Goal: Task Accomplishment & Management: Manage account settings

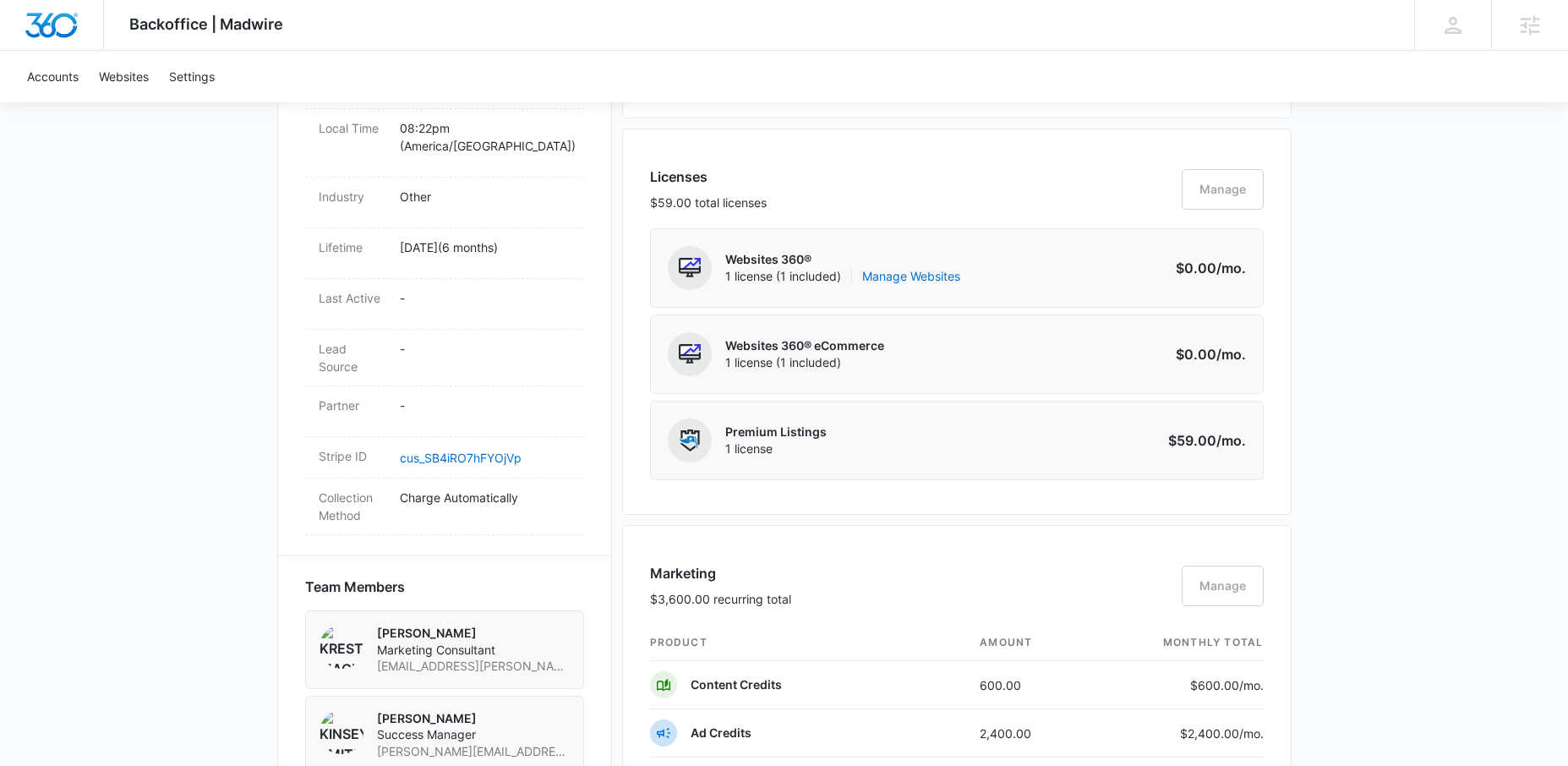
scroll to position [1095, 0]
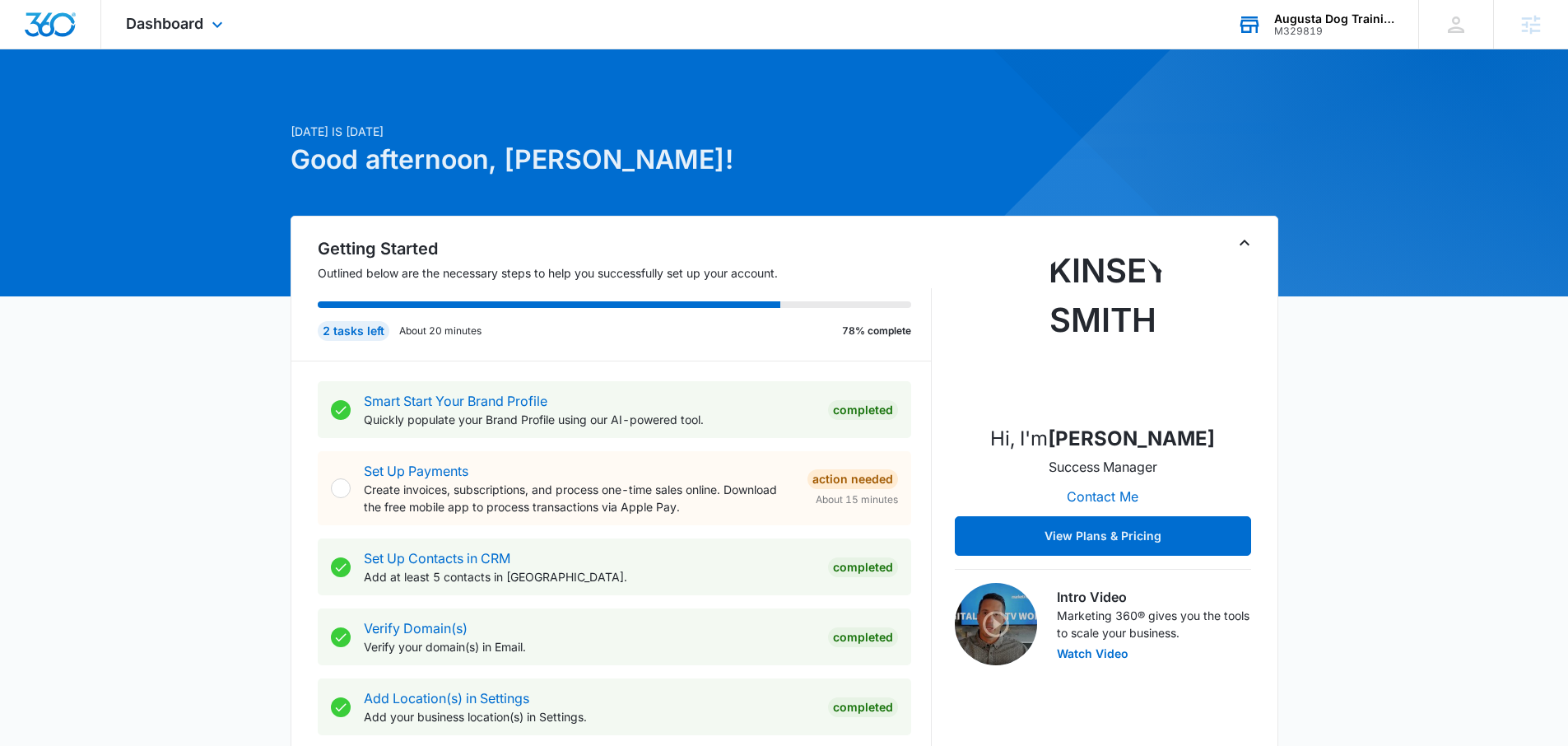
click at [1281, 16] on div "Augusta Dog Training and Doggy Daycare" at bounding box center [1334, 19] width 120 height 14
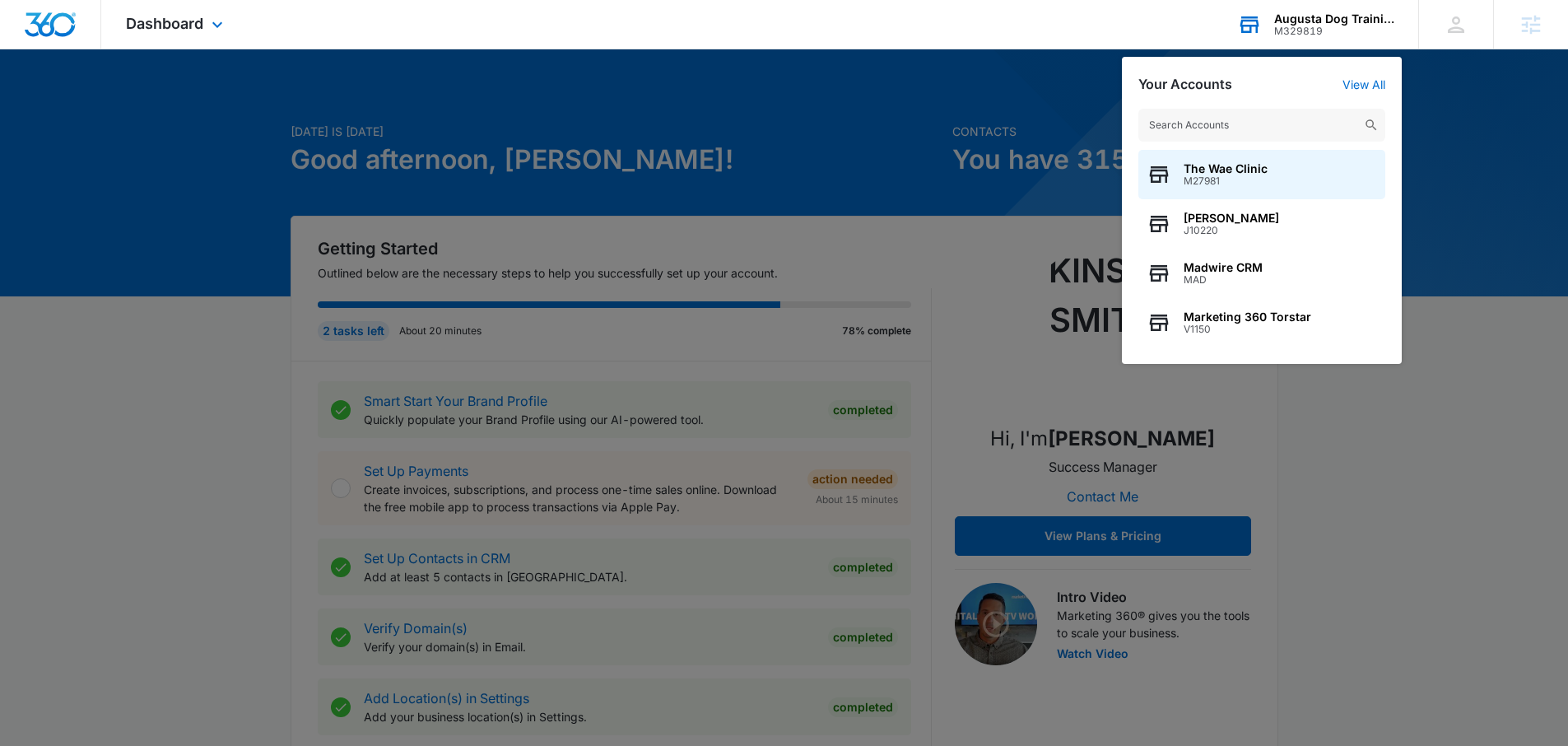
click at [1202, 123] on input "text" at bounding box center [1262, 125] width 247 height 33
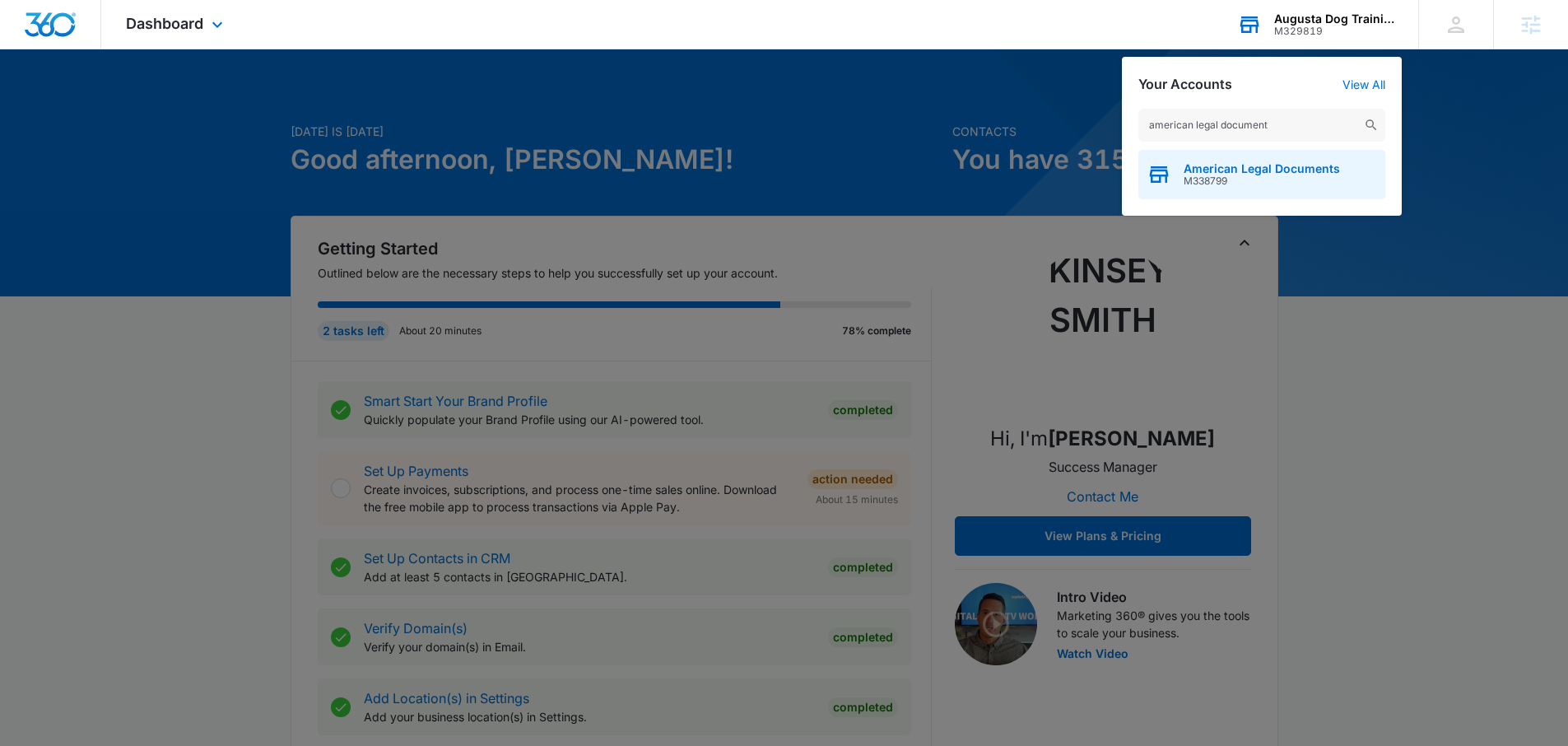
type input "american legal document"
click at [1238, 162] on span "American Legal Documents" at bounding box center [1262, 169] width 156 height 14
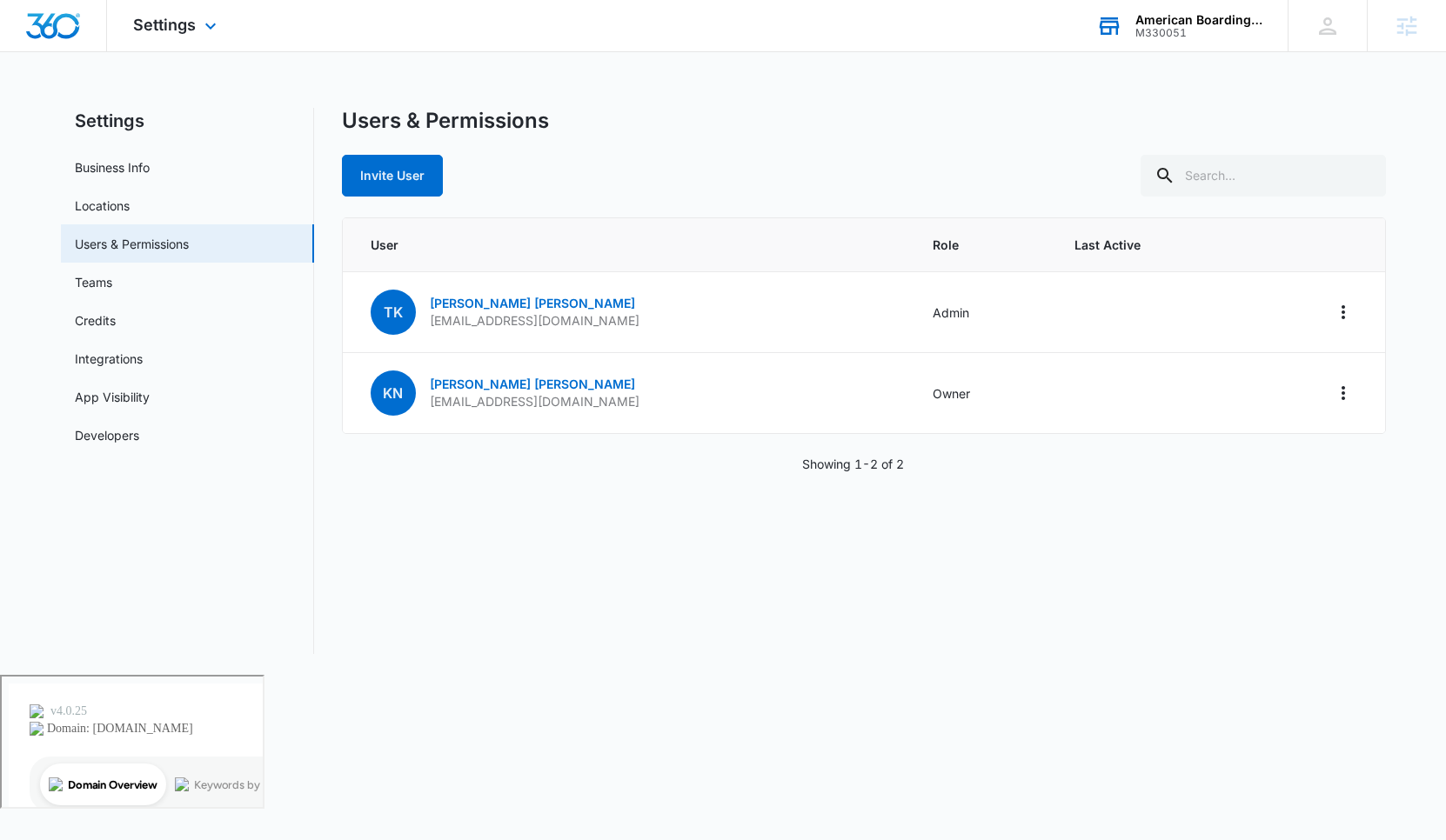
click at [1137, 35] on div "M330051" at bounding box center [1199, 33] width 127 height 12
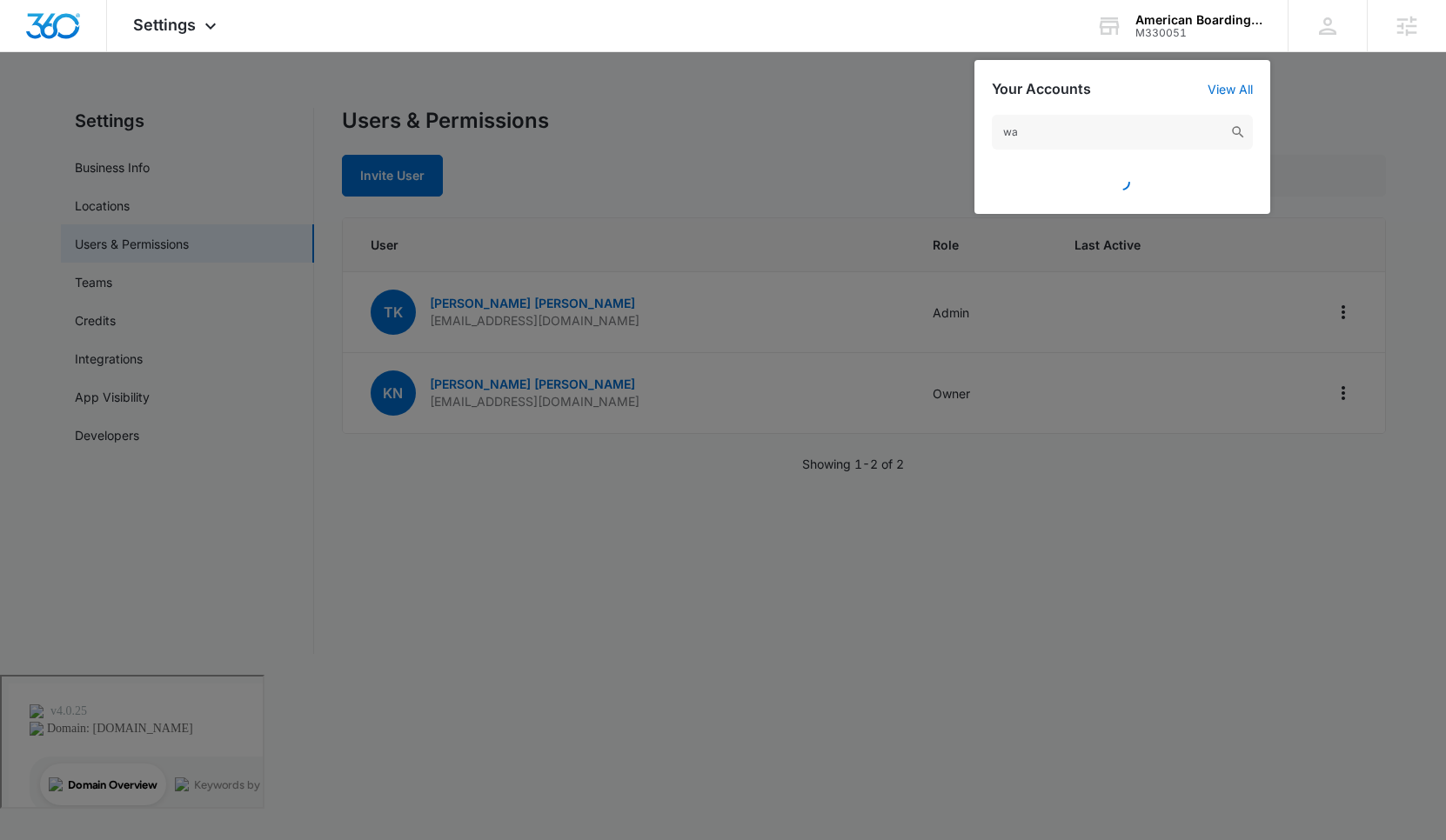
type input "w"
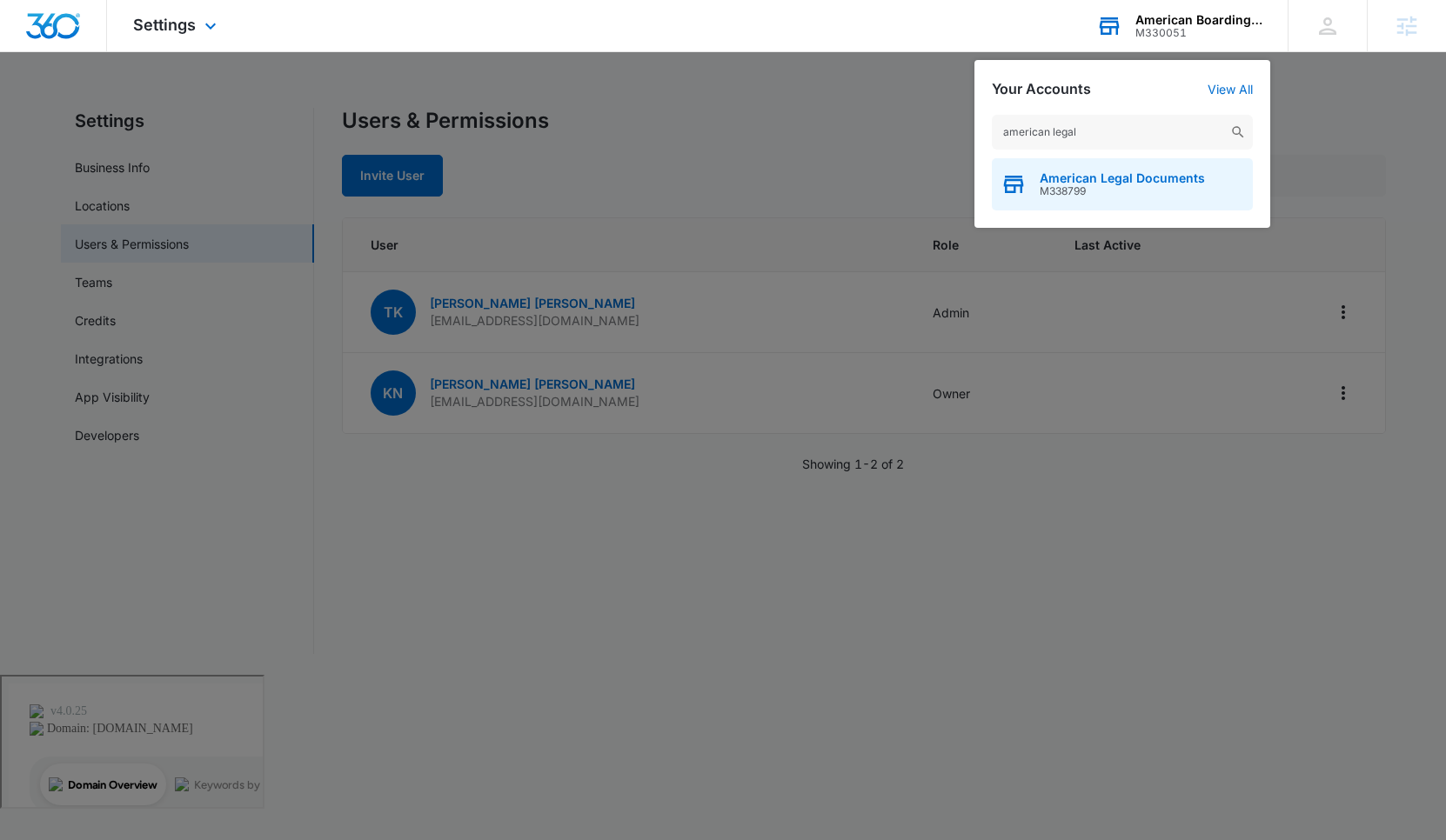
type input "american legal"
click at [1103, 172] on span "American Legal Documents" at bounding box center [1122, 178] width 165 height 14
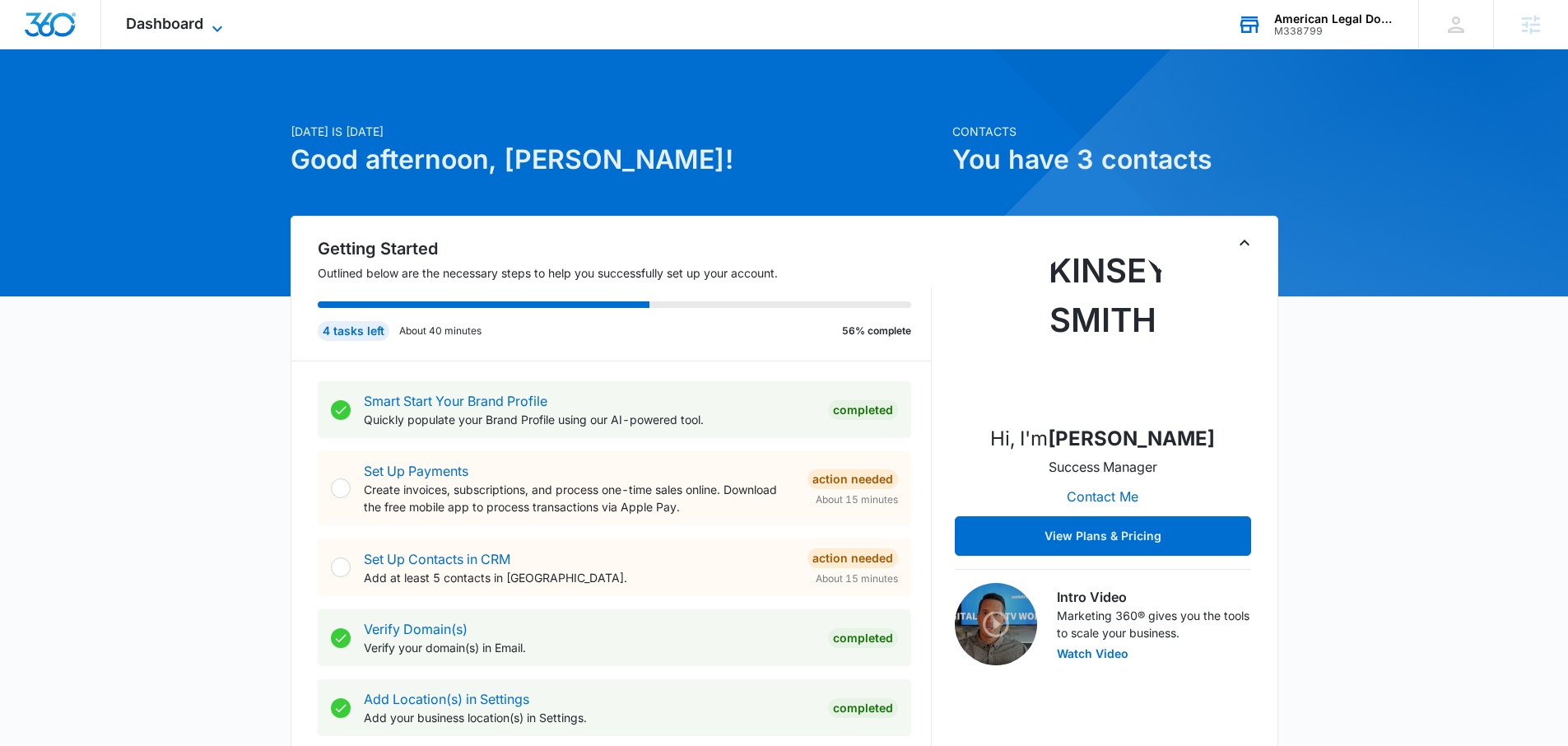
click at [173, 15] on span "Dashboard" at bounding box center [164, 23] width 77 height 17
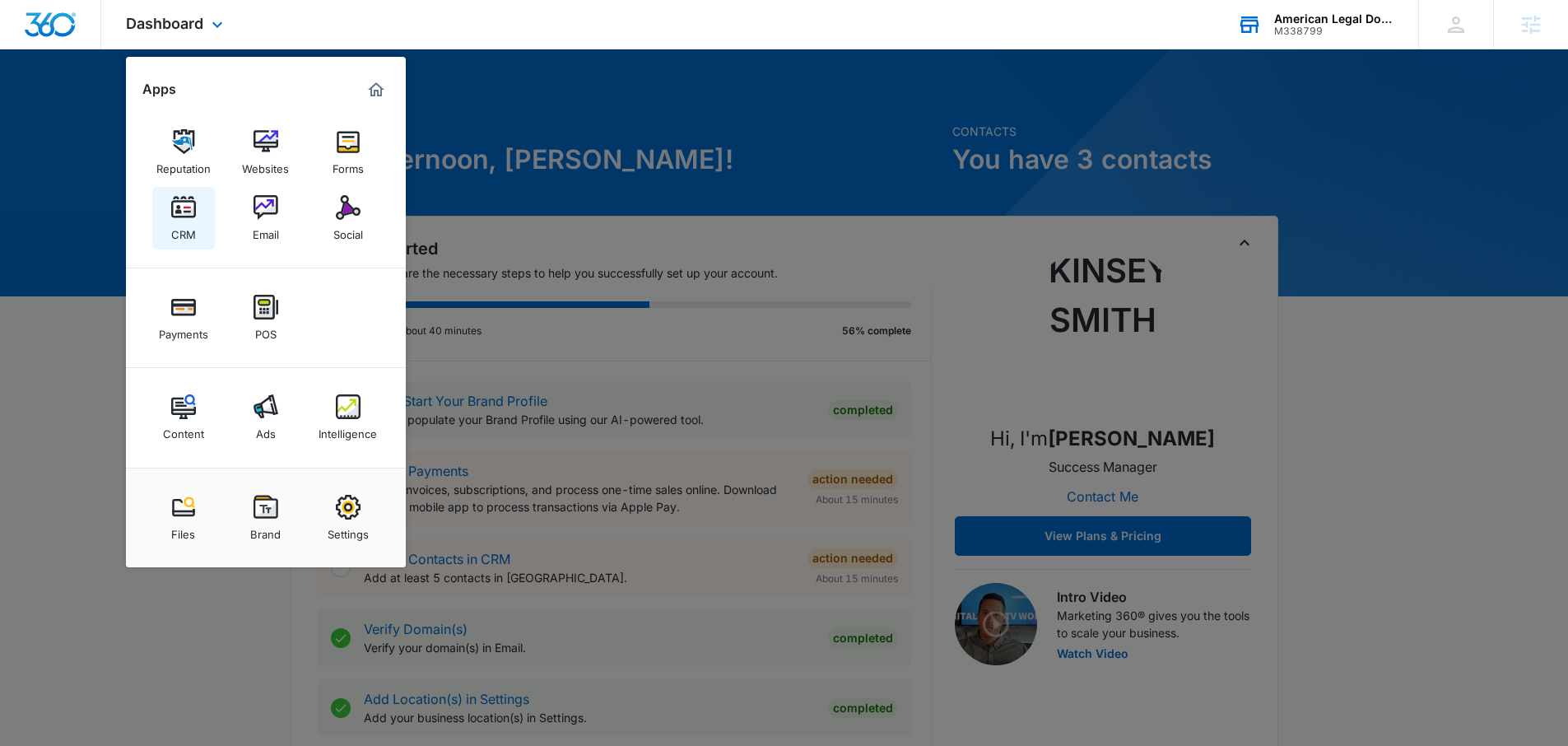
click at [184, 222] on div "CRM" at bounding box center [183, 231] width 24 height 22
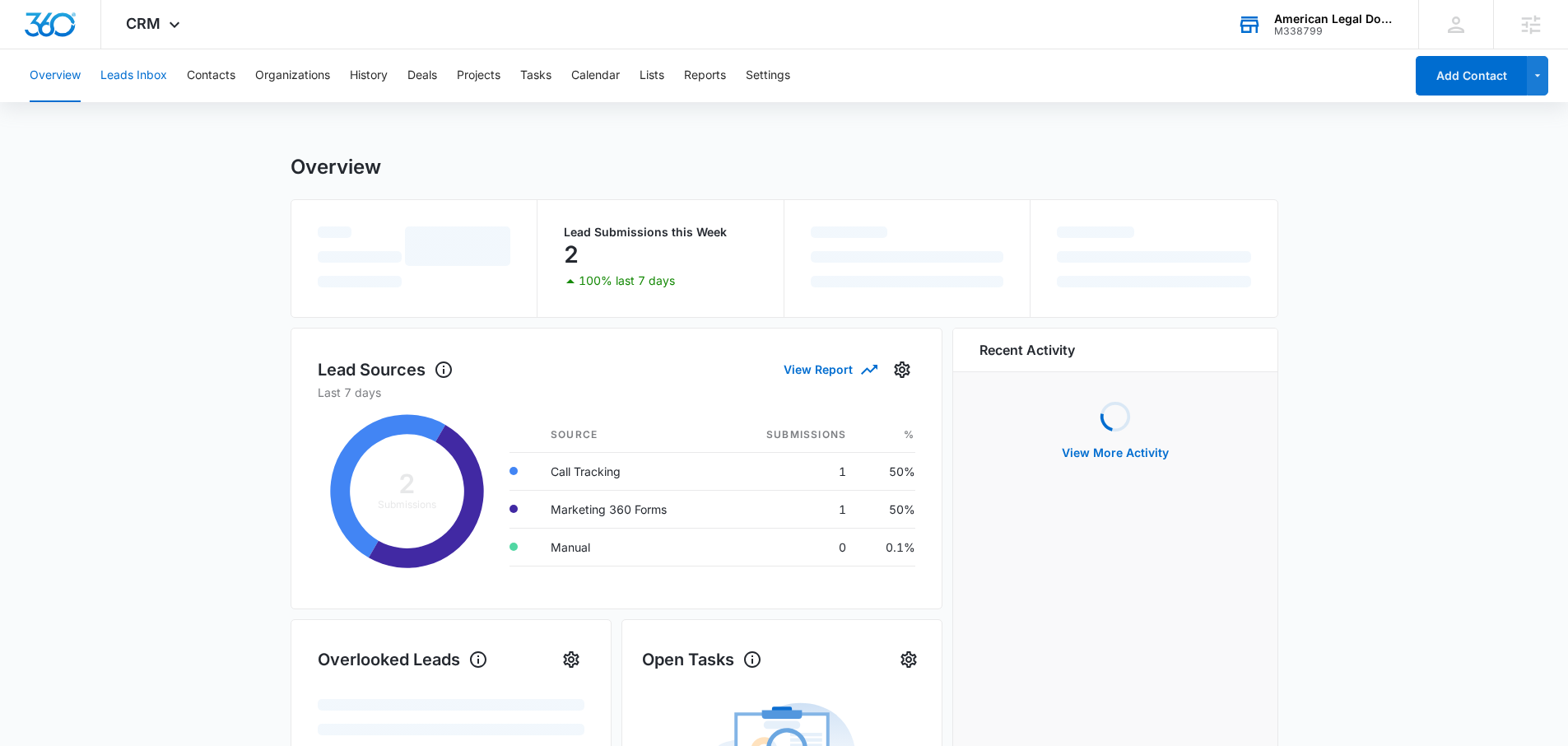
click at [151, 84] on button "Leads Inbox" at bounding box center [133, 75] width 66 height 53
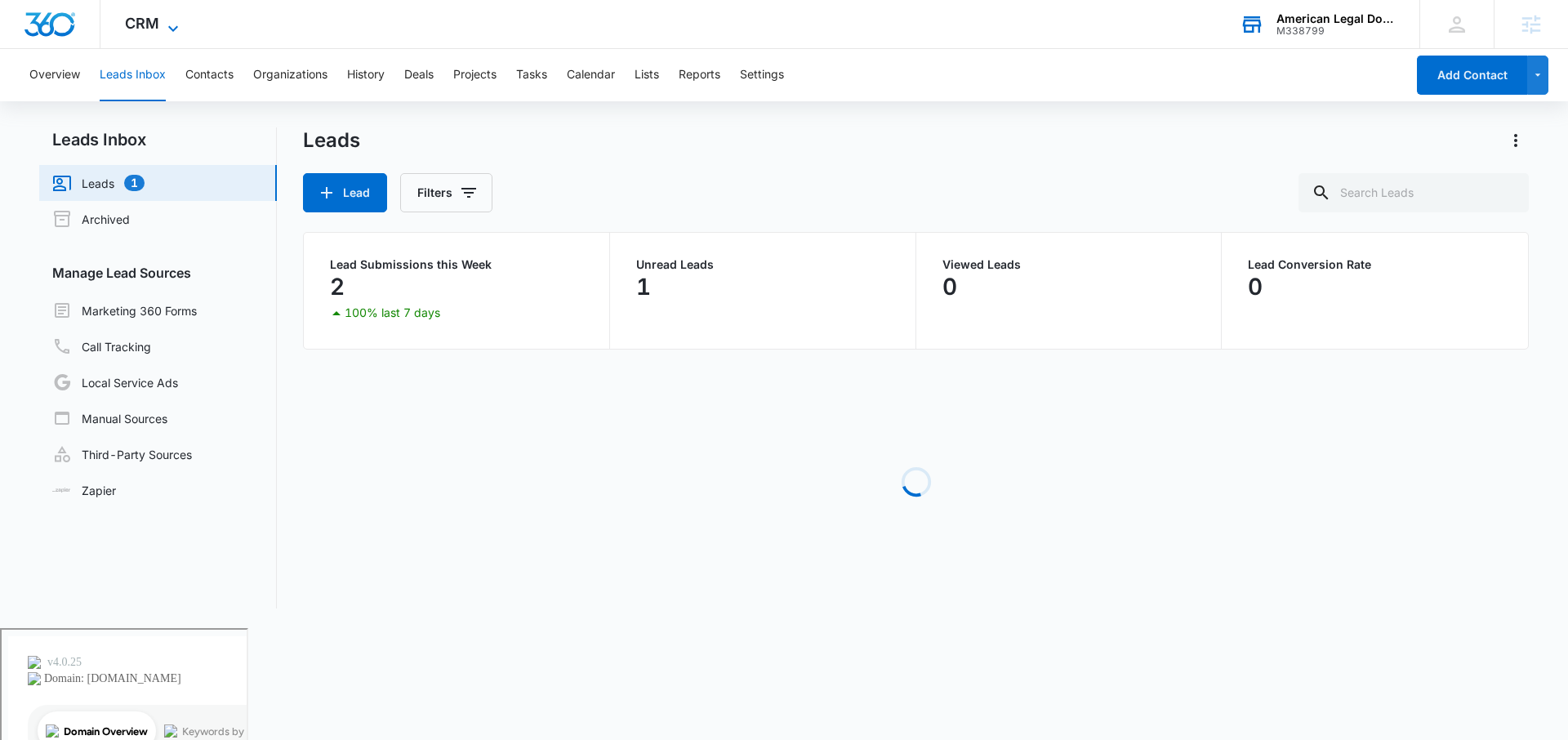
click at [177, 24] on icon at bounding box center [173, 29] width 20 height 20
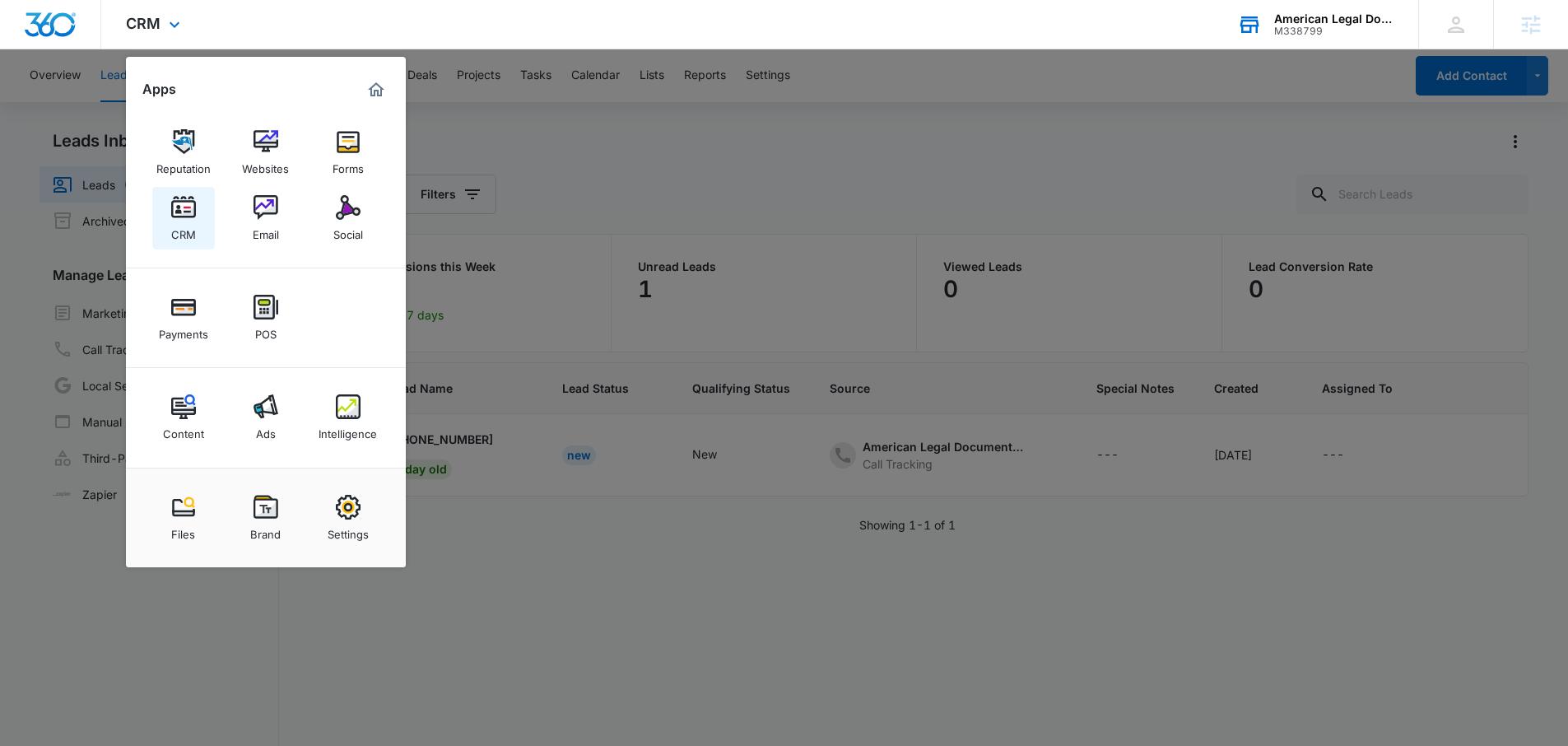
click at [178, 225] on div "CRM" at bounding box center [183, 231] width 24 height 22
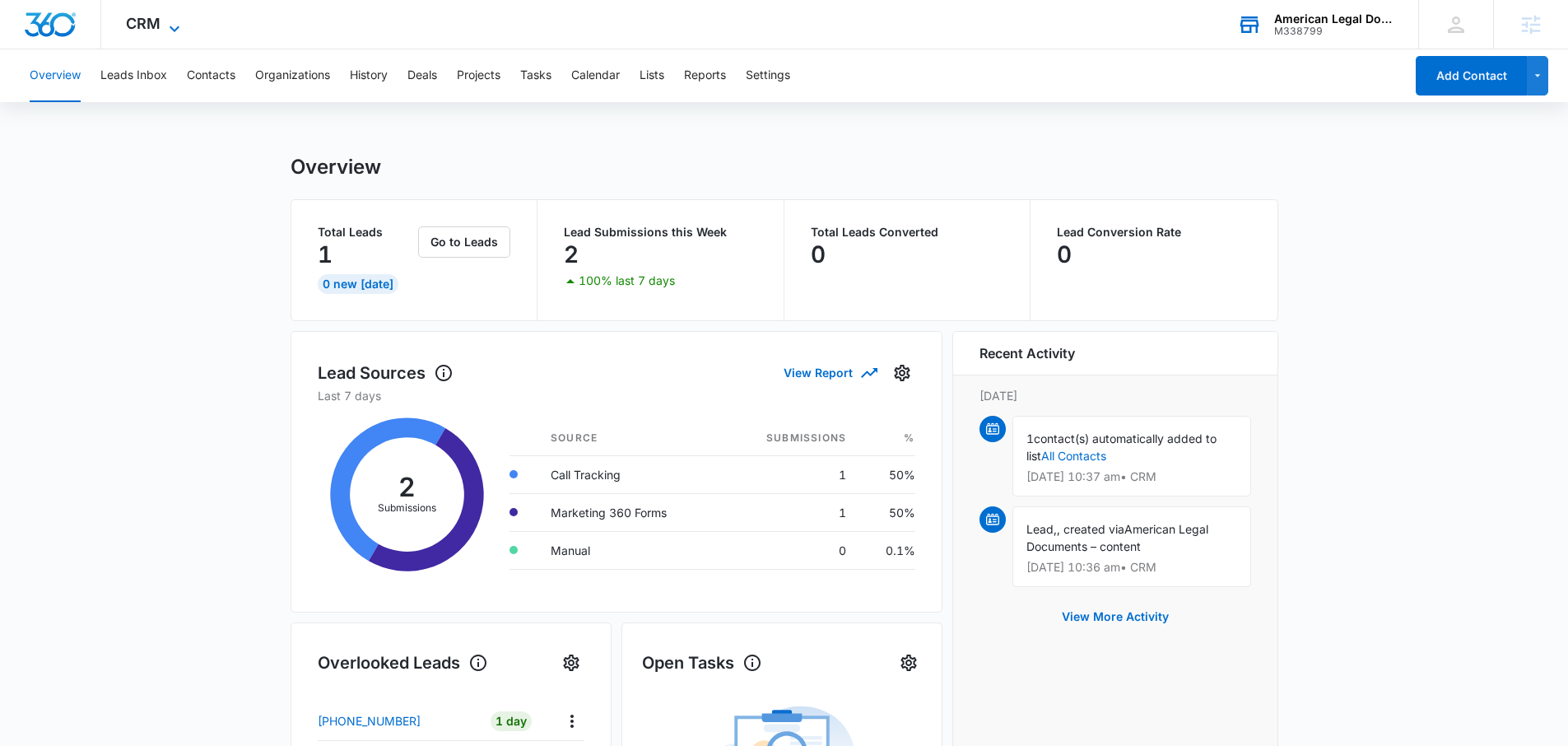
click at [151, 29] on span "CRM" at bounding box center [143, 23] width 34 height 17
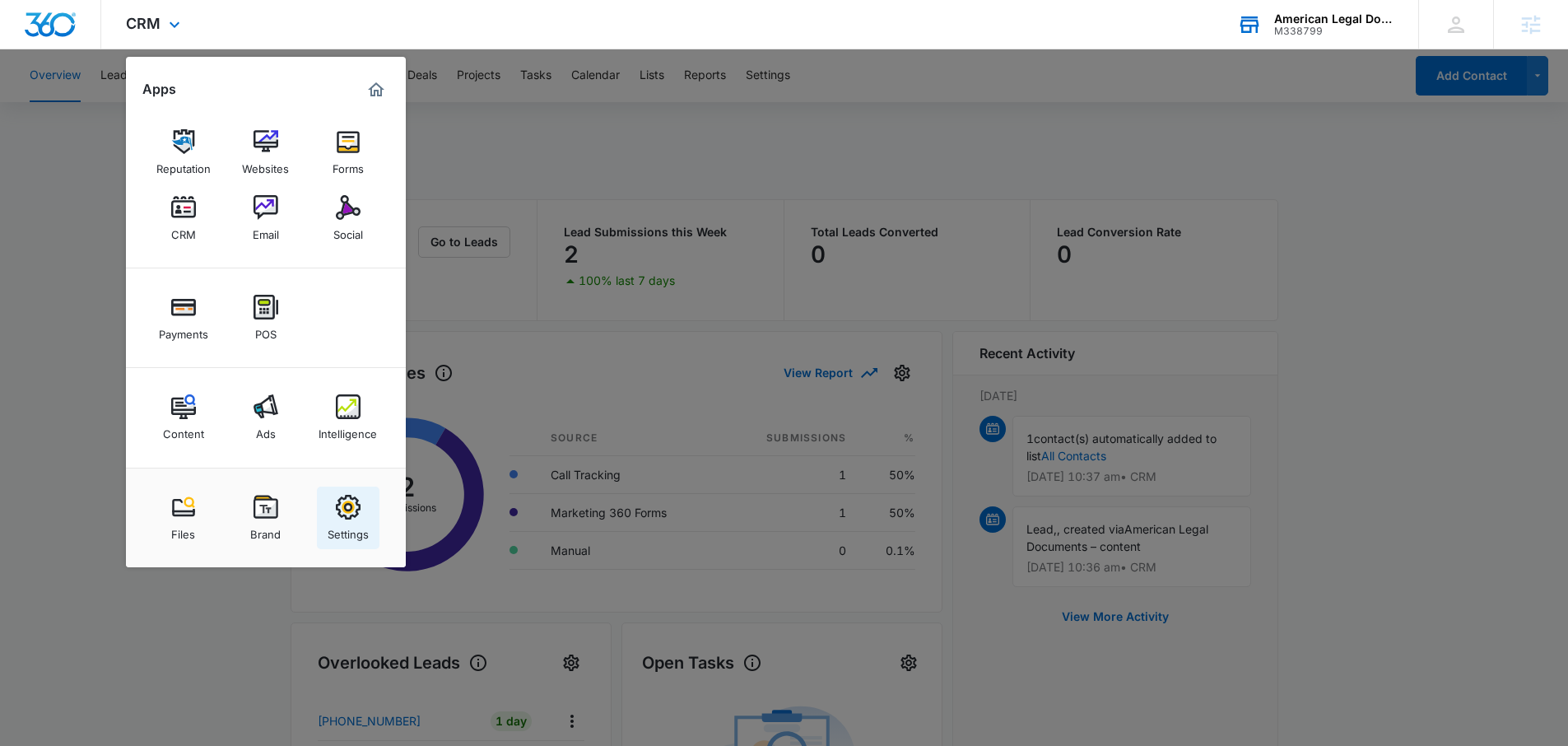
click at [337, 517] on img at bounding box center [348, 506] width 24 height 25
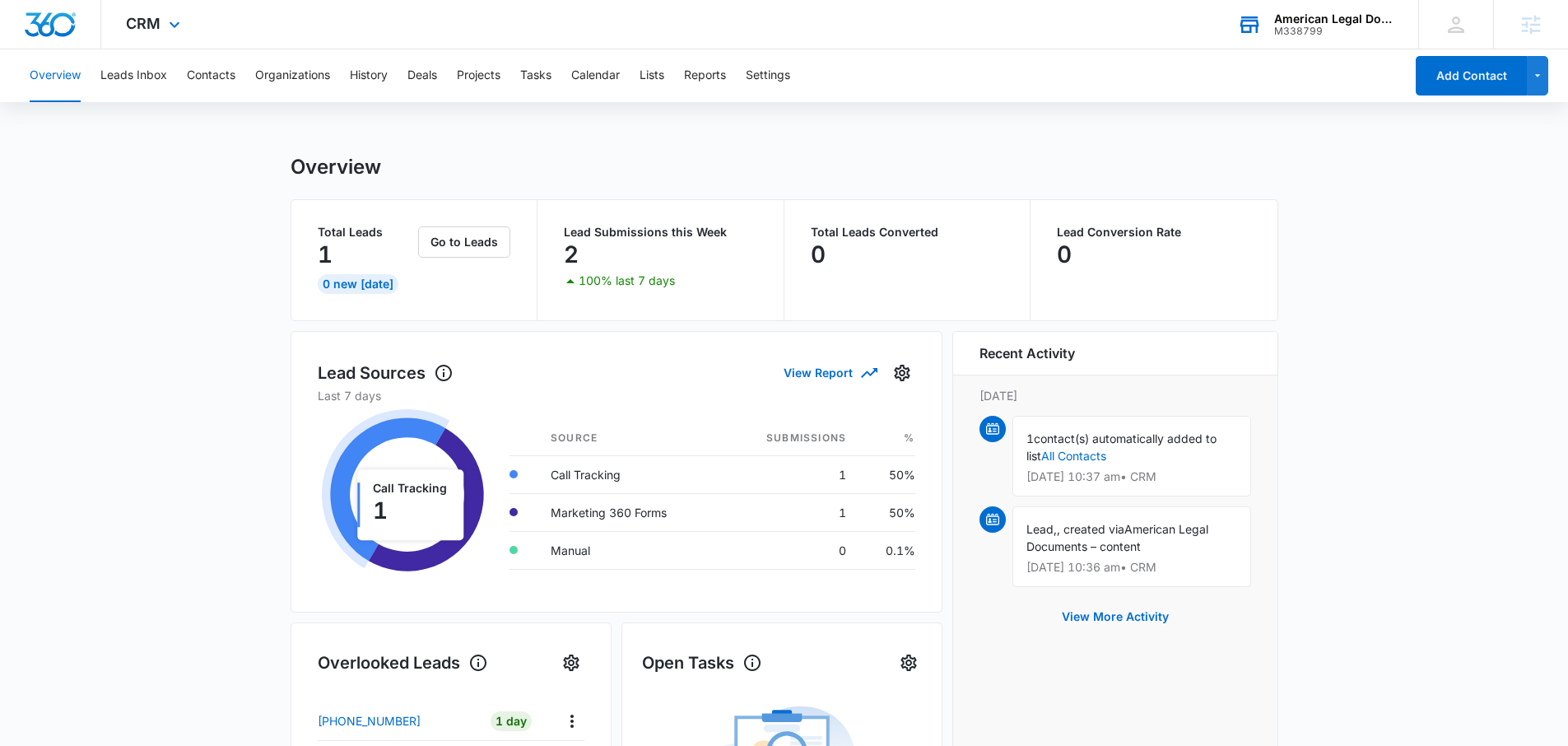
select select "30"
select select "US"
select select "America/[GEOGRAPHIC_DATA]"
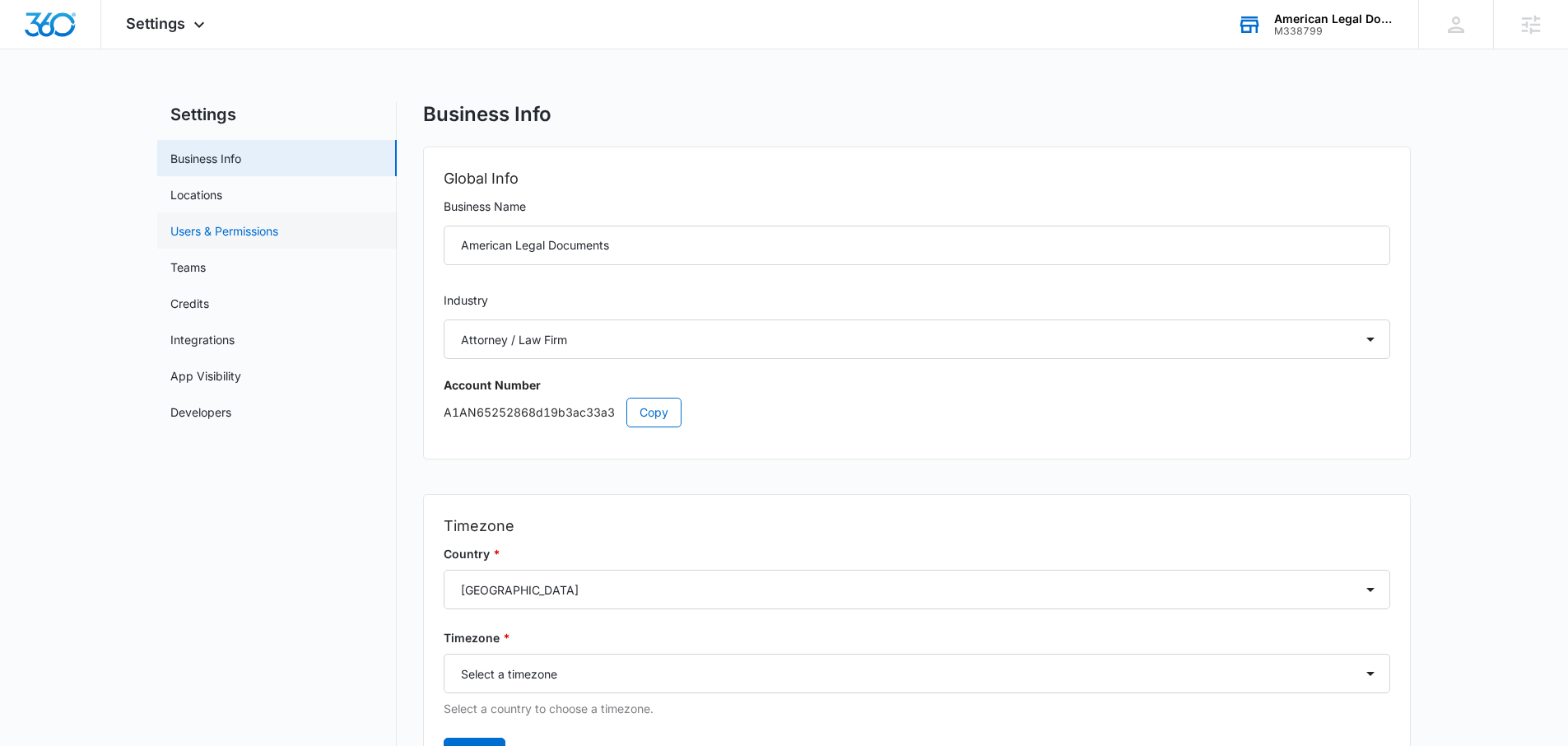
click at [279, 235] on link "Users & Permissions" at bounding box center [224, 231] width 108 height 17
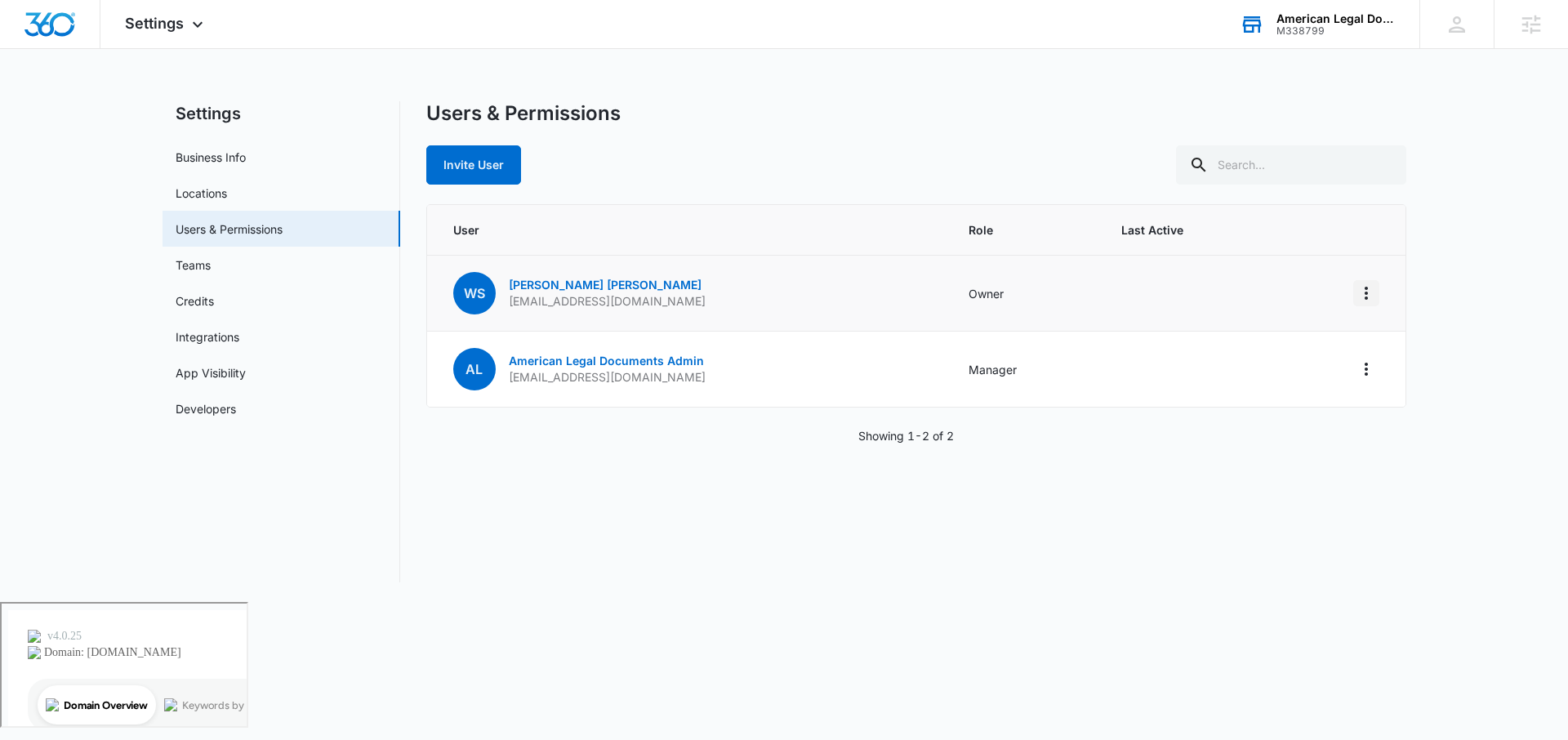
click at [1356, 294] on icon "Actions" at bounding box center [1366, 293] width 20 height 20
click at [1275, 364] on div "Remove User" at bounding box center [1284, 363] width 110 height 12
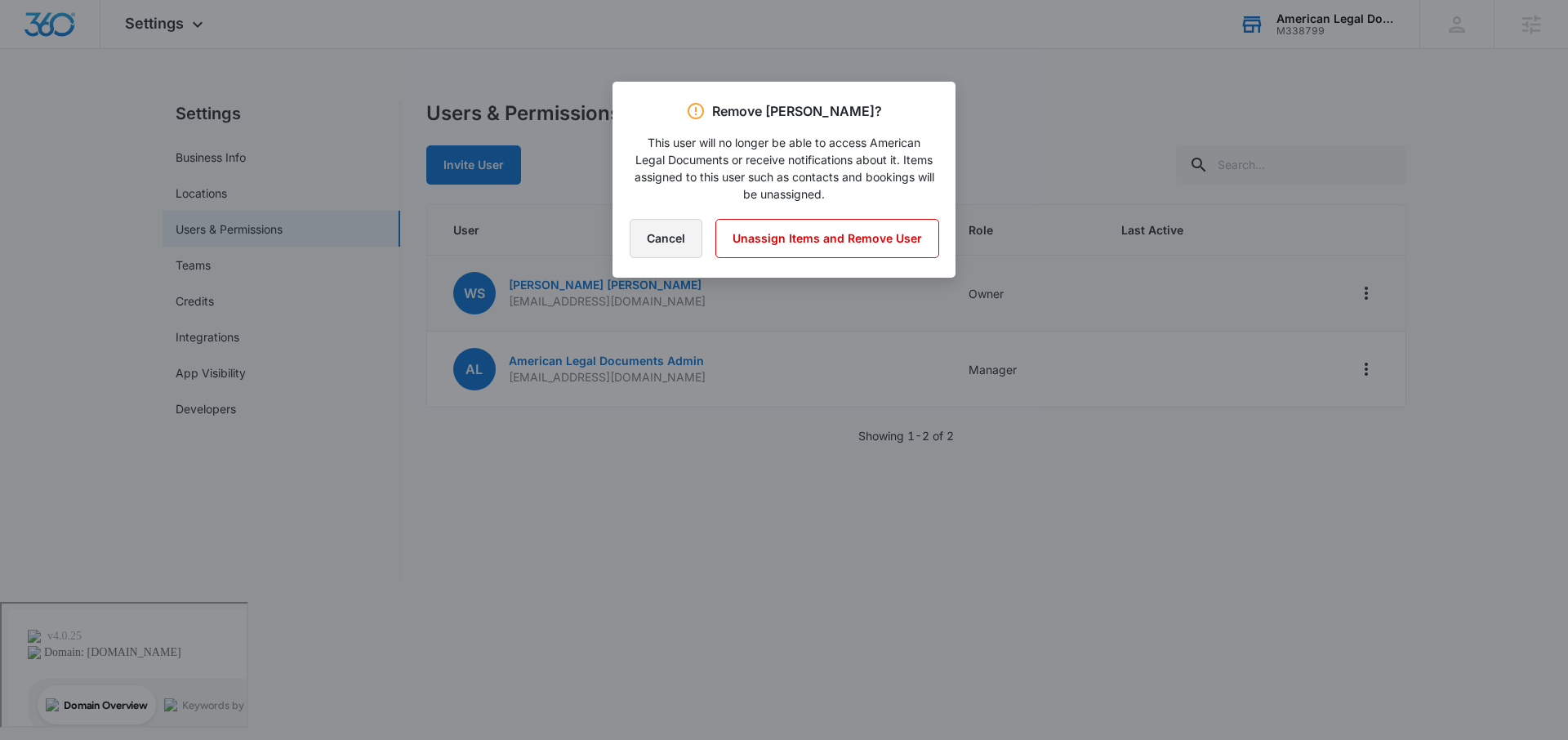
click at [652, 240] on button "Cancel" at bounding box center [665, 239] width 73 height 40
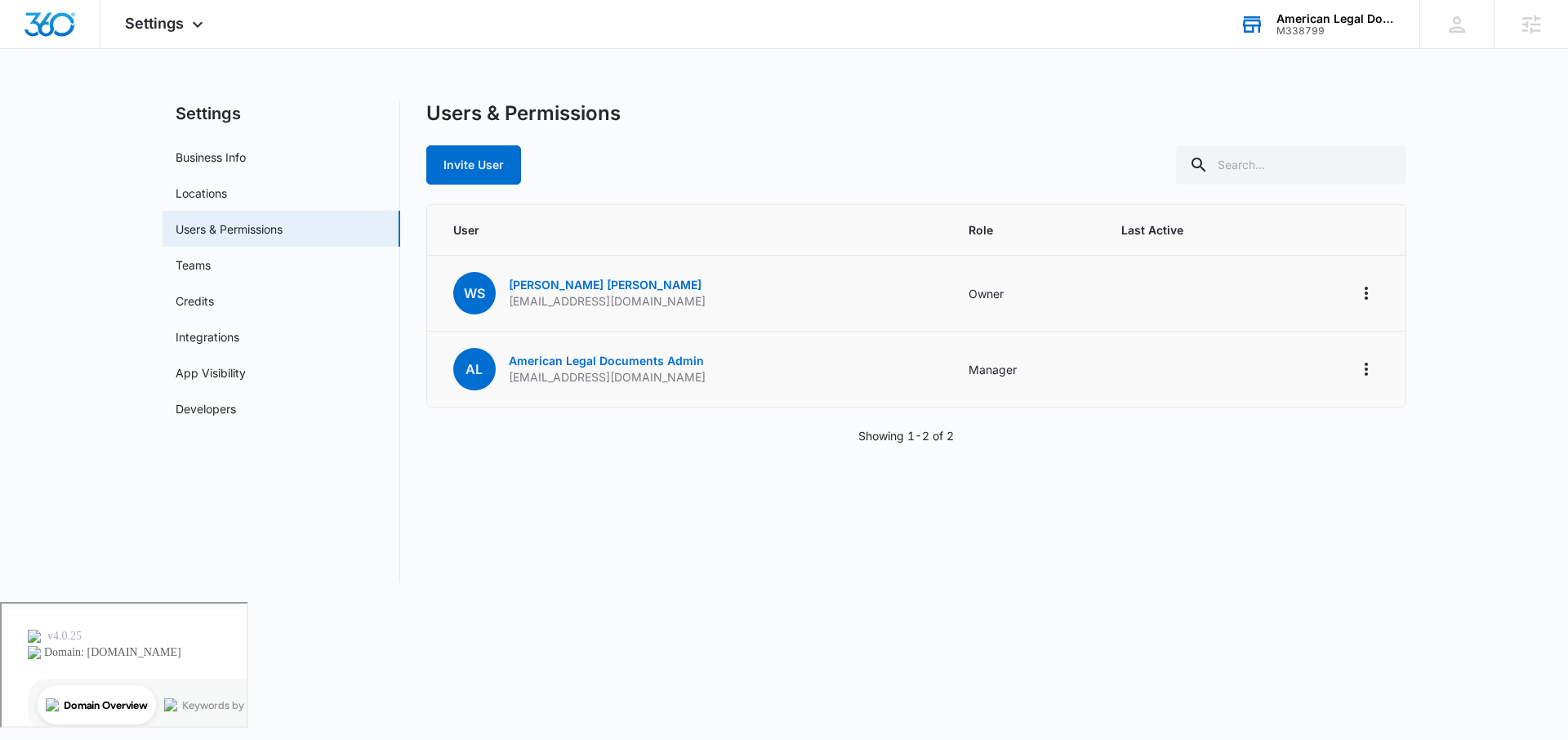
drag, startPoint x: 757, startPoint y: 374, endPoint x: 508, endPoint y: 379, distance: 249.1
click at [508, 379] on td "AL American Legal Documents Admin [EMAIL_ADDRESS][DOMAIN_NAME]" at bounding box center [688, 369] width 522 height 76
copy p "[EMAIL_ADDRESS][DOMAIN_NAME]"
click at [1356, 363] on td at bounding box center [1342, 369] width 126 height 76
click at [1356, 365] on icon "Actions" at bounding box center [1366, 369] width 20 height 20
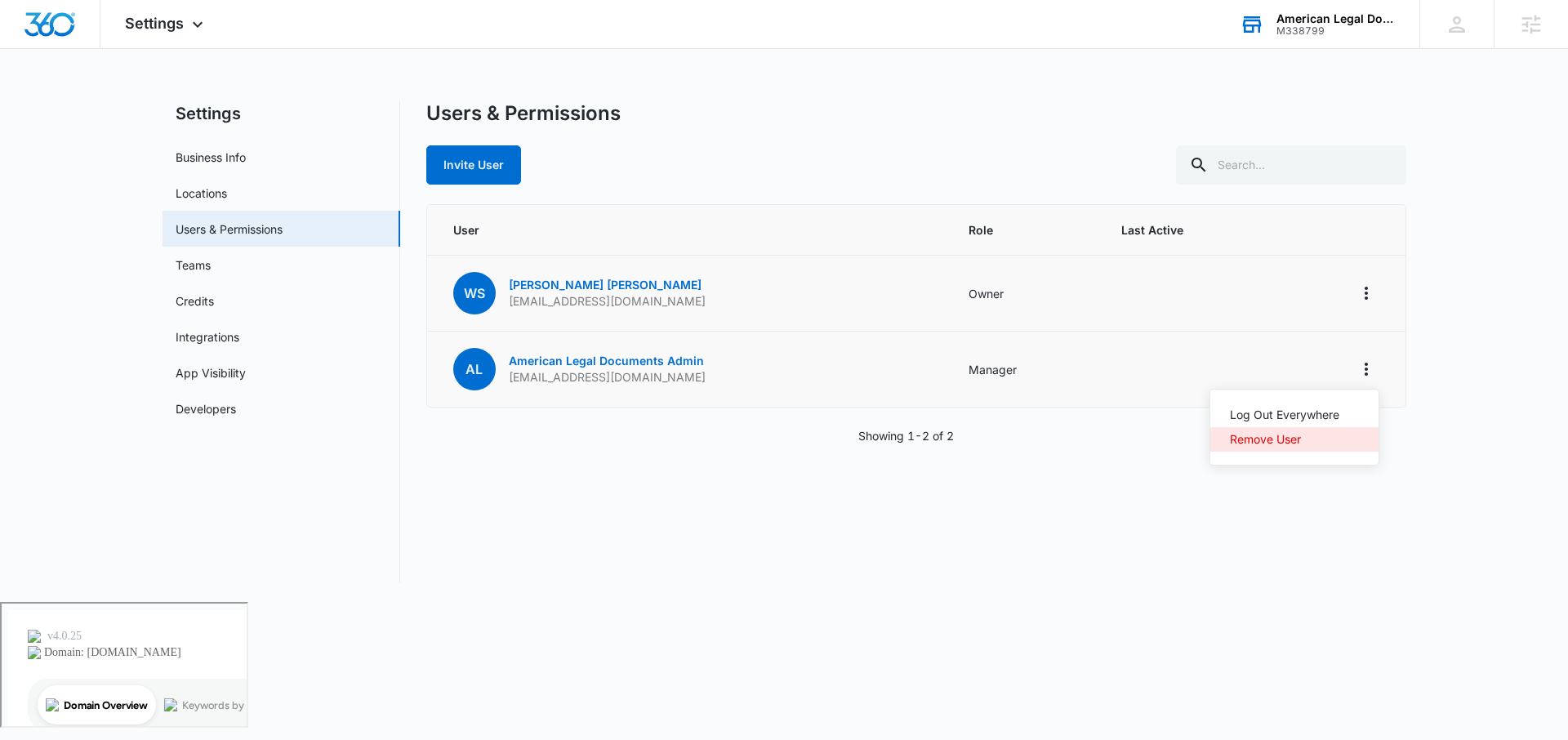
click at [1248, 440] on div "Remove User" at bounding box center [1284, 439] width 110 height 12
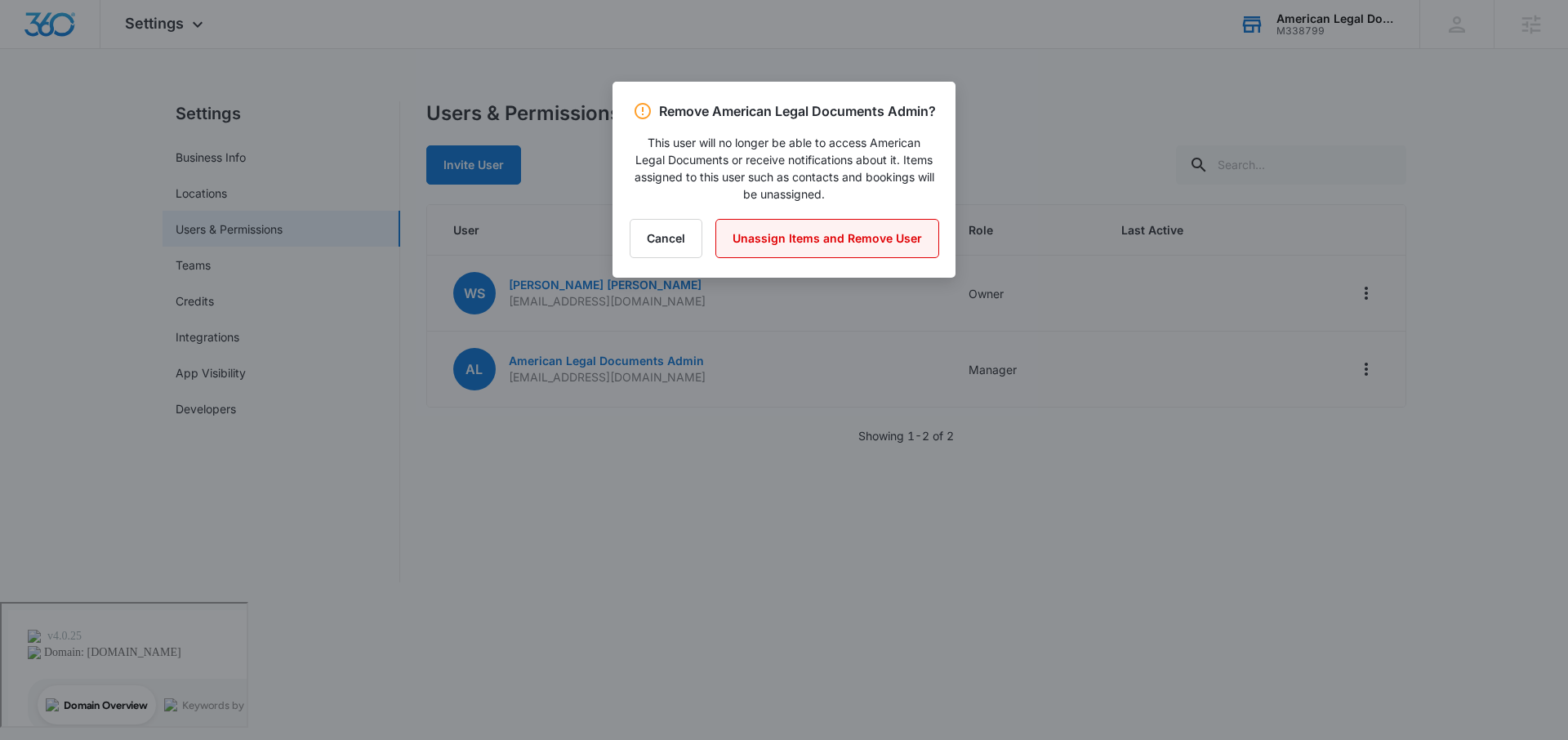
click at [821, 258] on button "Unassign Items and Remove User" at bounding box center [827, 239] width 224 height 40
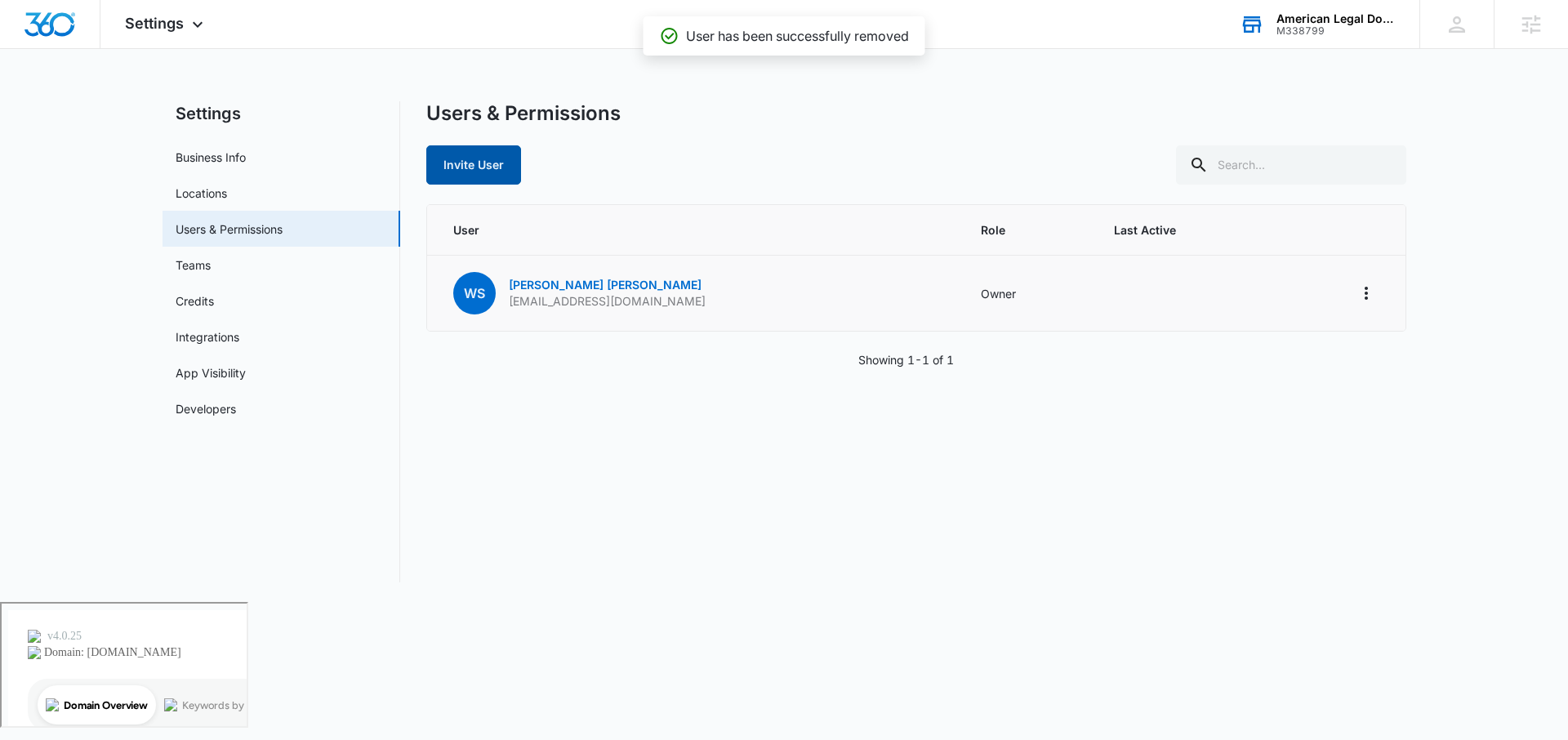
click at [501, 154] on button "Invite User" at bounding box center [473, 165] width 95 height 40
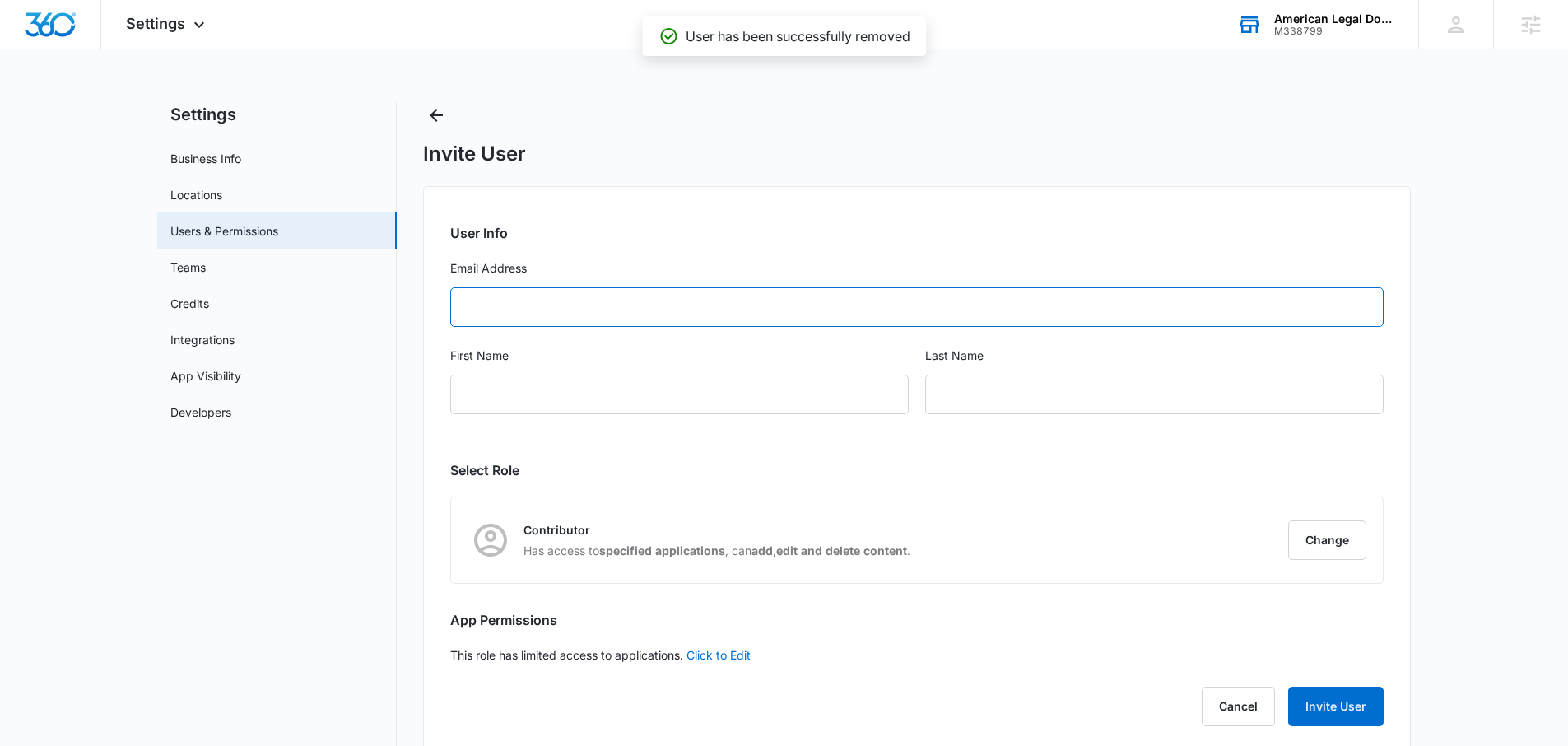
click at [592, 307] on input "Email Address" at bounding box center [916, 308] width 934 height 40
paste input "[EMAIL_ADDRESS][DOMAIN_NAME]"
type input "[EMAIL_ADDRESS][DOMAIN_NAME]"
type input "American Legal Documents"
type input "Admin"
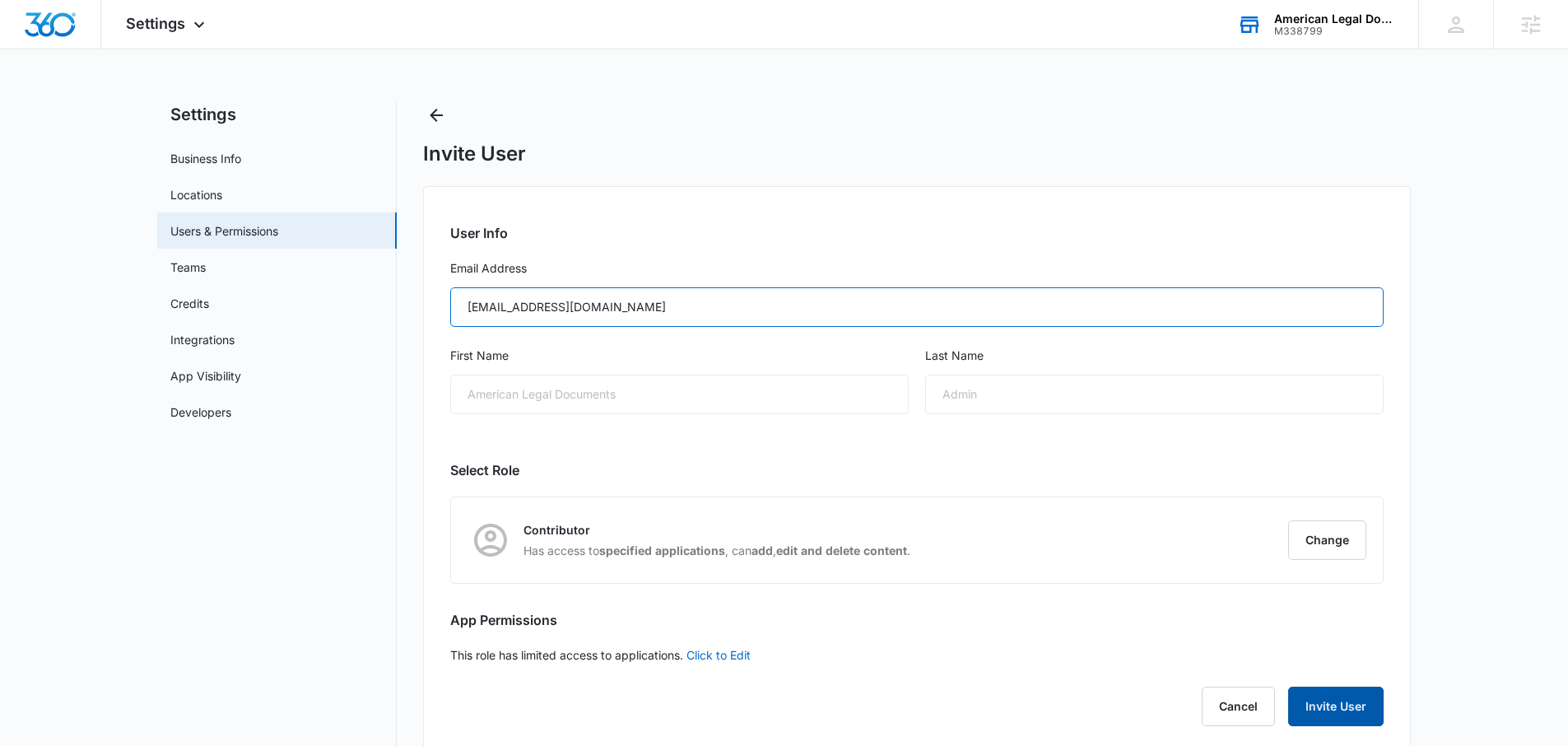
type input "[EMAIL_ADDRESS][DOMAIN_NAME]"
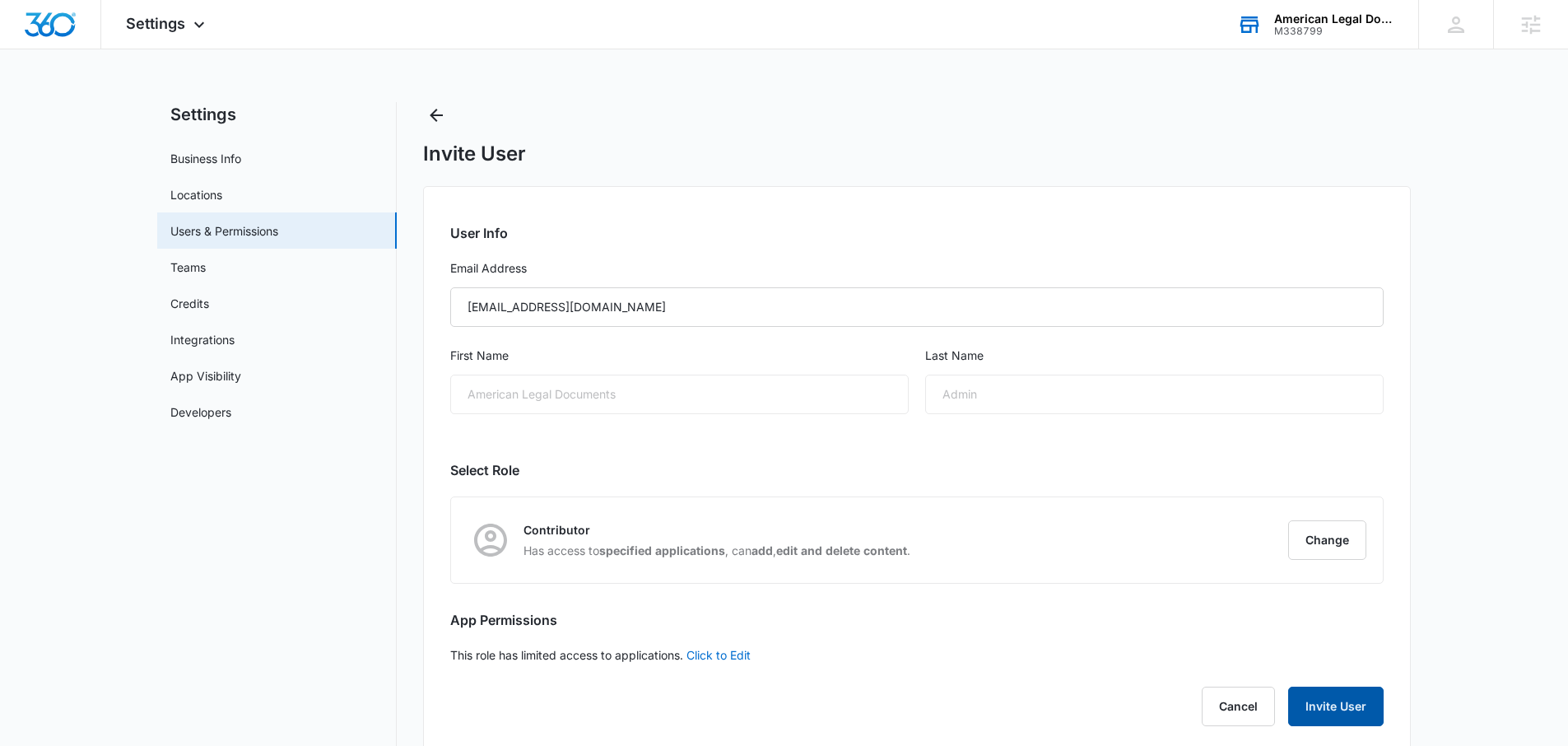
click at [1367, 704] on button "Invite User" at bounding box center [1336, 707] width 95 height 40
click at [1313, 551] on button "Change" at bounding box center [1328, 540] width 78 height 40
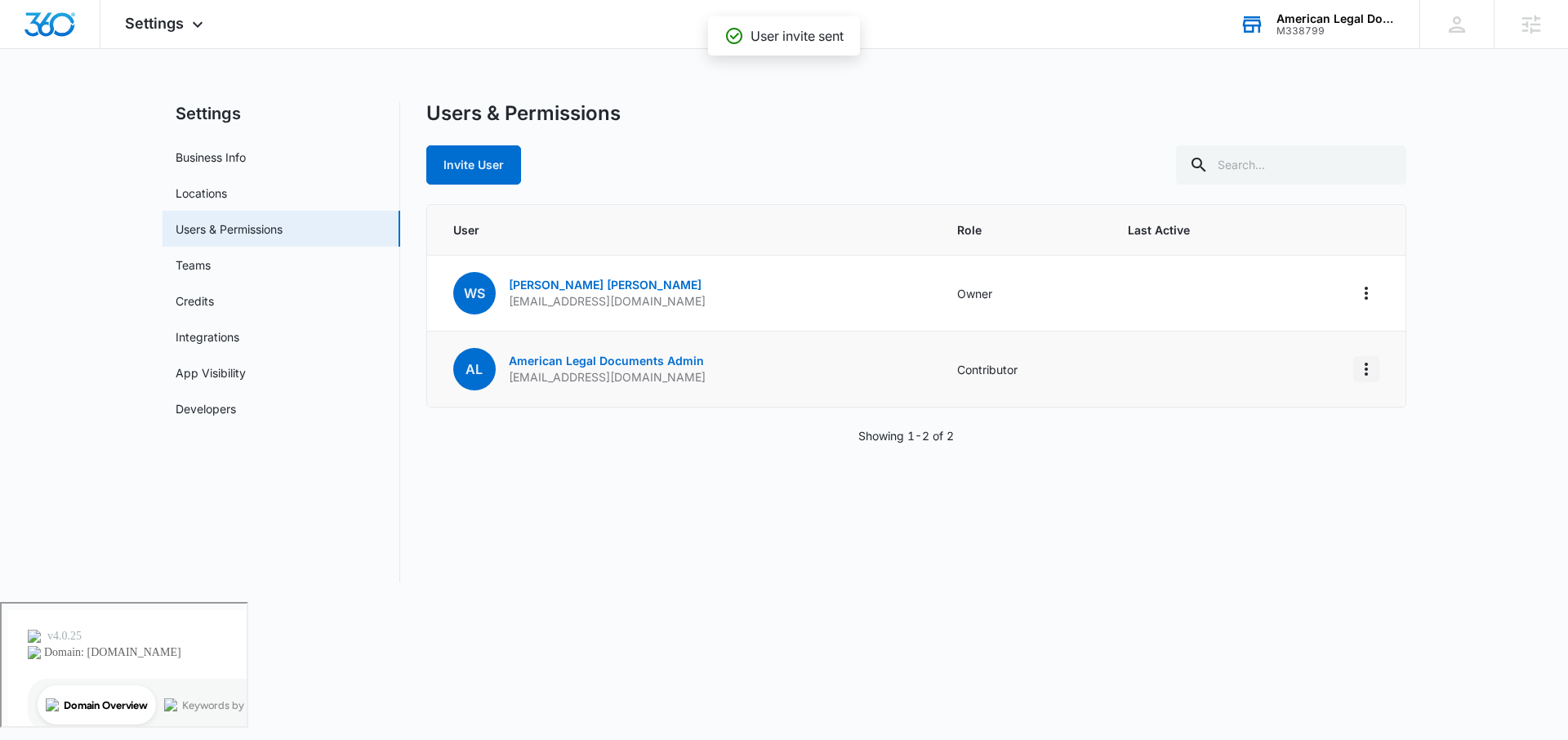
click at [1356, 365] on button "Actions" at bounding box center [1365, 369] width 26 height 26
click at [545, 391] on td "AL American Legal Documents Admin [EMAIL_ADDRESS][DOMAIN_NAME]" at bounding box center [682, 369] width 511 height 76
click at [567, 356] on link "American Legal Documents Admin" at bounding box center [606, 360] width 195 height 14
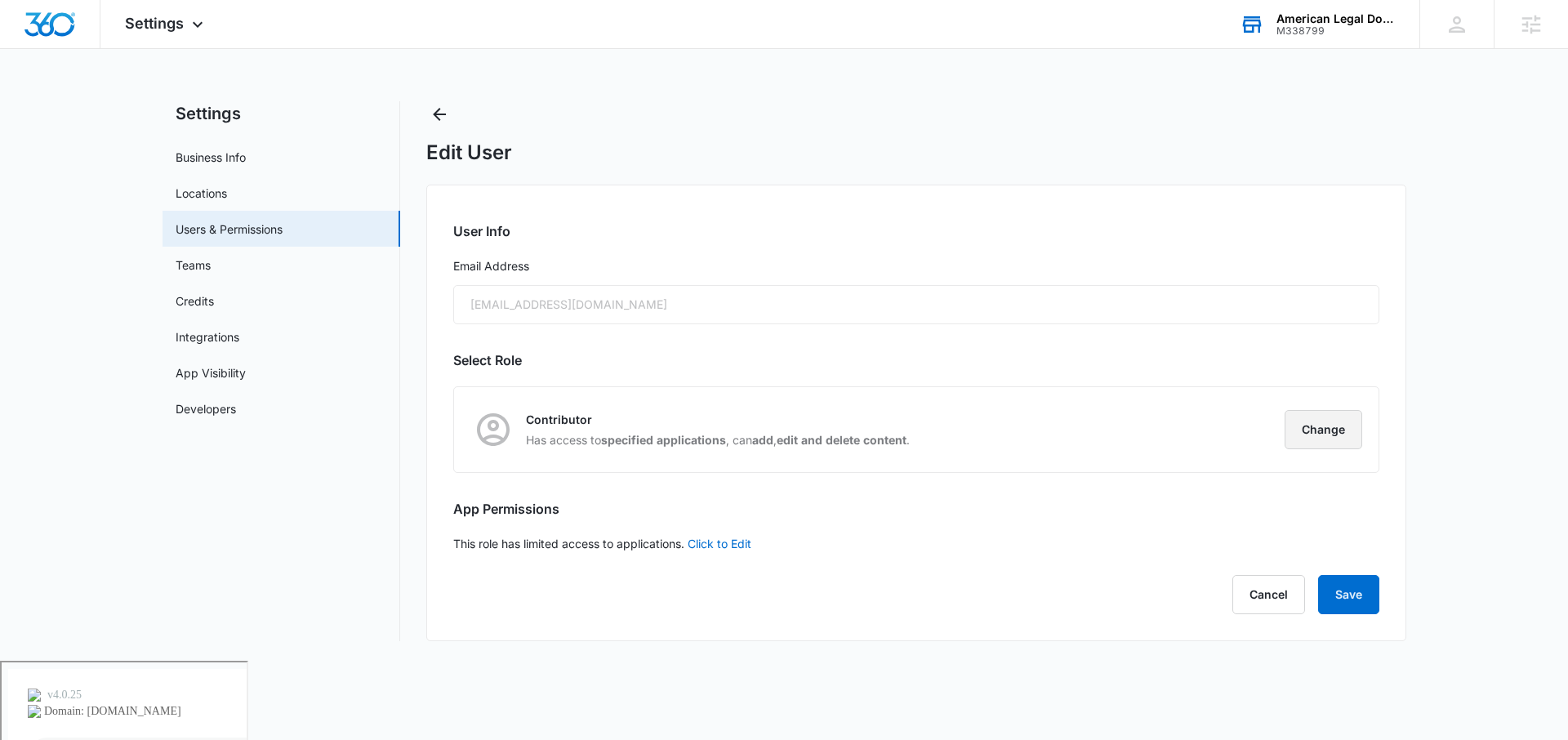
click at [1318, 412] on button "Change" at bounding box center [1323, 429] width 77 height 40
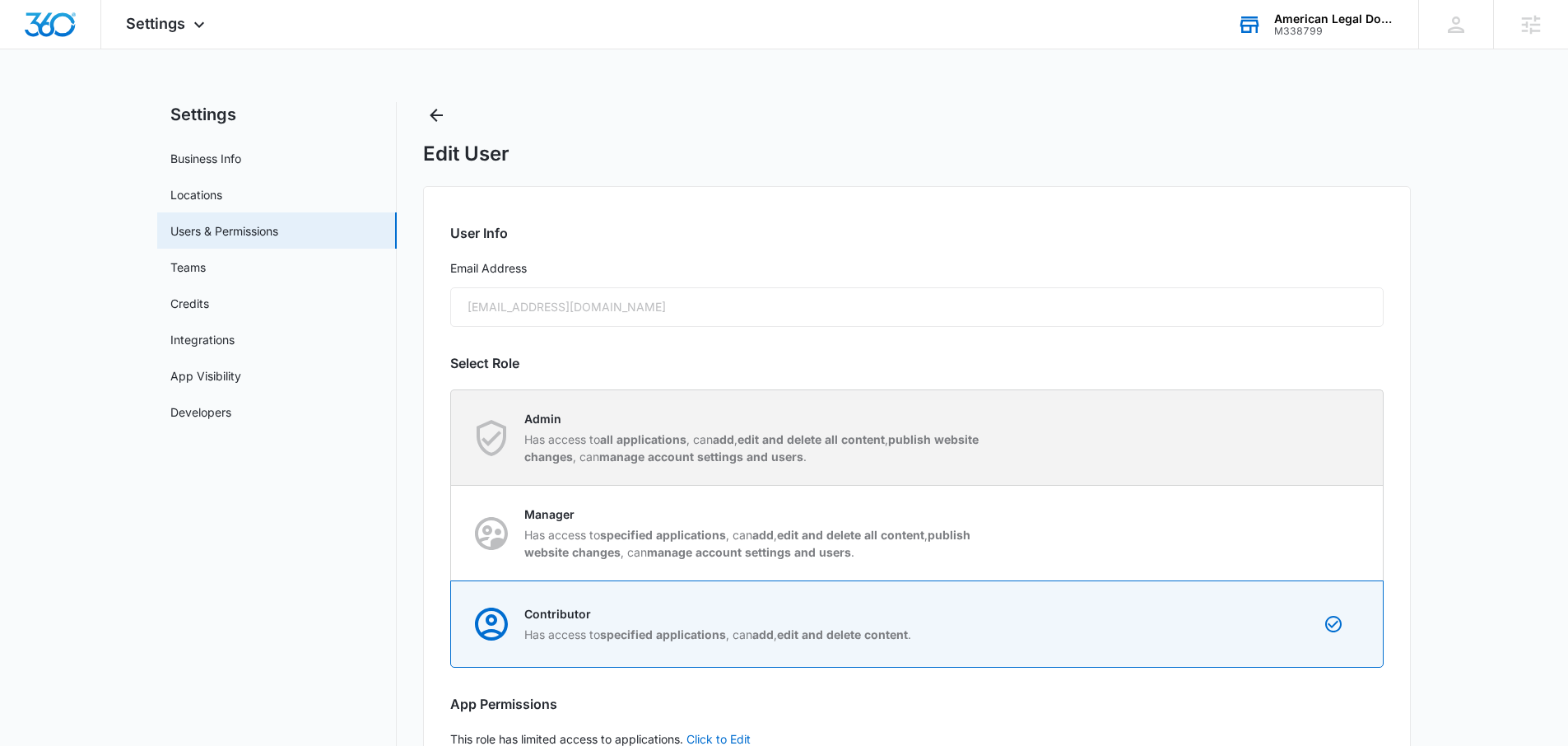
click at [770, 448] on p "Has access to all applications , can add , edit and delete all content , publis…" at bounding box center [756, 447] width 463 height 34
click at [452, 438] on input "Admin Has access to all applications , can add , edit and delete all content , …" at bounding box center [451, 437] width 1 height 1
radio input "true"
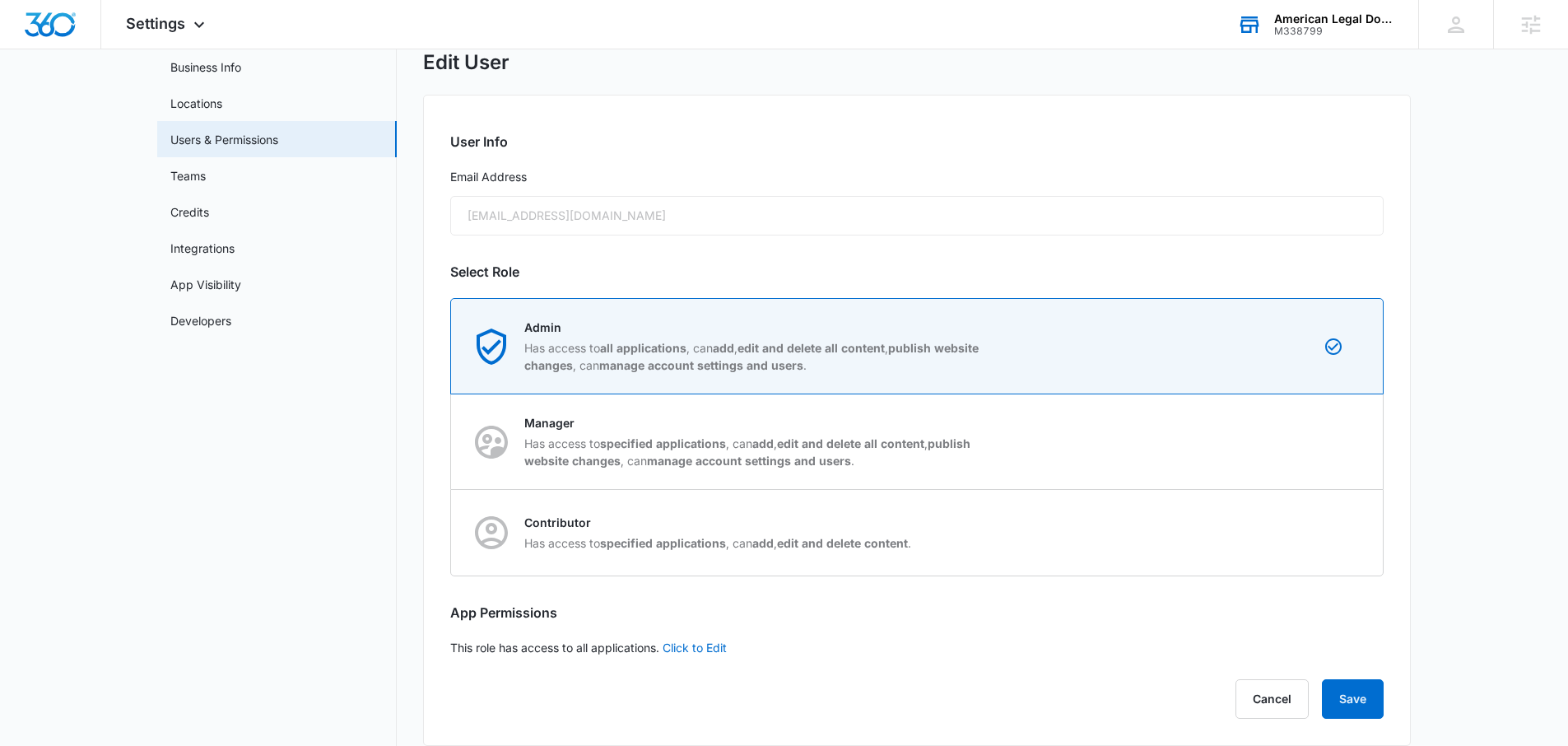
scroll to position [111, 0]
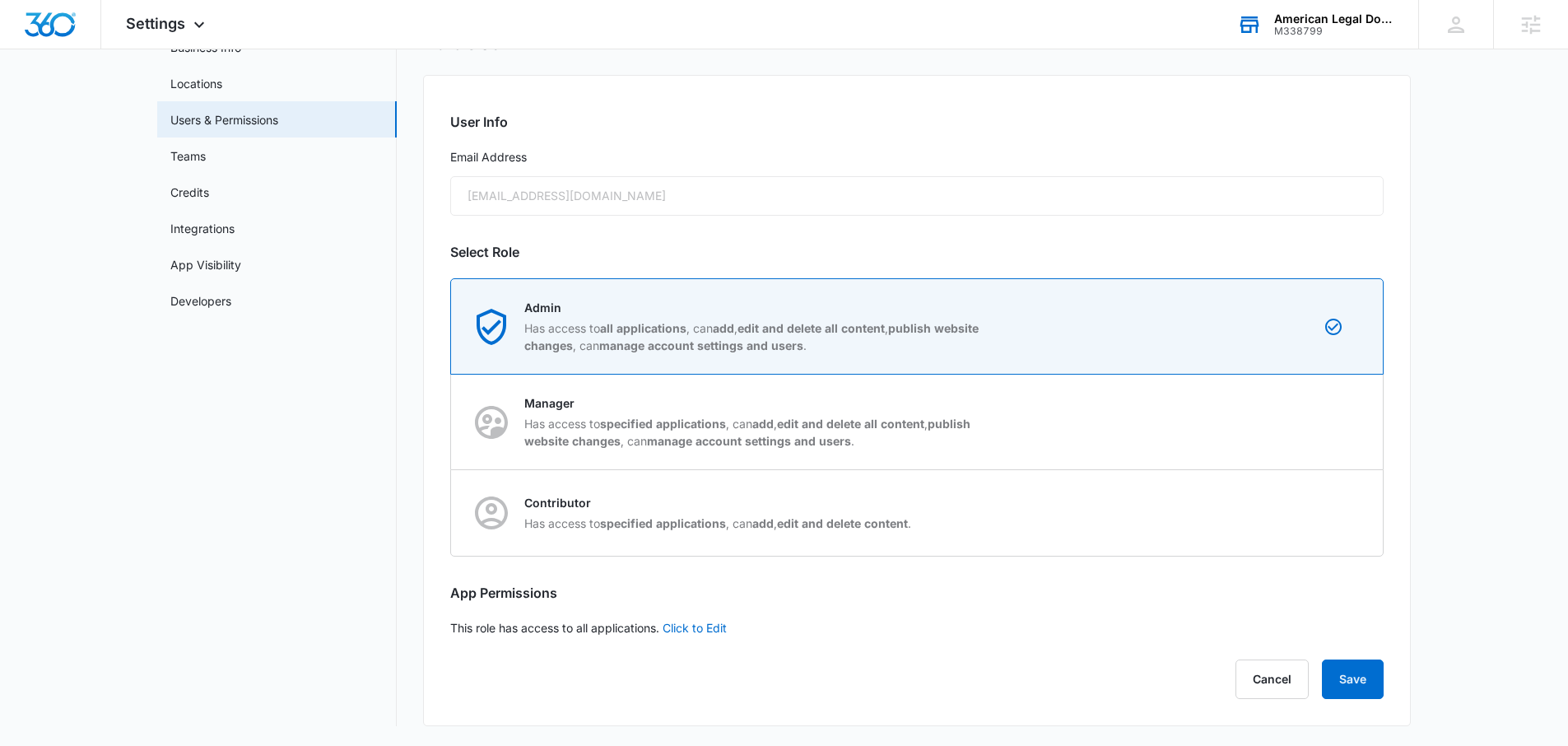
click at [1367, 361] on main "Settings Business Info Locations Users & Permissions Teams Credits Integrations…" at bounding box center [784, 368] width 1568 height 755
click at [1344, 666] on button "Save" at bounding box center [1353, 680] width 62 height 40
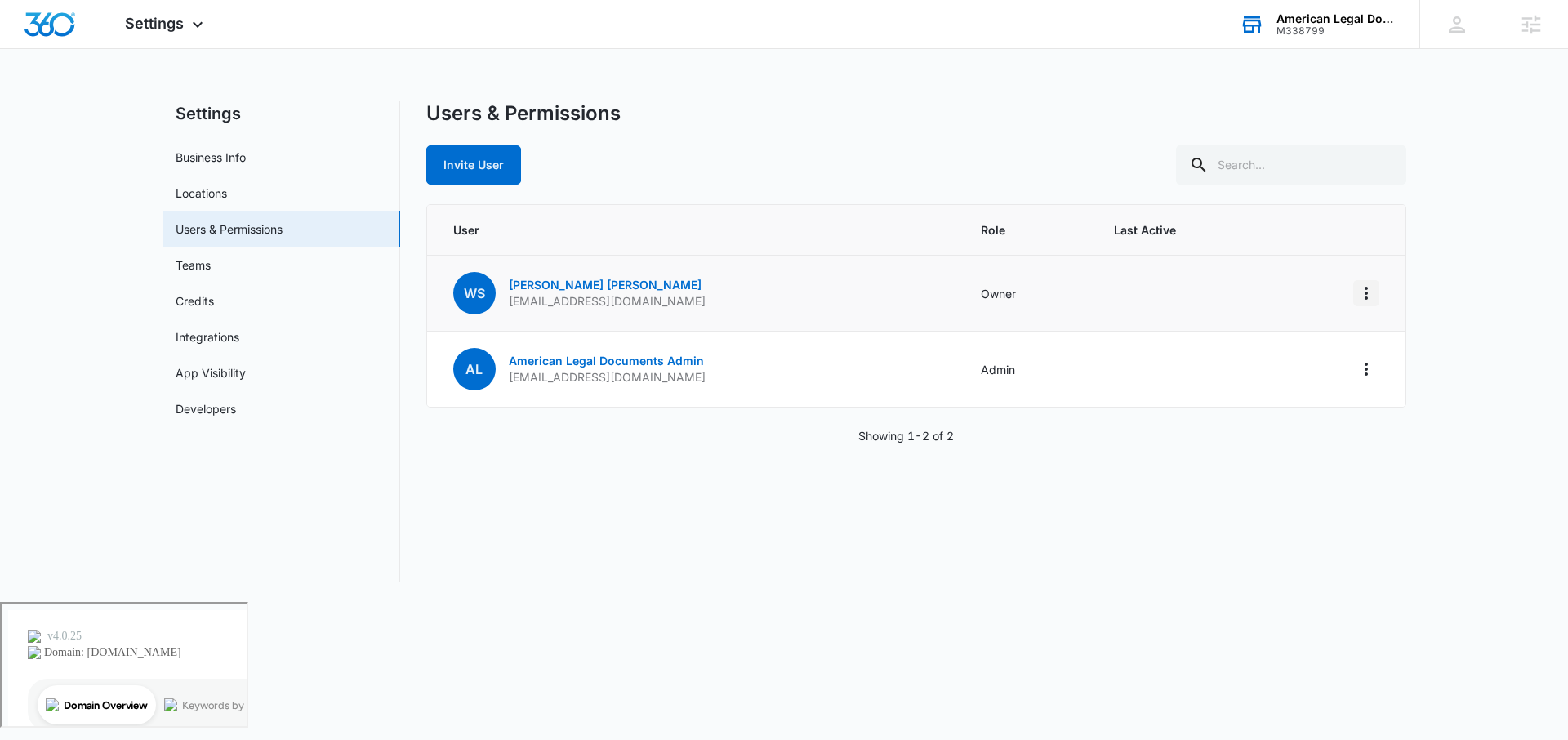
click at [1356, 292] on icon "Actions" at bounding box center [1366, 293] width 20 height 20
click at [1356, 284] on main "Settings Business Info Locations Users & Permissions Teams Credits Integrations…" at bounding box center [784, 351] width 1568 height 501
drag, startPoint x: 506, startPoint y: 378, endPoint x: 753, endPoint y: 402, distance: 248.2
click at [753, 402] on td "AL American Legal Documents Admin [EMAIL_ADDRESS][DOMAIN_NAME]" at bounding box center [694, 369] width 535 height 76
click at [748, 392] on td "AL American Legal Documents Admin [EMAIL_ADDRESS][DOMAIN_NAME]" at bounding box center [694, 369] width 535 height 76
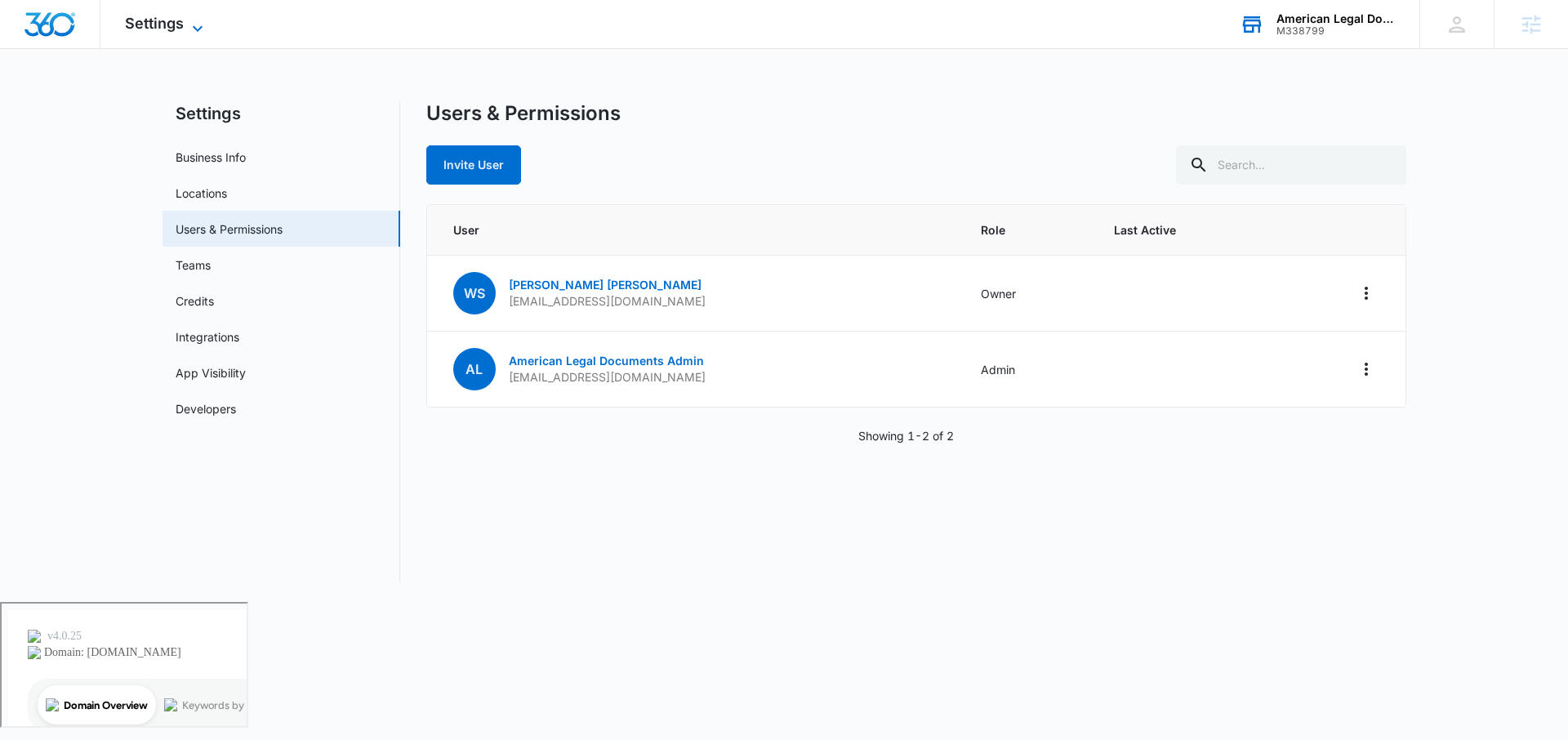
click at [147, 31] on span "Settings" at bounding box center [154, 23] width 59 height 17
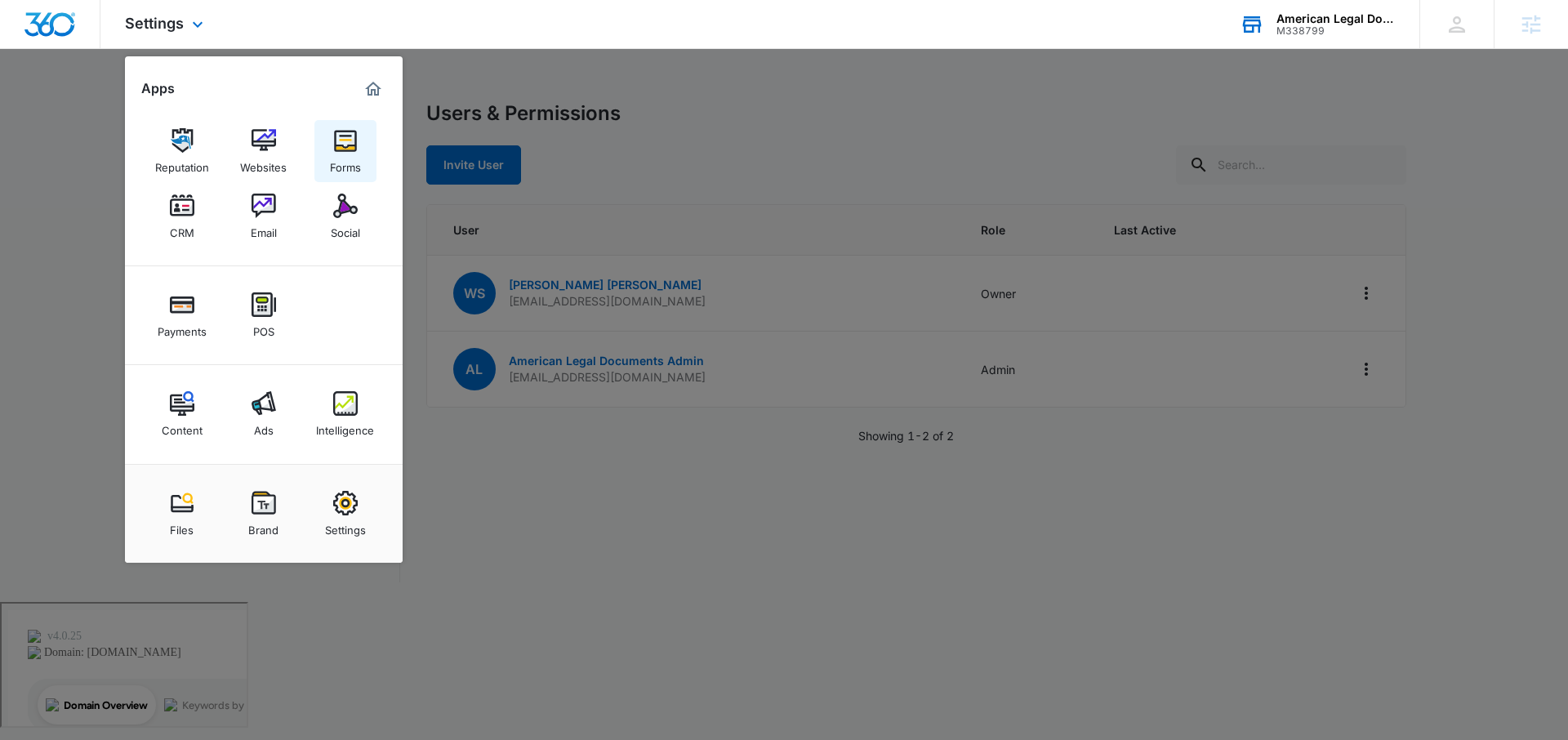
click at [350, 154] on div "Forms" at bounding box center [346, 164] width 31 height 22
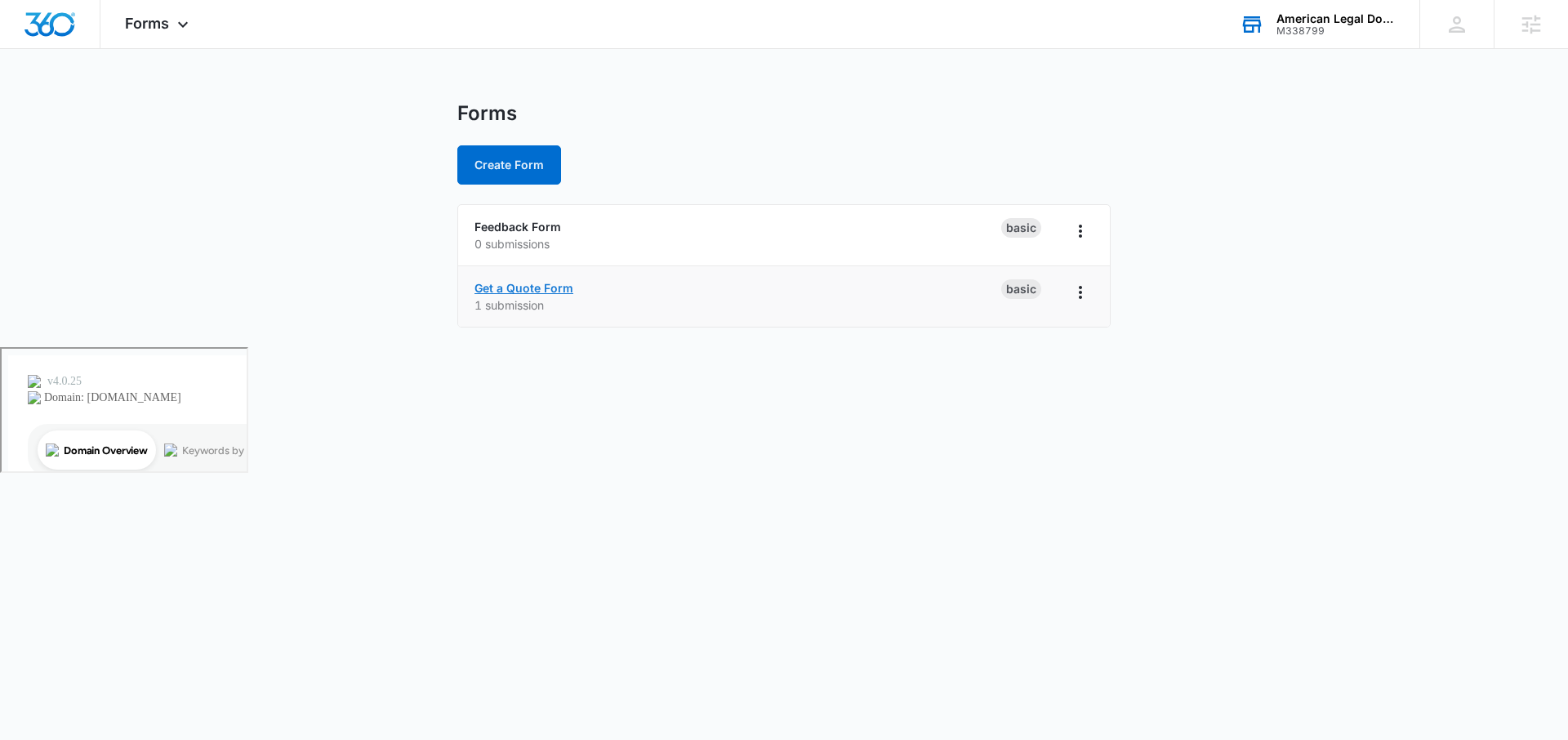
click at [526, 289] on link "Get a Quote Form" at bounding box center [524, 287] width 99 height 14
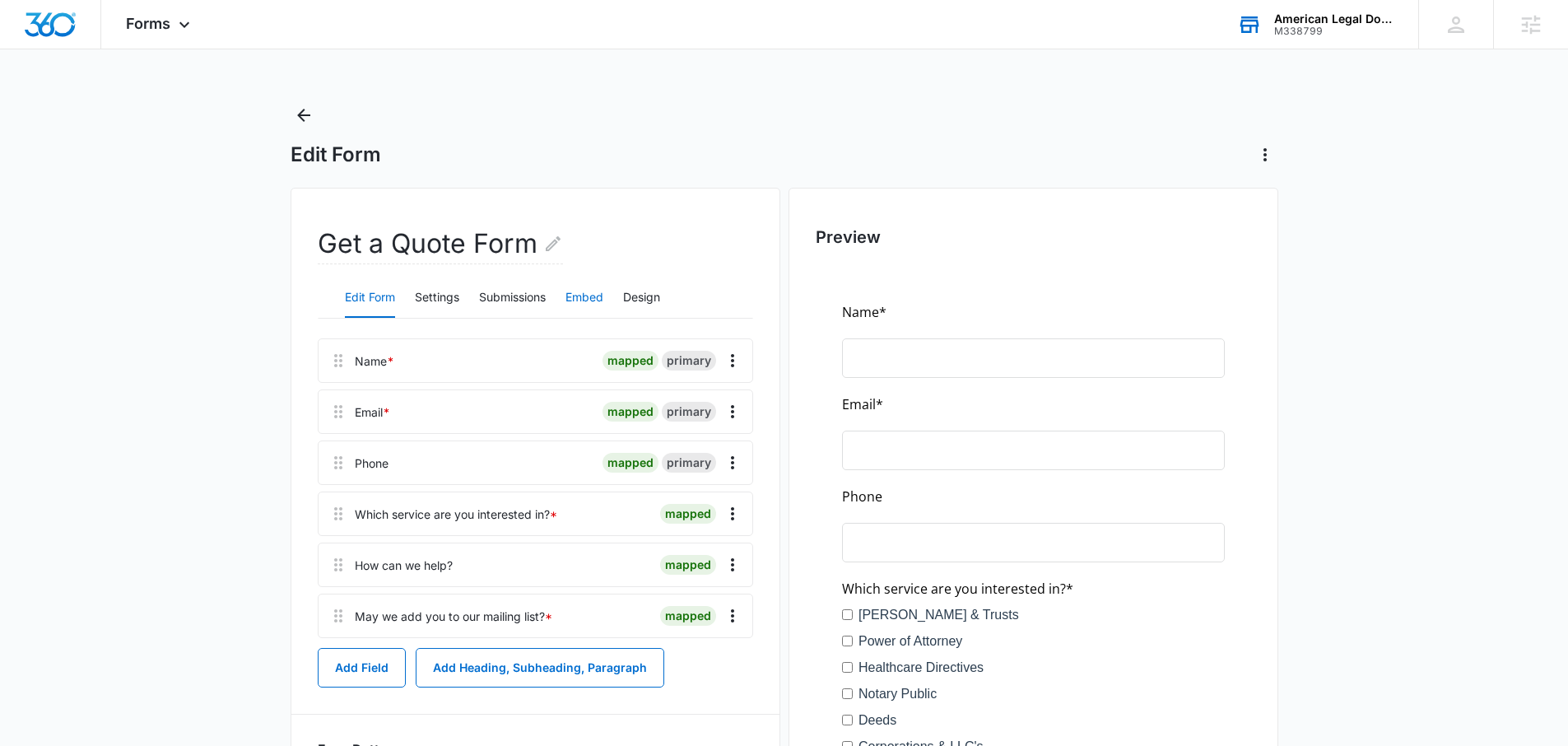
click at [599, 301] on button "Embed" at bounding box center [584, 299] width 38 height 40
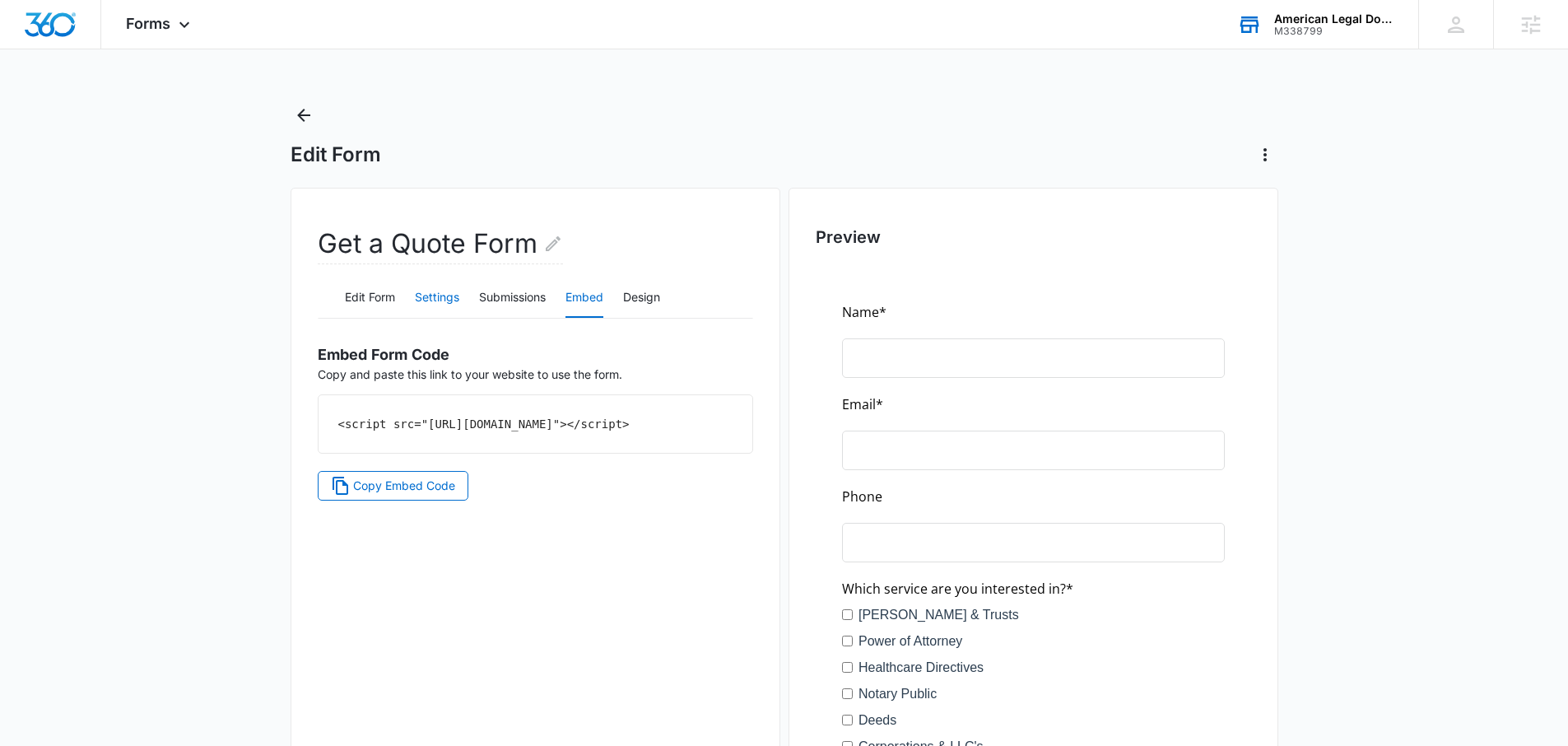
click at [448, 297] on button "Settings" at bounding box center [436, 299] width 44 height 40
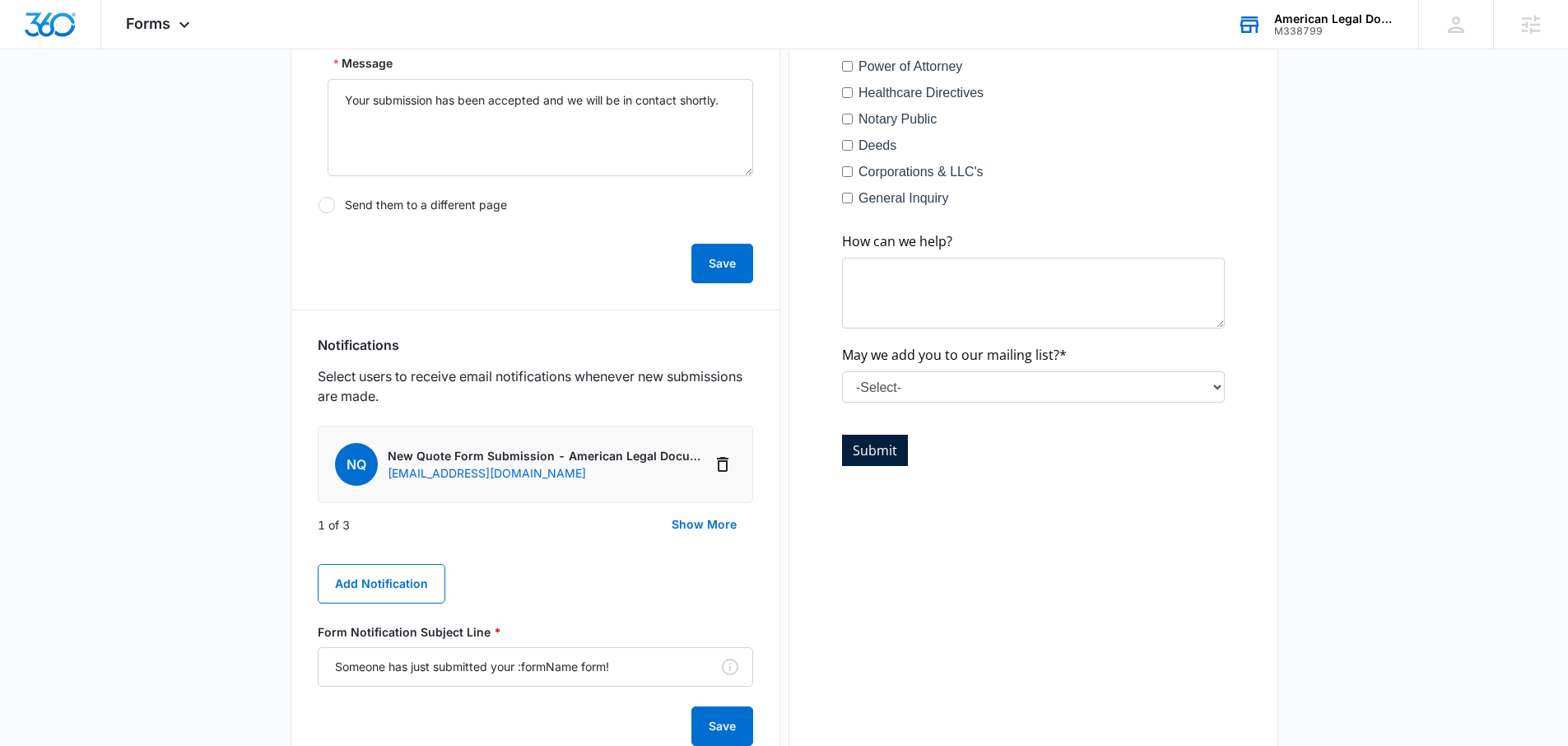
scroll to position [694, 0]
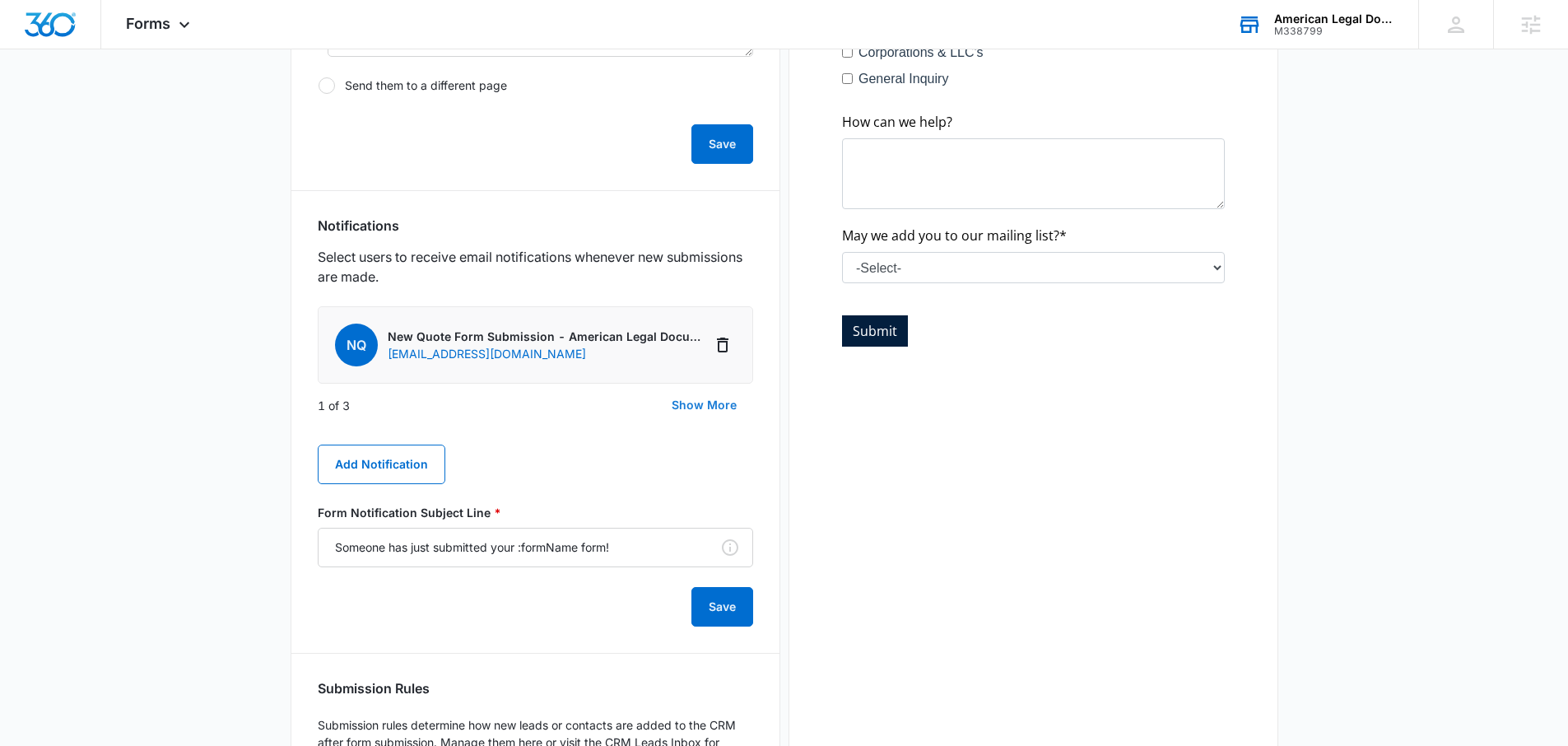
click at [701, 400] on button "Show More" at bounding box center [704, 406] width 98 height 40
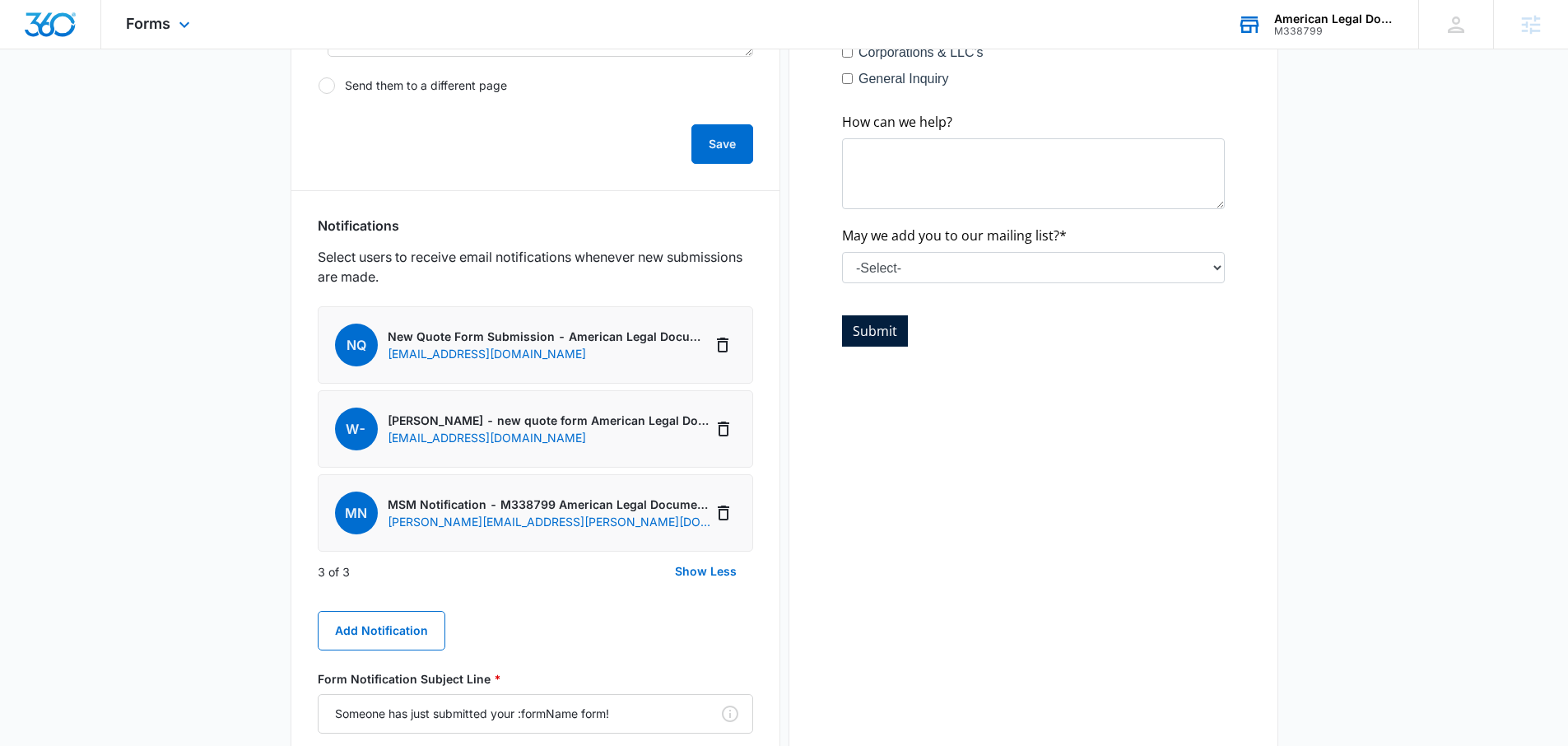
click at [147, 32] on div "Forms Apps Reputation Websites Forms CRM Email Social Payments POS Content Ads …" at bounding box center [161, 25] width 118 height 49
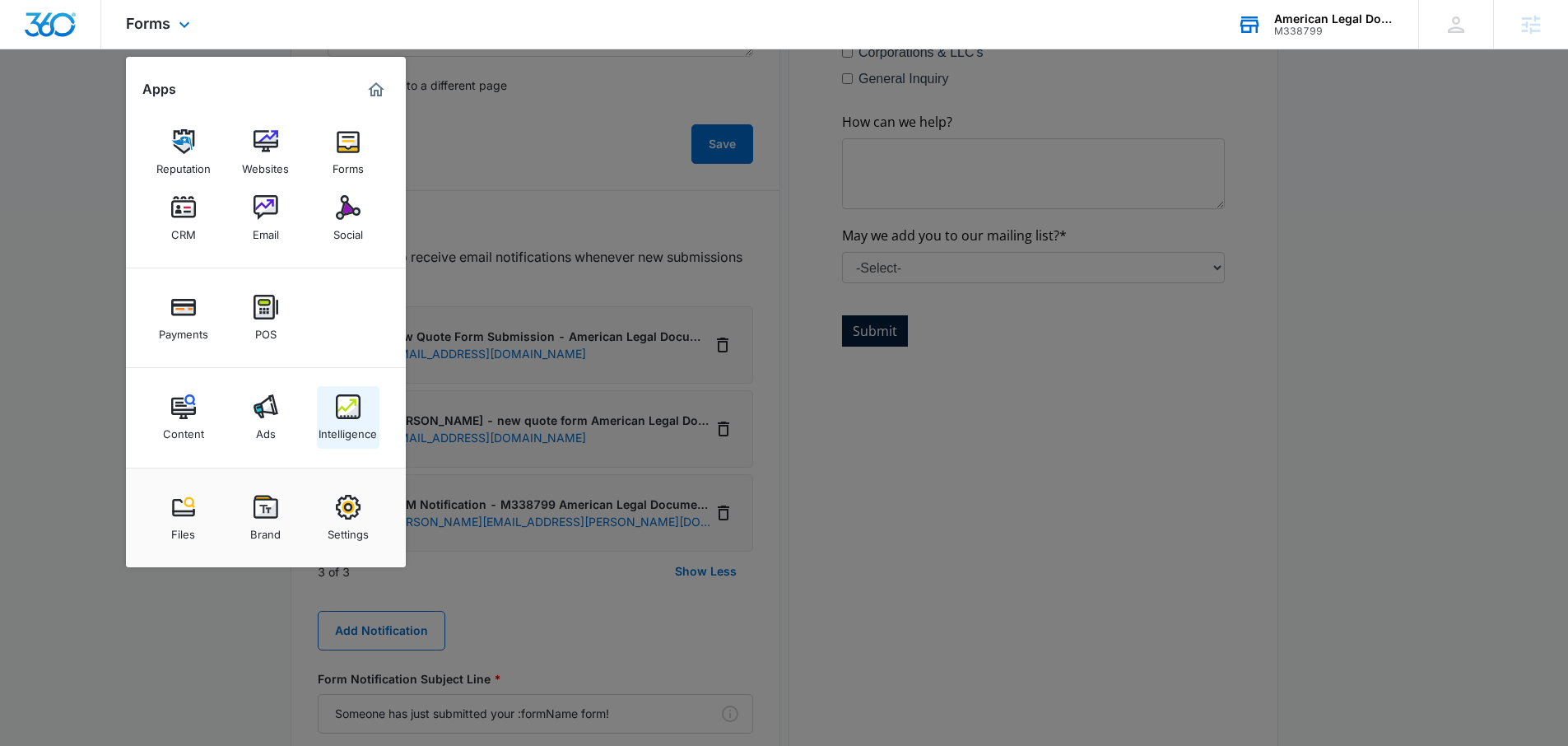
click at [329, 402] on link "Intelligence" at bounding box center [348, 417] width 63 height 63
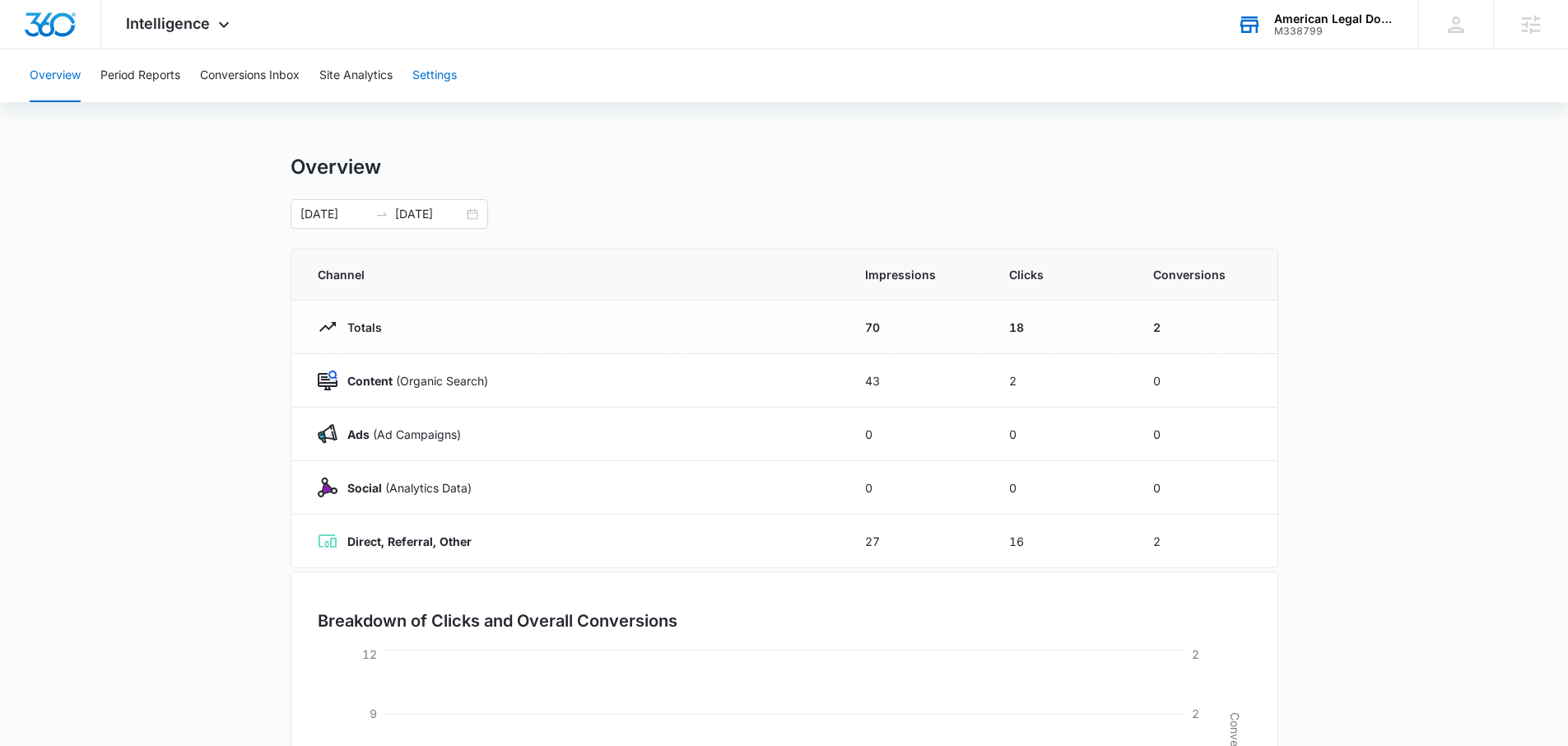
click at [439, 66] on button "Settings" at bounding box center [435, 75] width 44 height 53
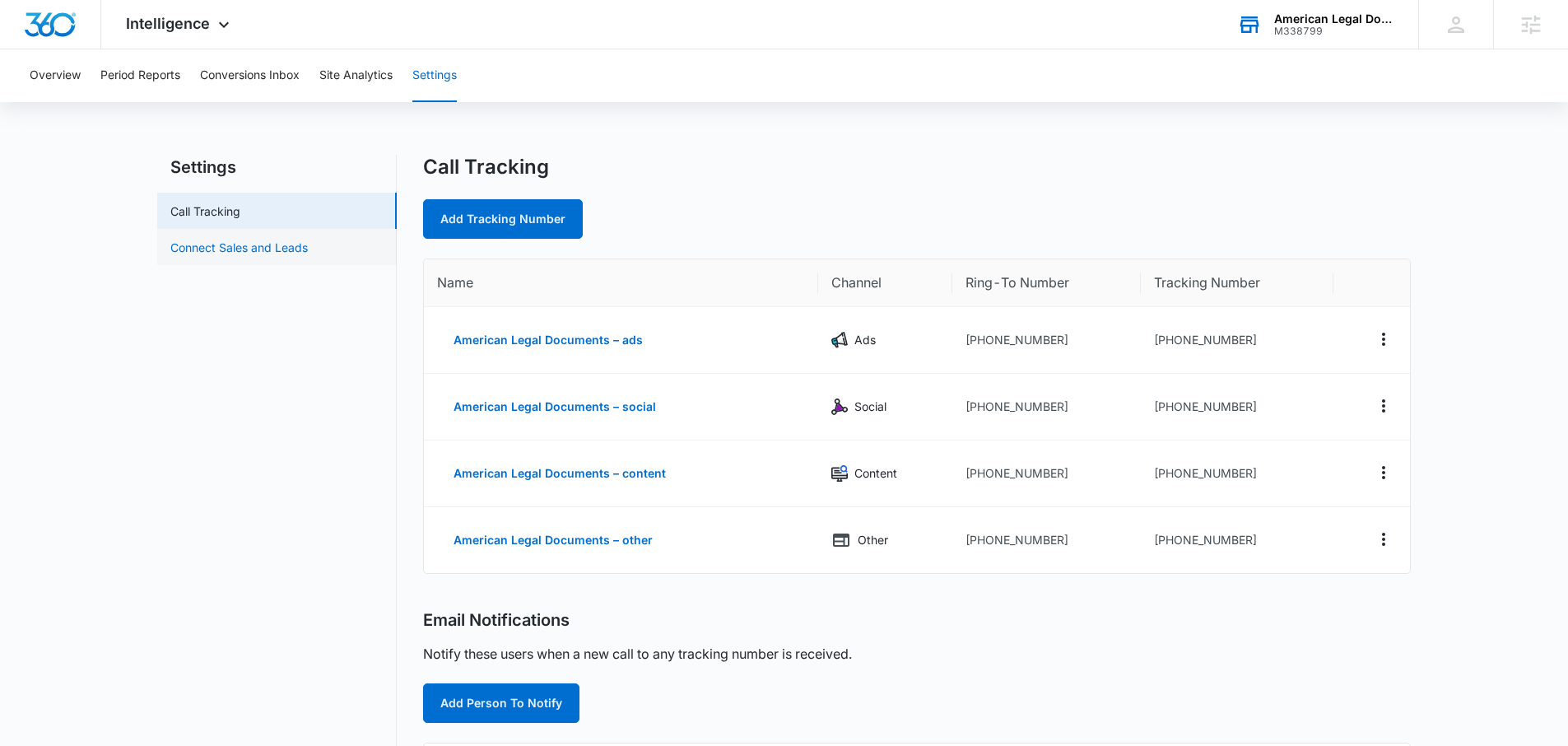
click at [271, 256] on link "Connect Sales and Leads" at bounding box center [240, 247] width 138 height 17
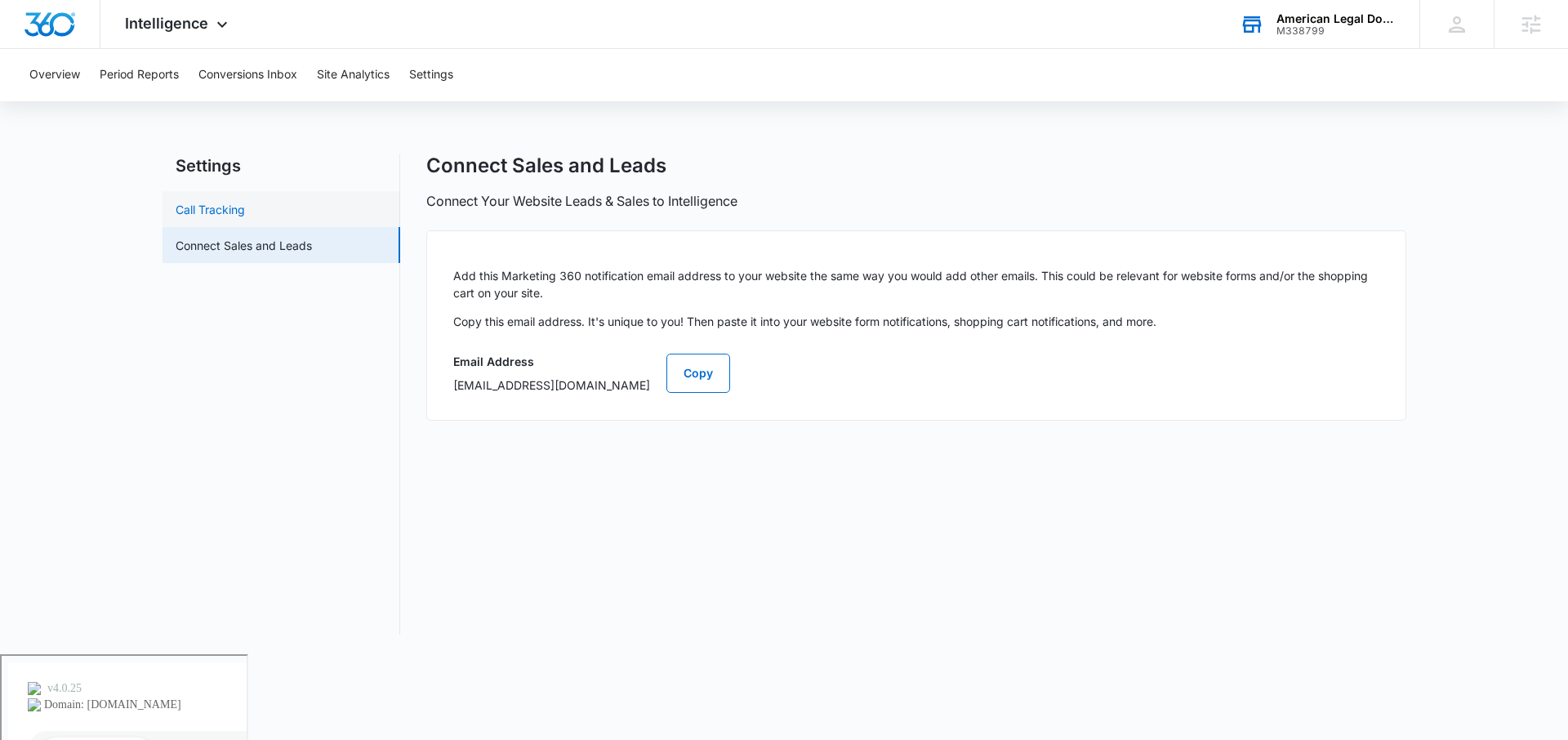
click at [221, 203] on link "Call Tracking" at bounding box center [210, 209] width 69 height 17
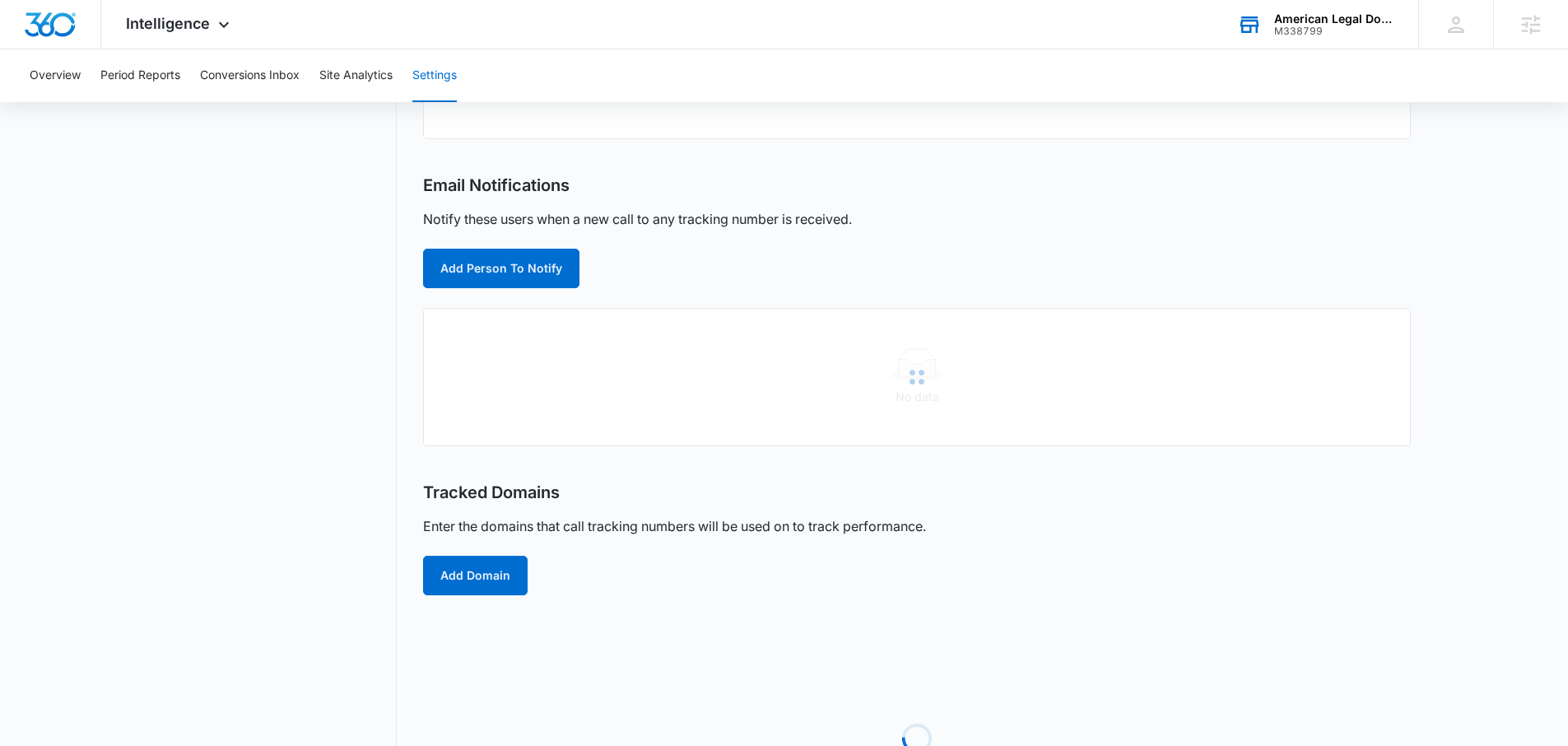
scroll to position [350, 0]
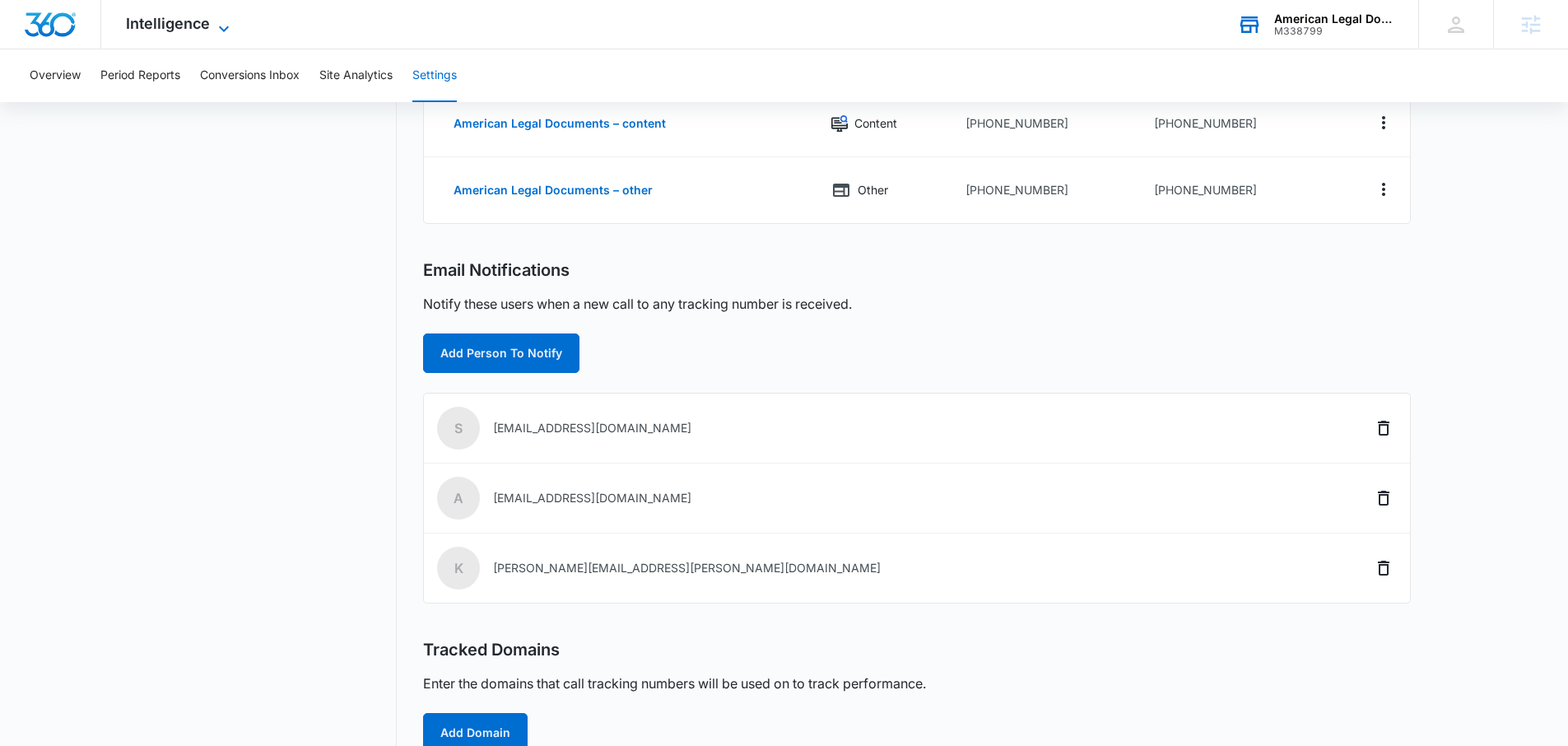
click at [181, 15] on span "Intelligence" at bounding box center [168, 23] width 84 height 17
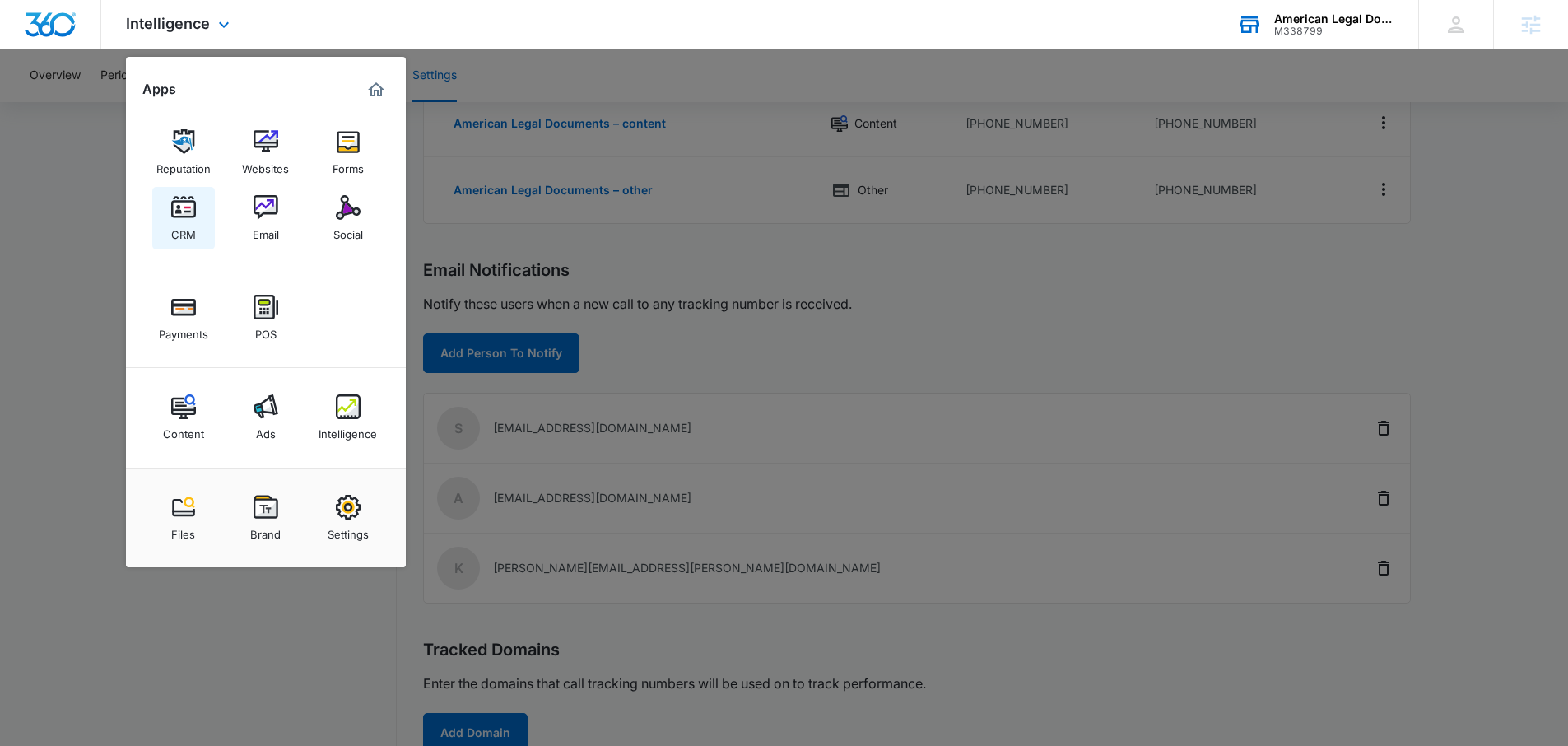
click at [192, 214] on img at bounding box center [183, 207] width 24 height 25
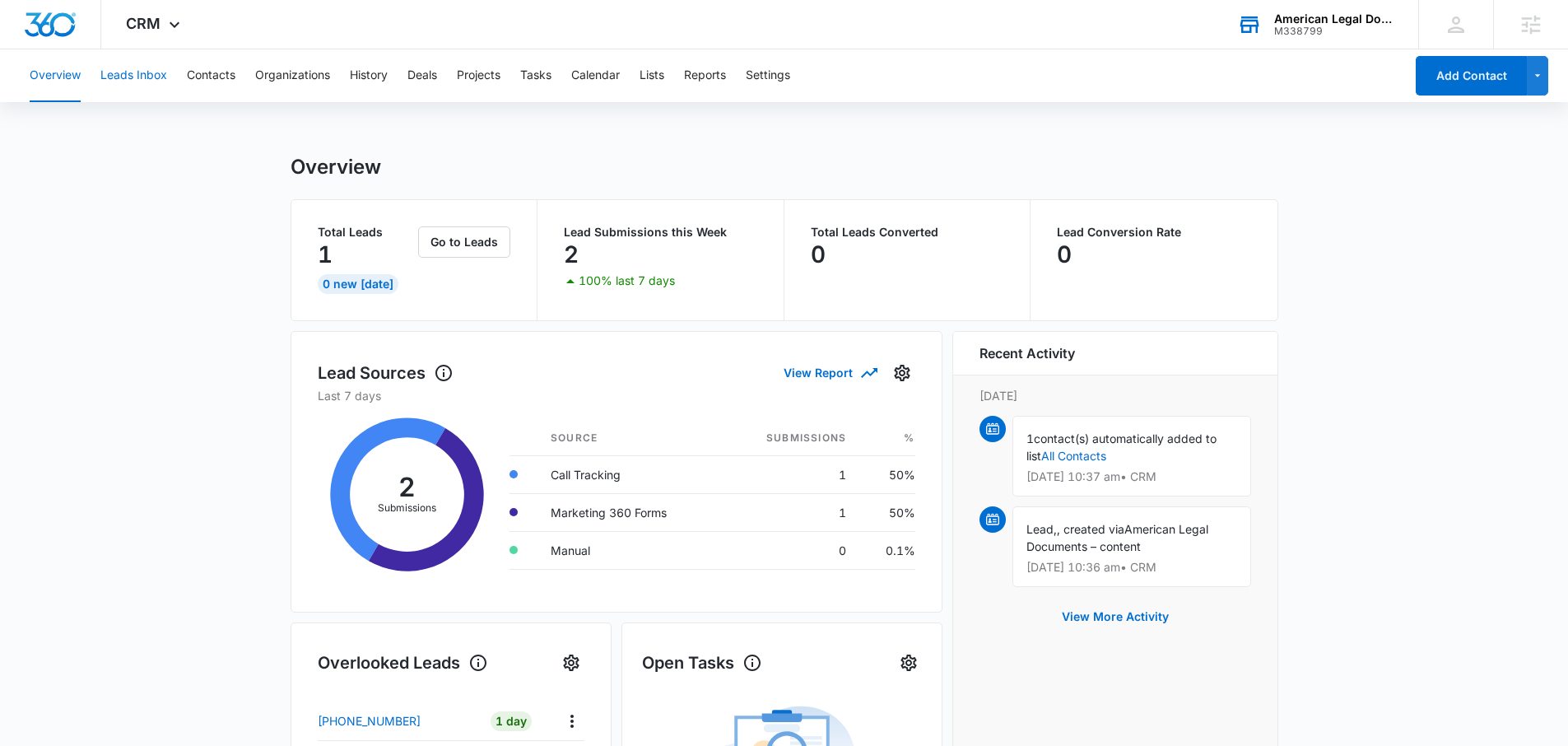
click at [155, 74] on button "Leads Inbox" at bounding box center [133, 75] width 66 height 53
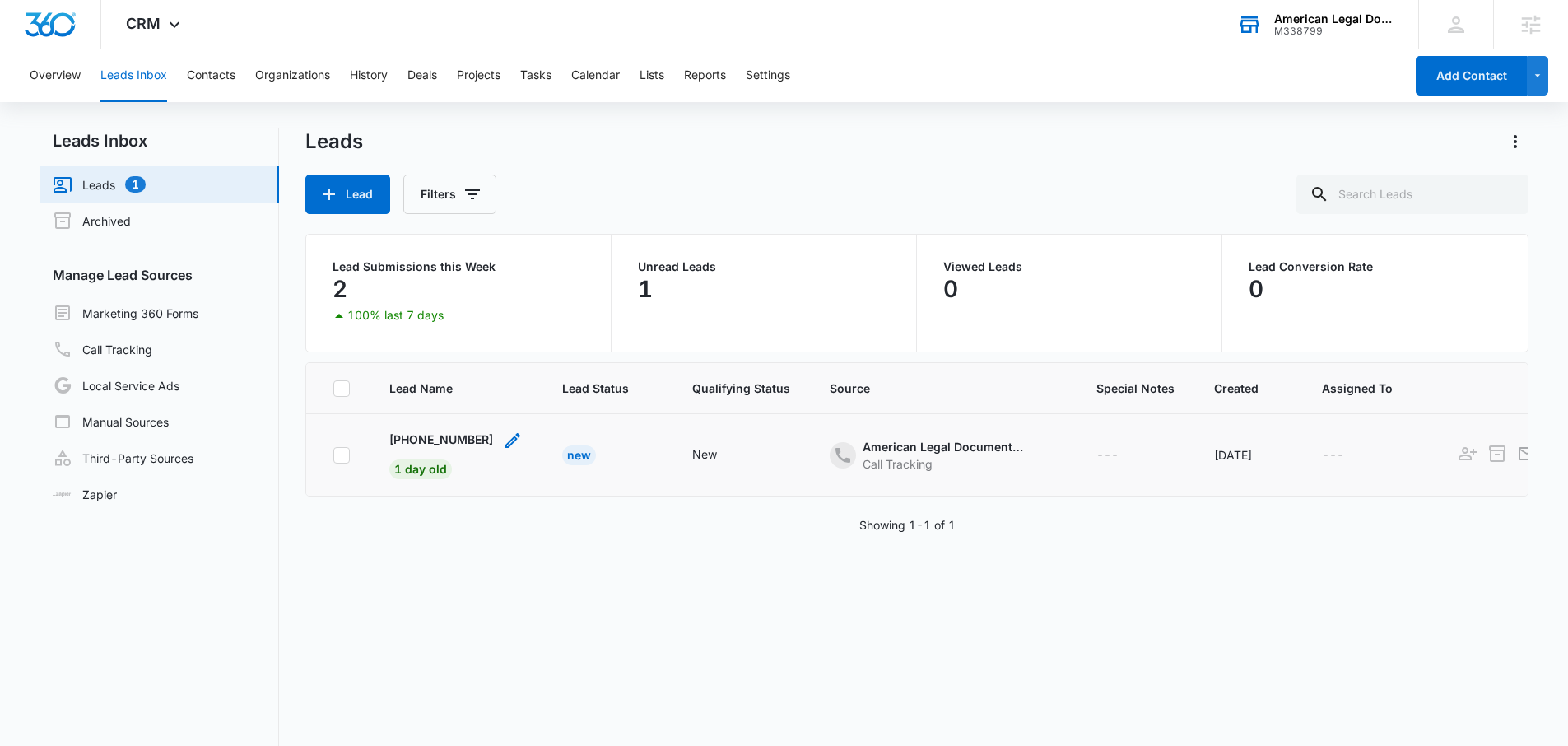
click at [439, 437] on p "[PHONE_NUMBER]" at bounding box center [441, 438] width 103 height 17
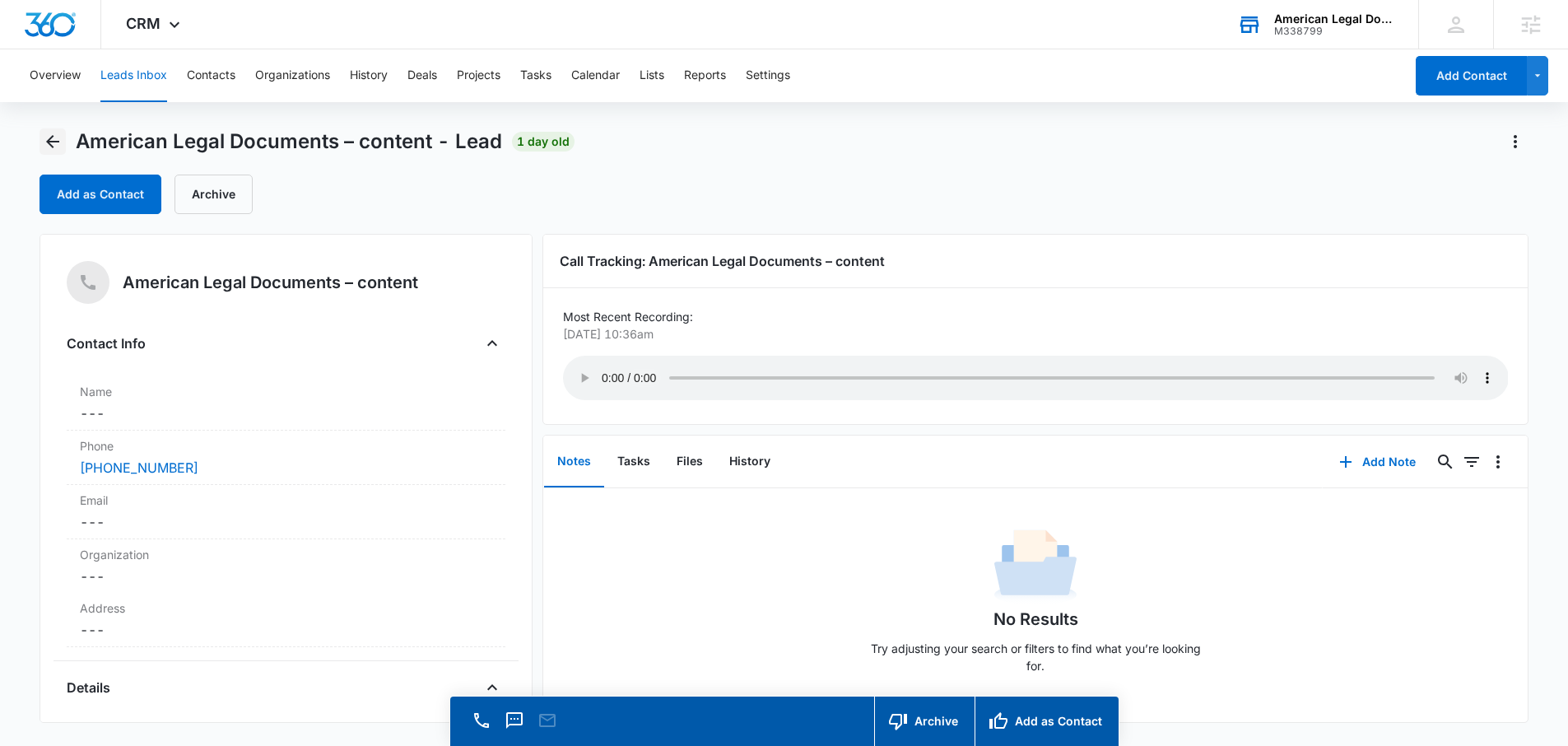
click at [49, 138] on icon "Back" at bounding box center [53, 142] width 14 height 14
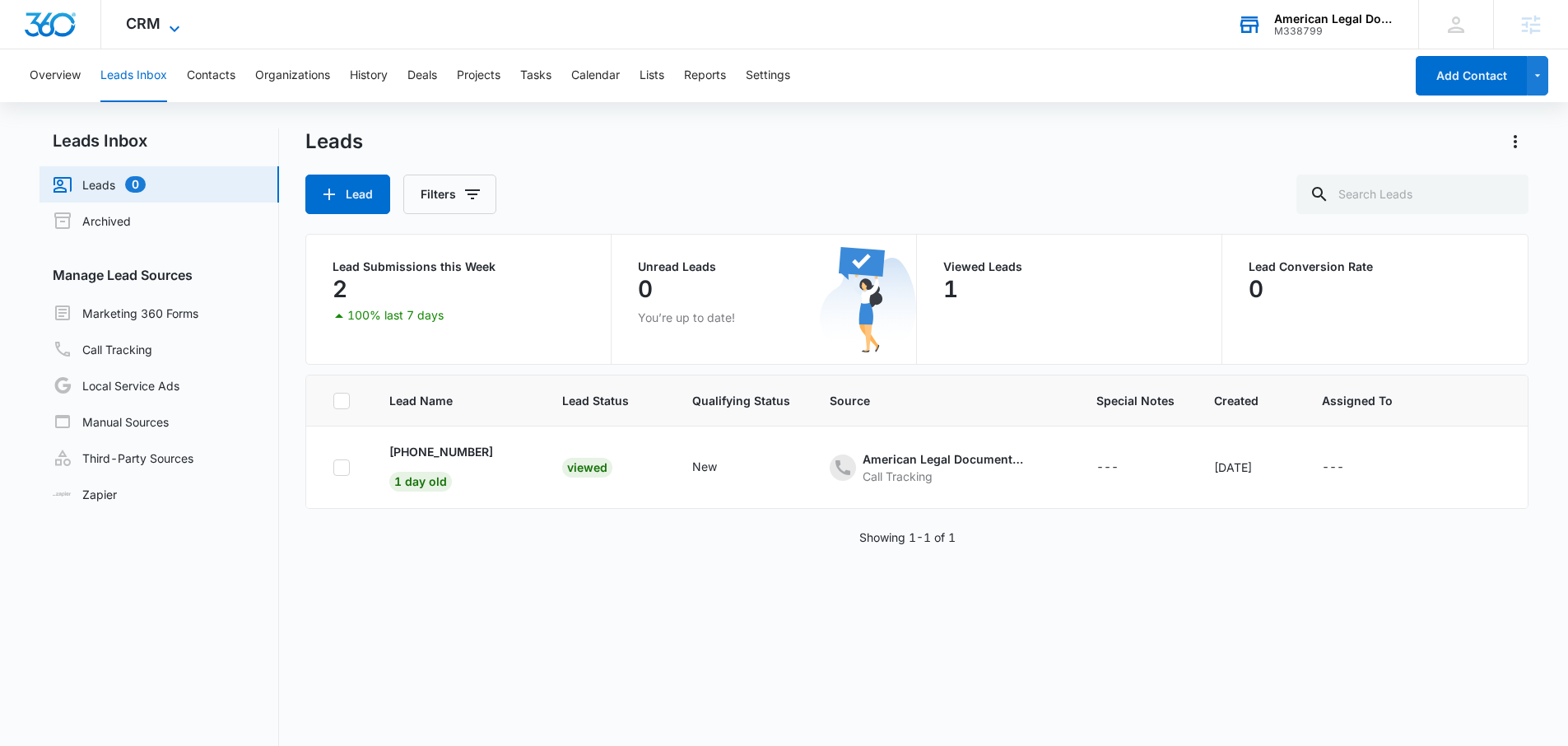
click at [153, 22] on span "CRM" at bounding box center [143, 23] width 34 height 17
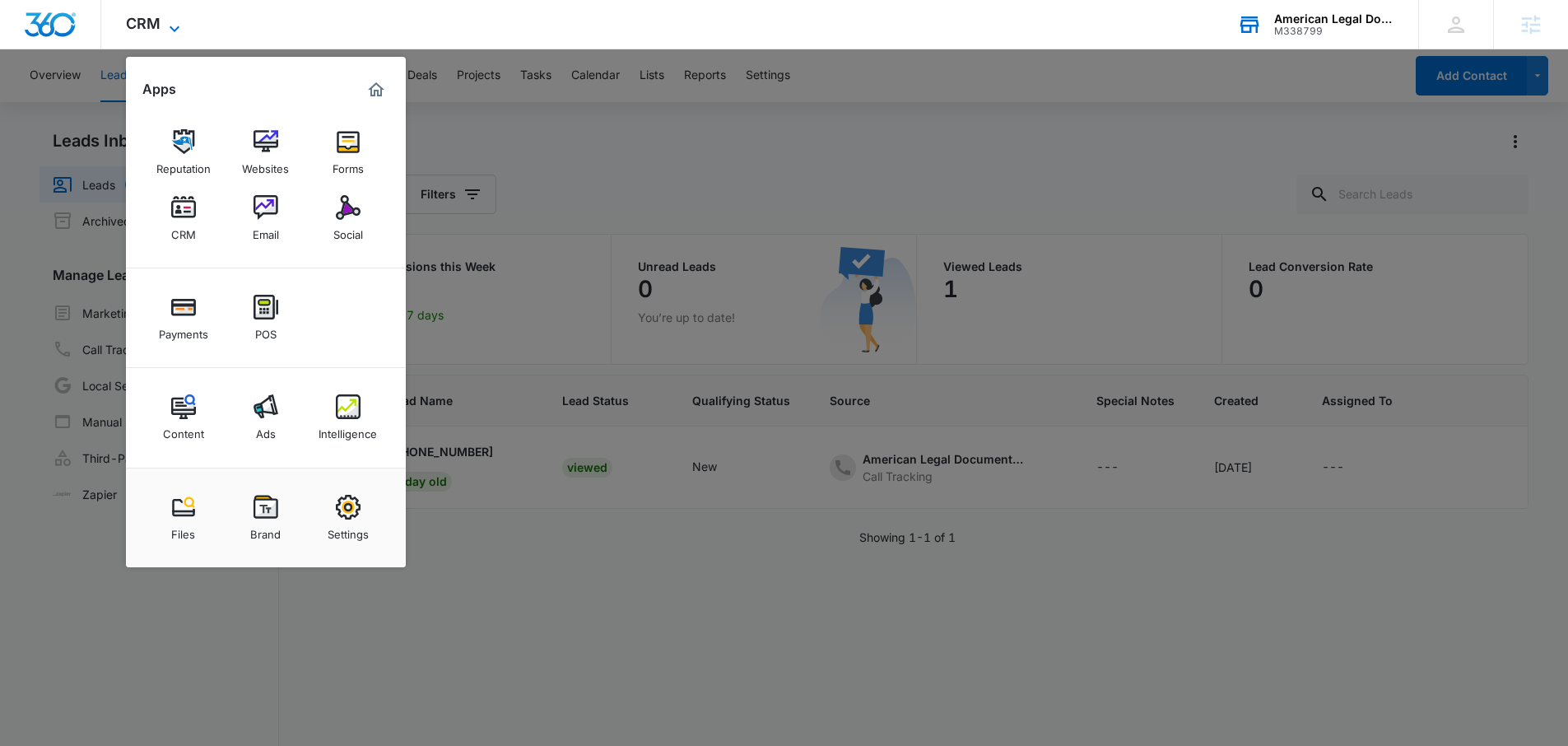
click at [176, 25] on icon at bounding box center [174, 29] width 20 height 20
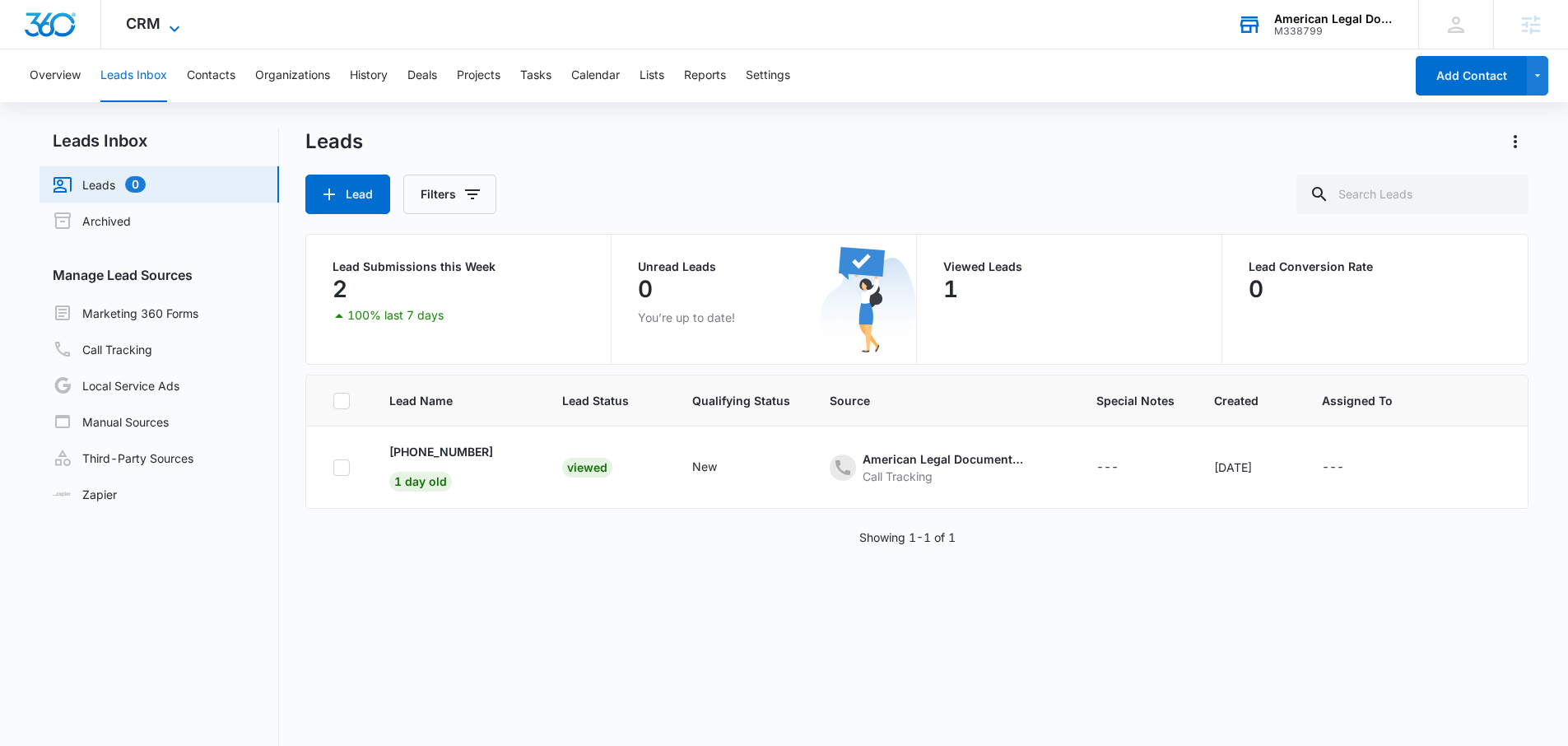
click at [170, 25] on icon at bounding box center [174, 29] width 20 height 20
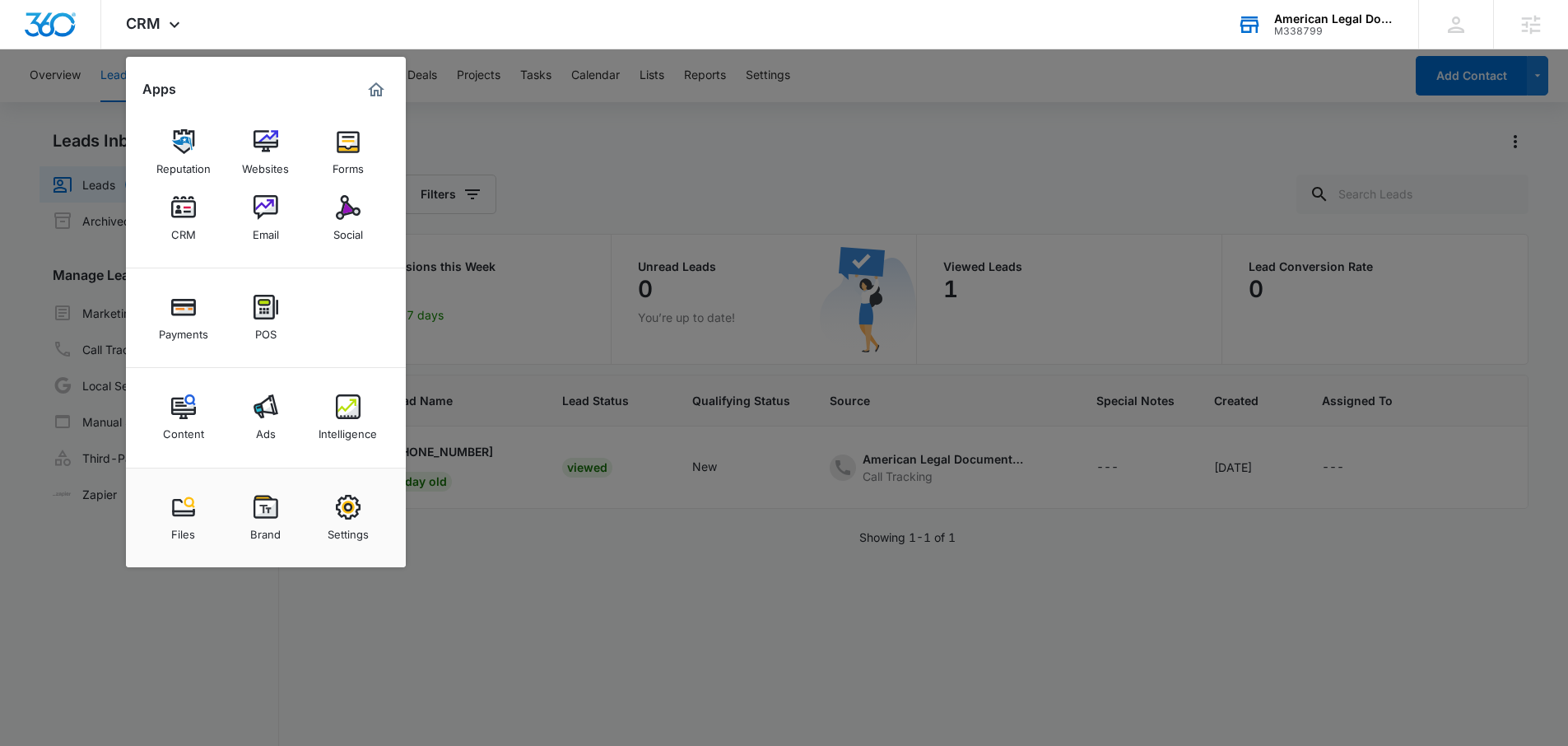
click at [612, 154] on div at bounding box center [784, 373] width 1568 height 746
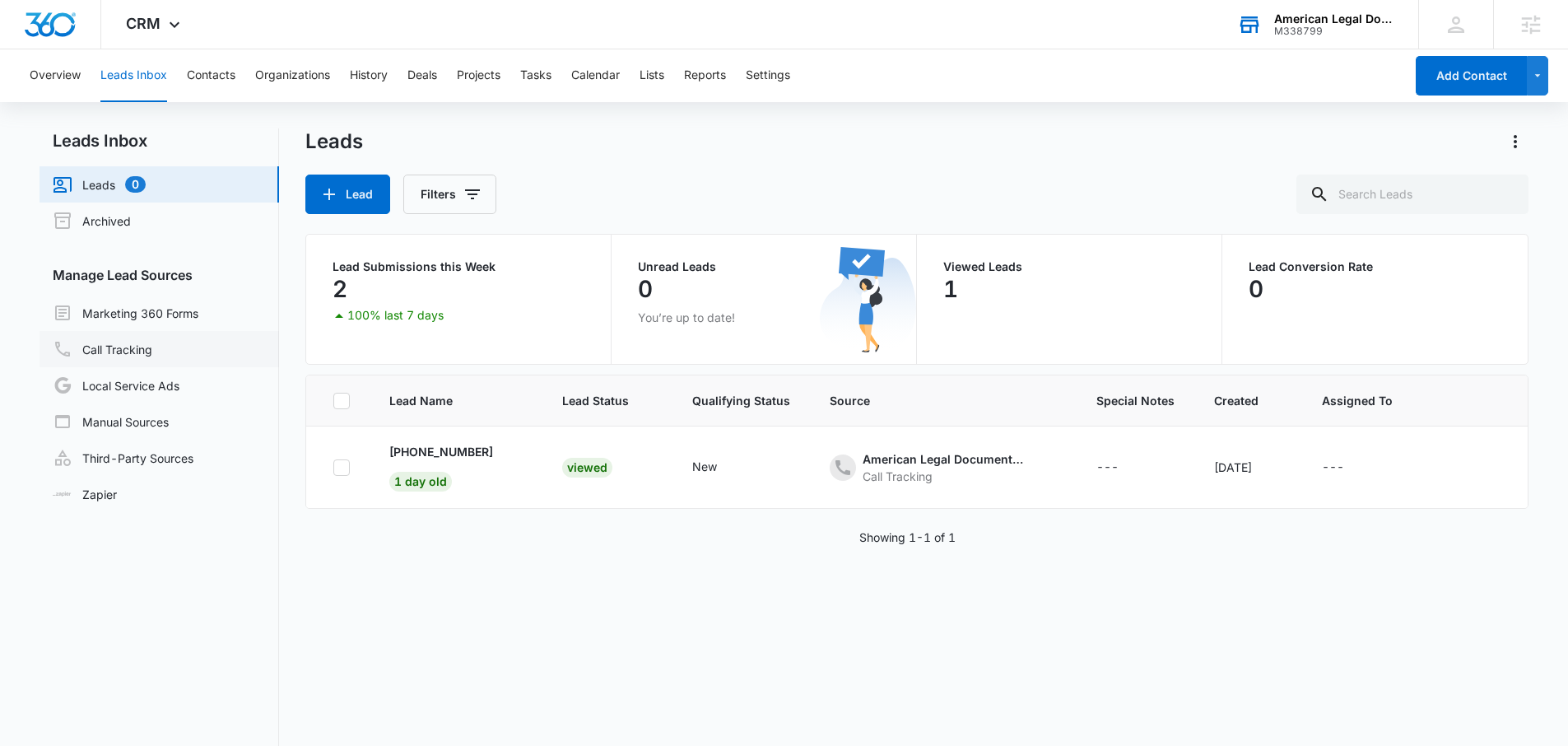
click at [132, 349] on link "Call Tracking" at bounding box center [103, 349] width 100 height 20
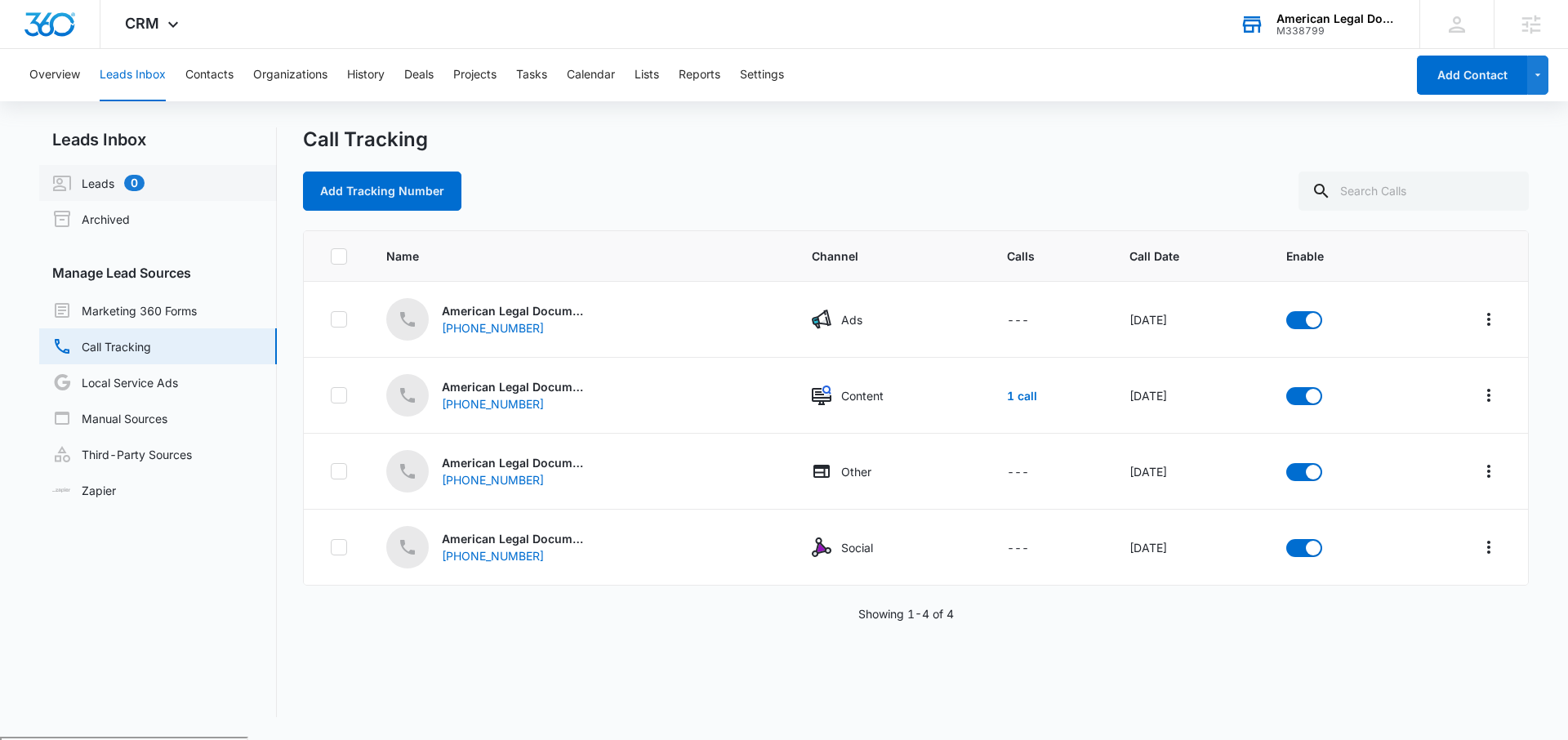
click at [112, 183] on link "Leads 0" at bounding box center [98, 183] width 93 height 20
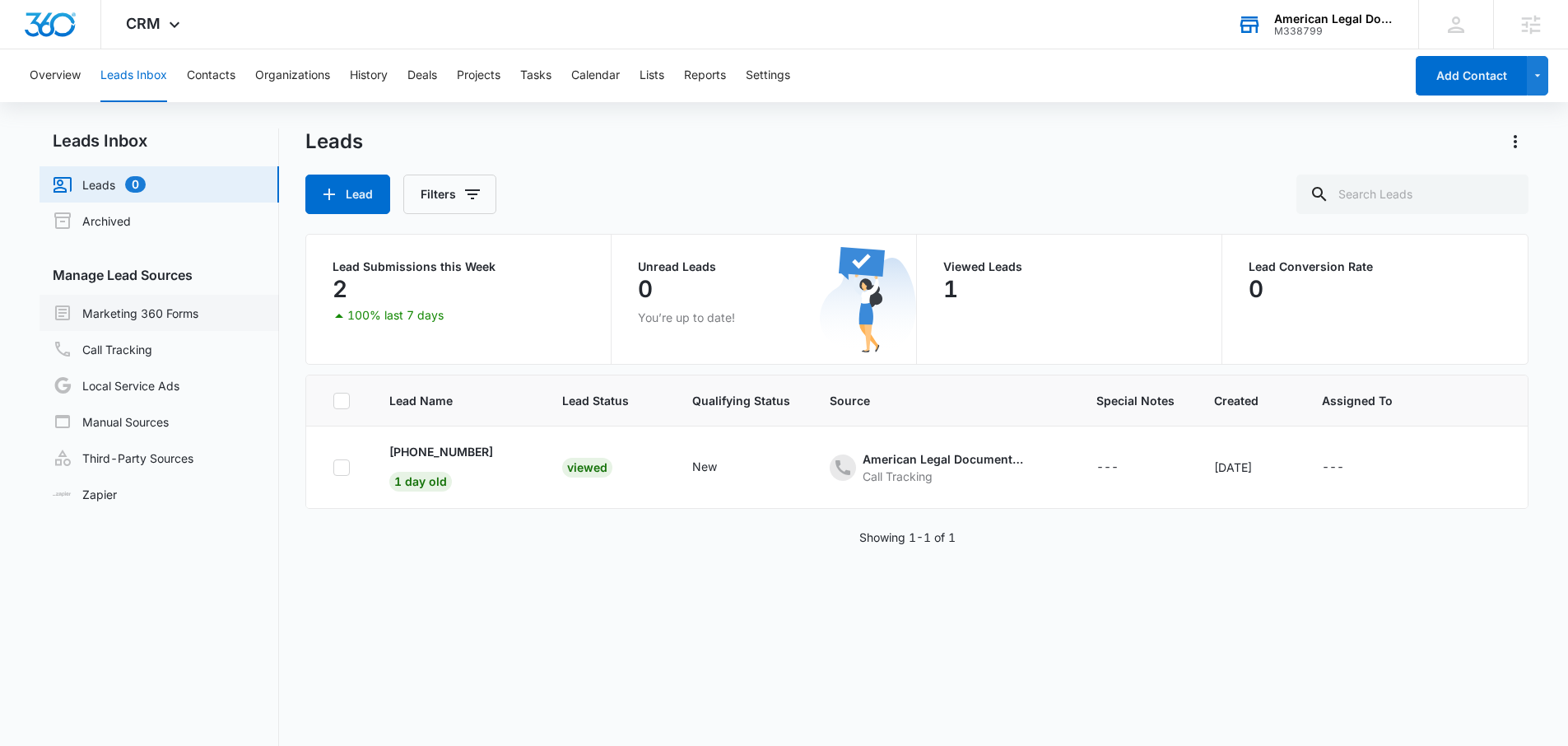
click at [96, 319] on link "Marketing 360 Forms" at bounding box center [125, 313] width 146 height 20
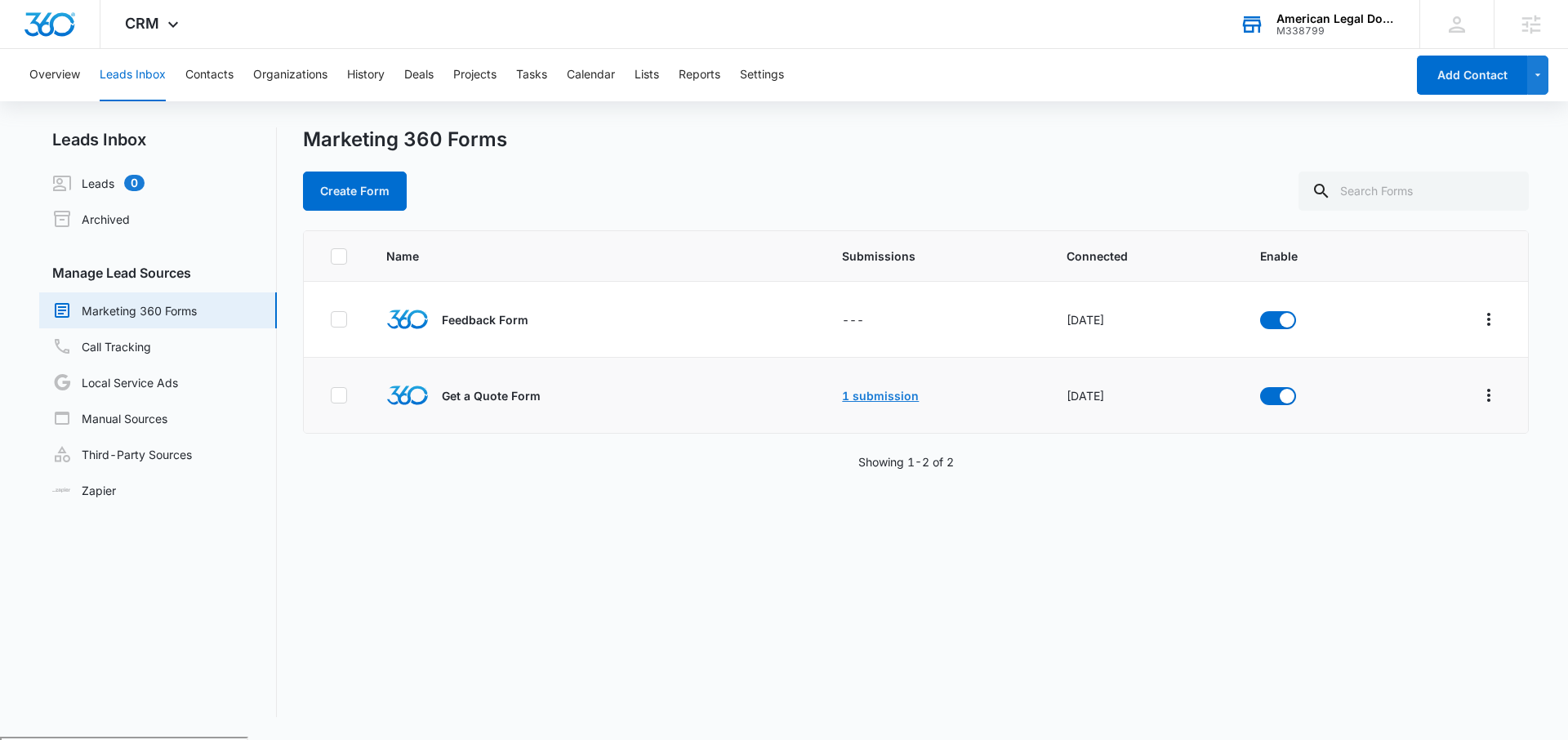
click at [870, 401] on link "1 submission" at bounding box center [879, 395] width 77 height 14
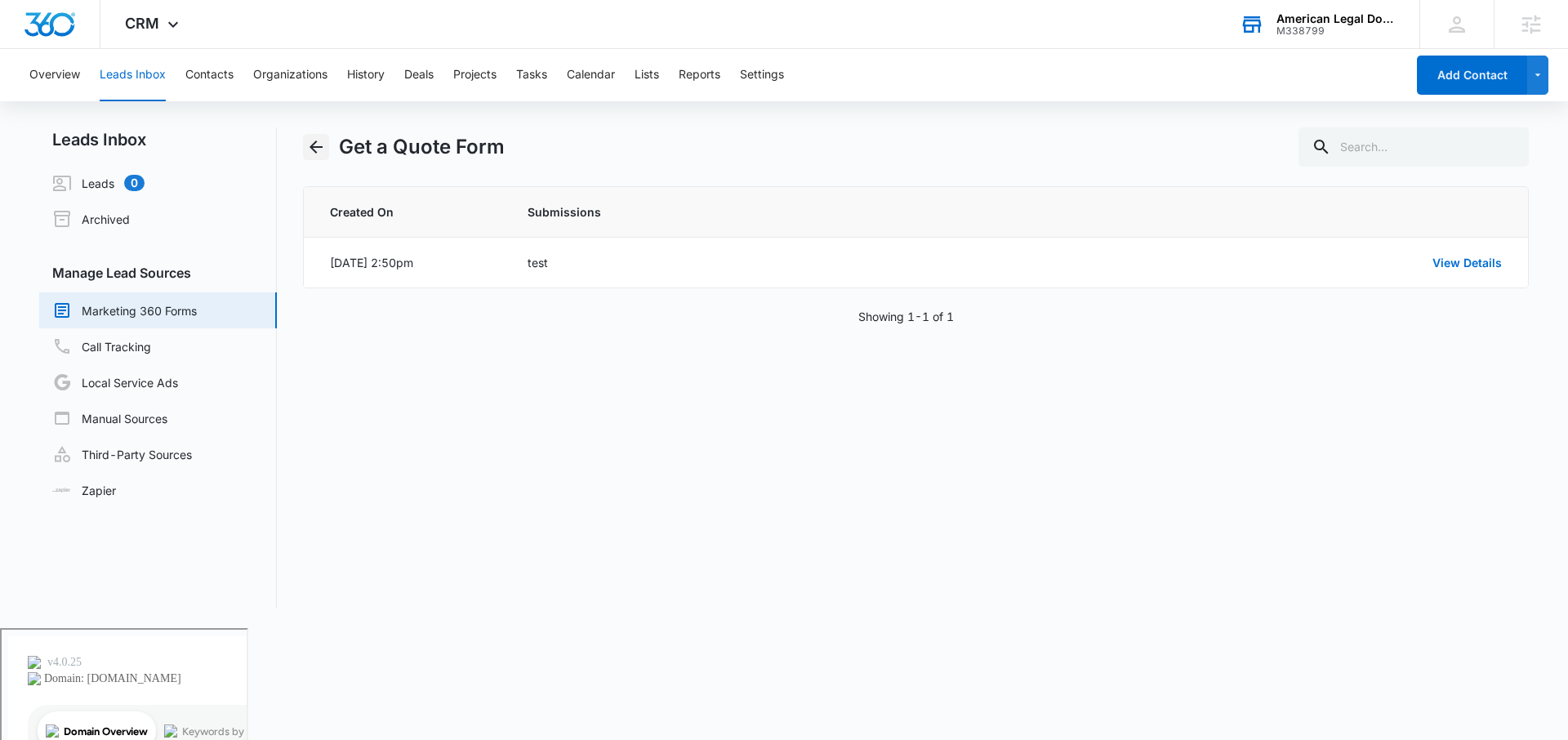
click at [322, 153] on icon "Back" at bounding box center [316, 147] width 20 height 20
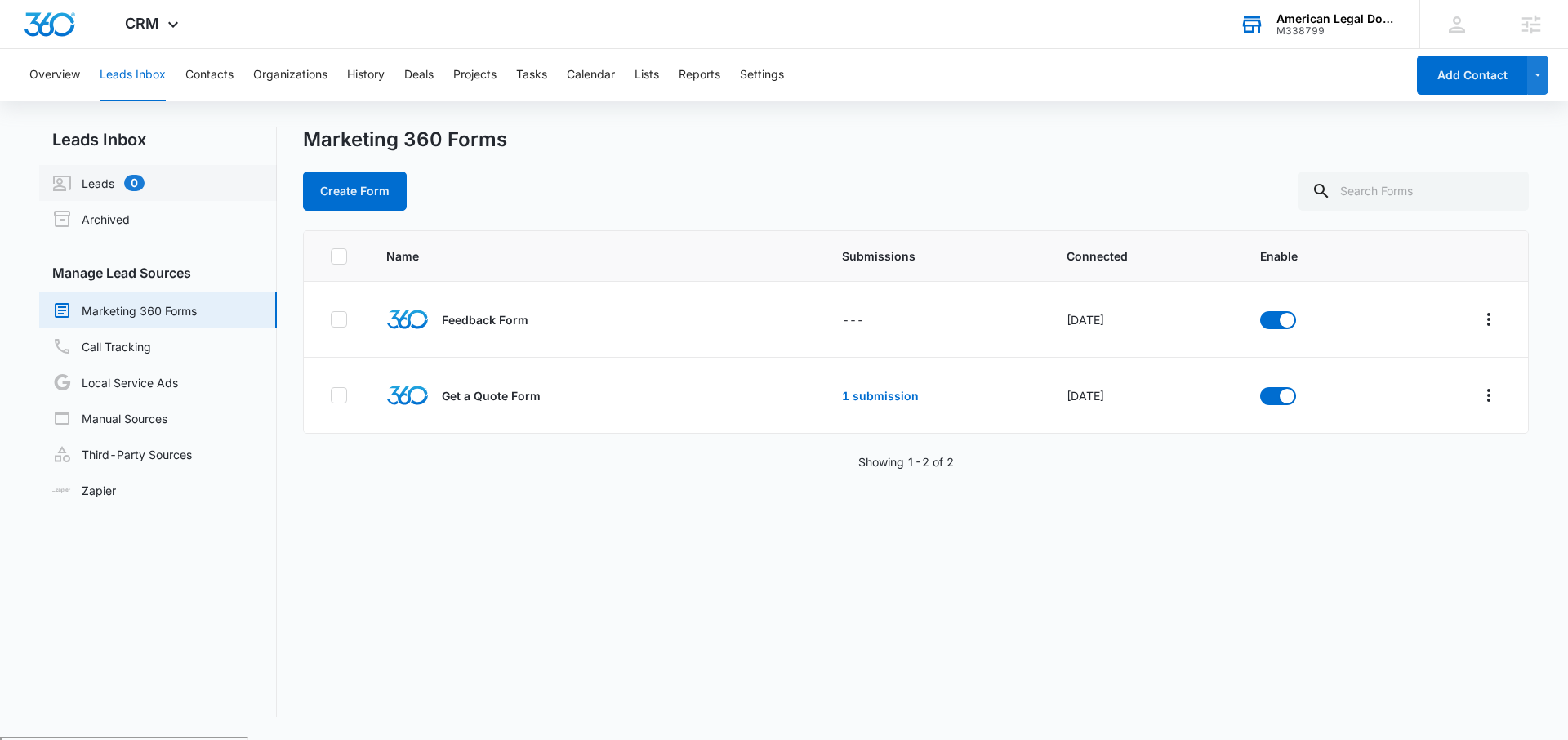
click at [109, 178] on link "Leads 0" at bounding box center [98, 183] width 93 height 20
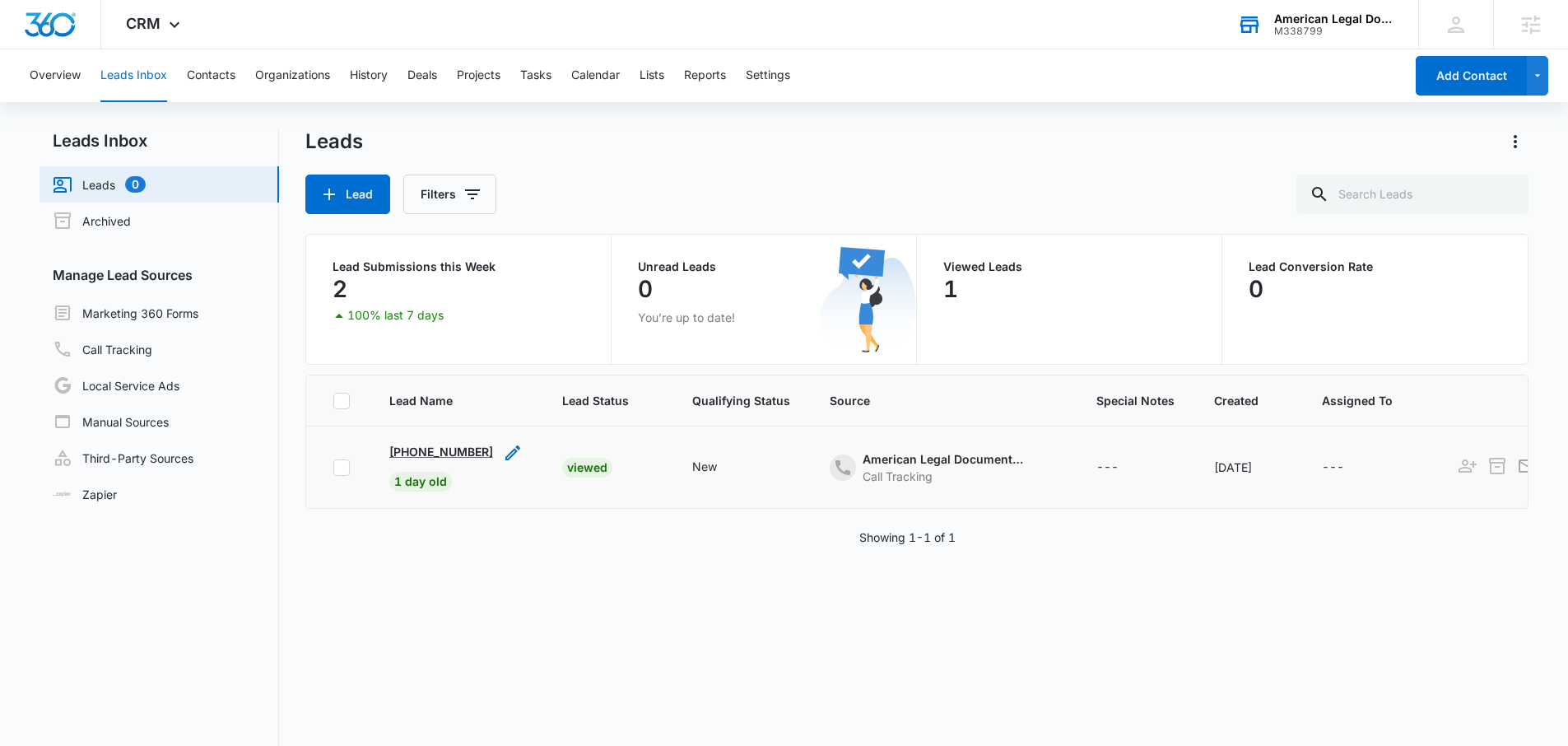
click at [426, 451] on p "[PHONE_NUMBER]" at bounding box center [441, 451] width 103 height 17
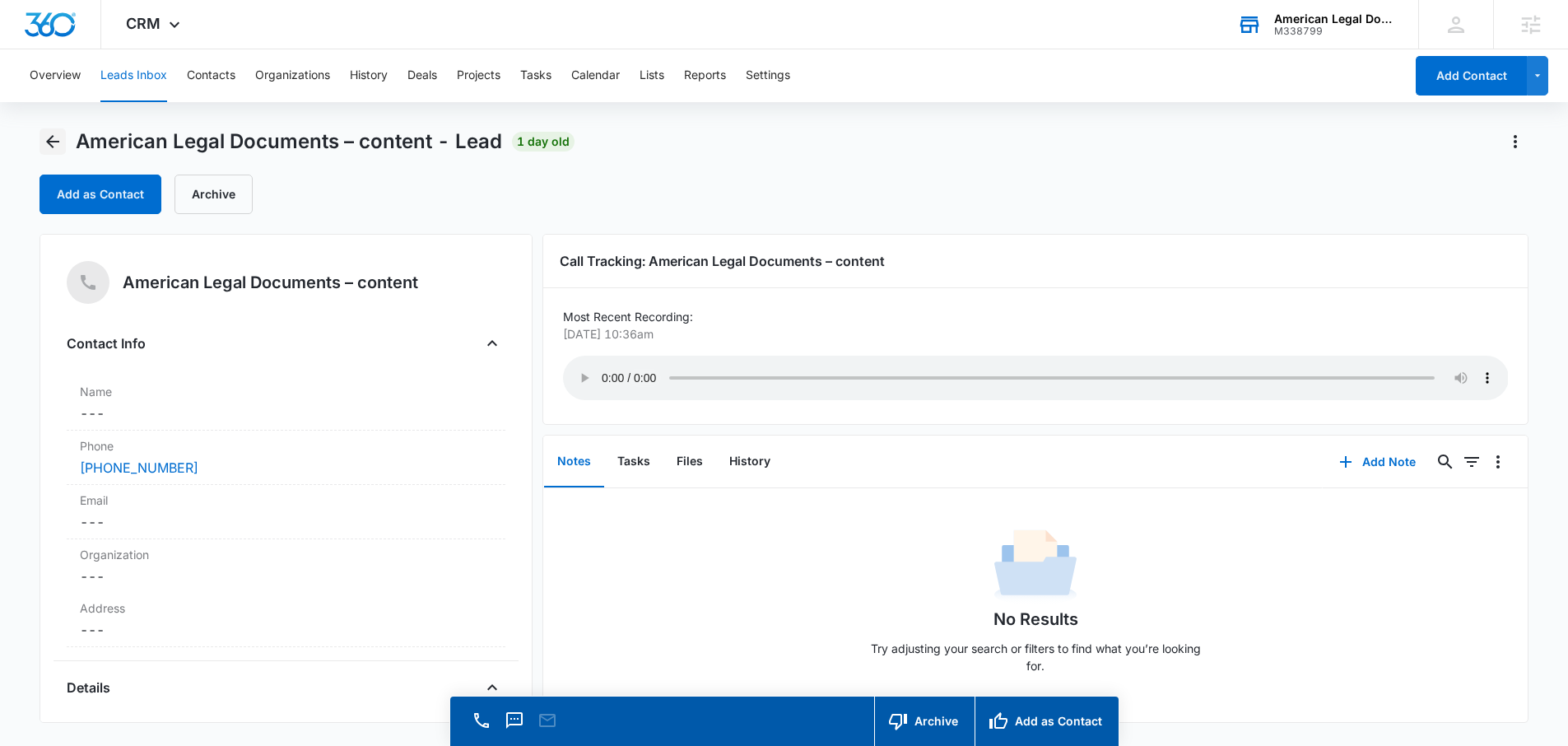
click at [57, 141] on icon "Back" at bounding box center [53, 142] width 14 height 14
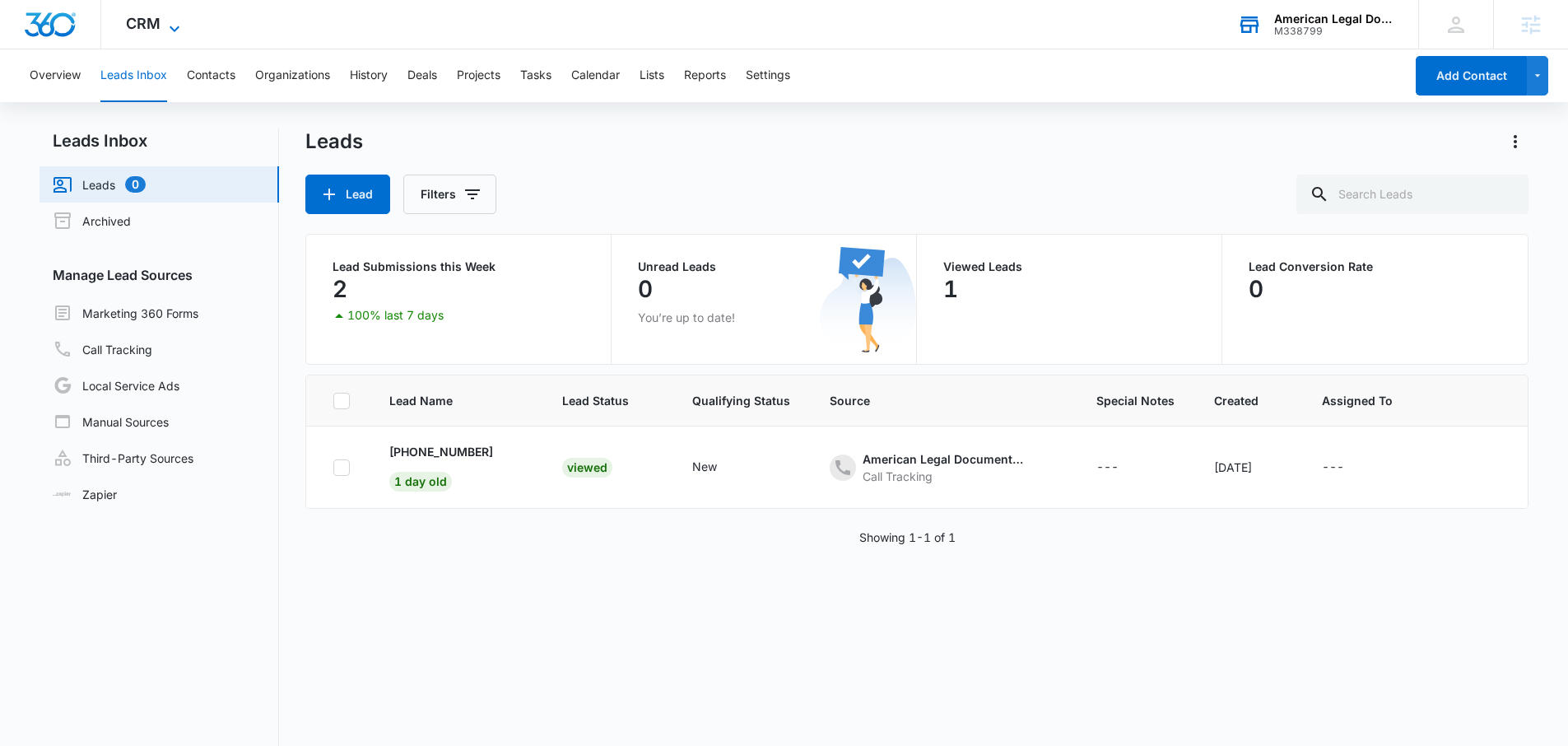
click at [148, 15] on span "CRM" at bounding box center [143, 23] width 34 height 17
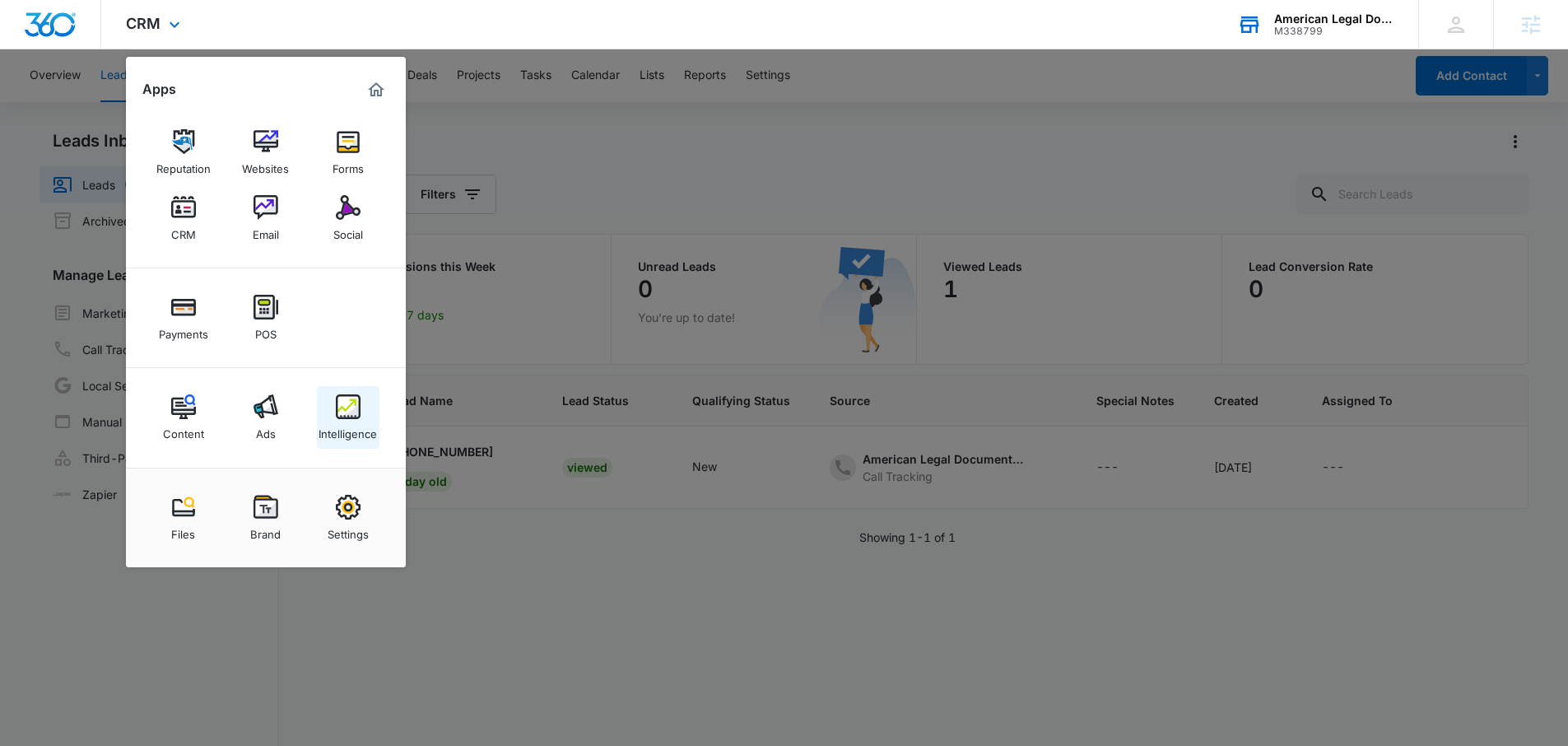
click at [346, 419] on div "Intelligence" at bounding box center [348, 430] width 58 height 22
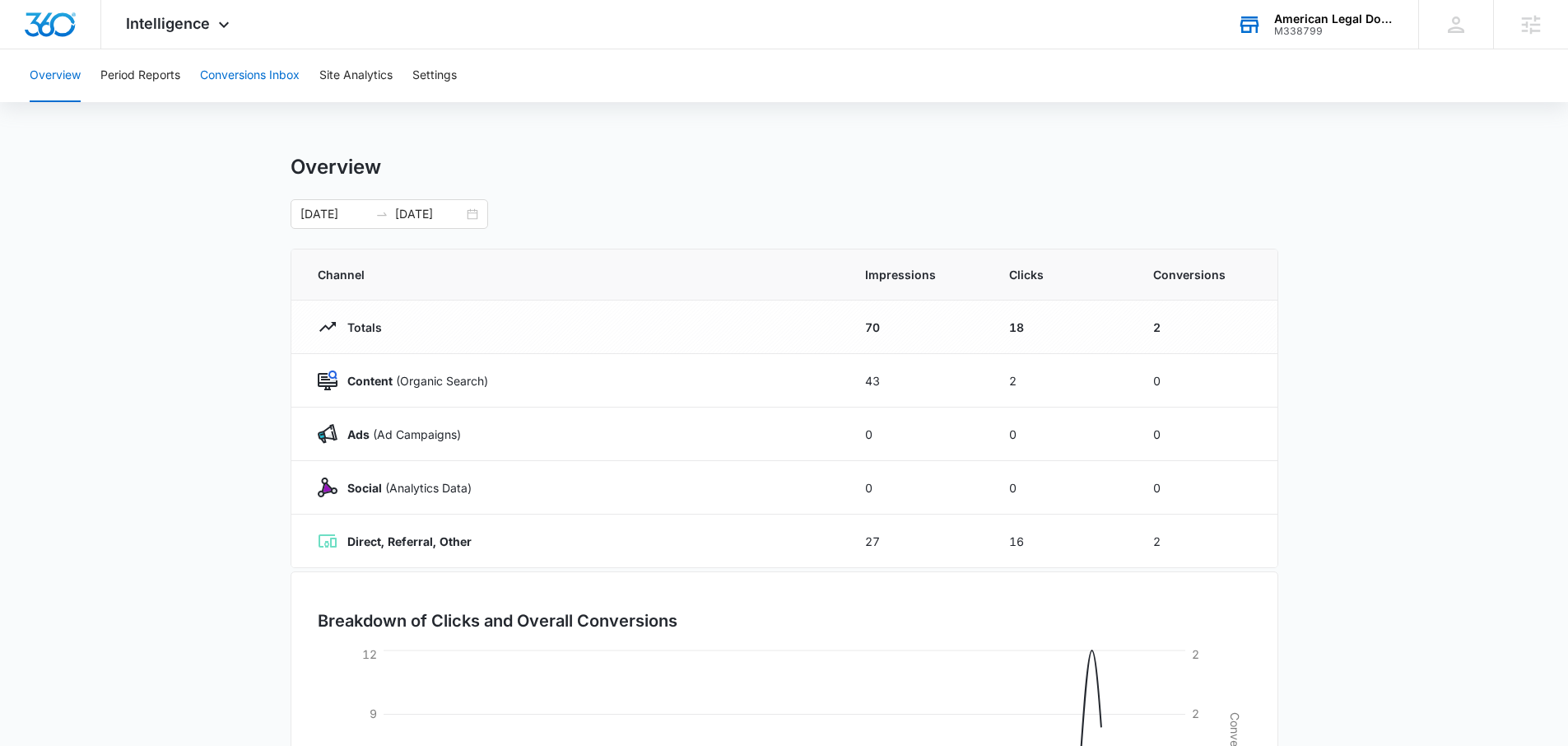
click at [276, 60] on button "Conversions Inbox" at bounding box center [250, 75] width 100 height 53
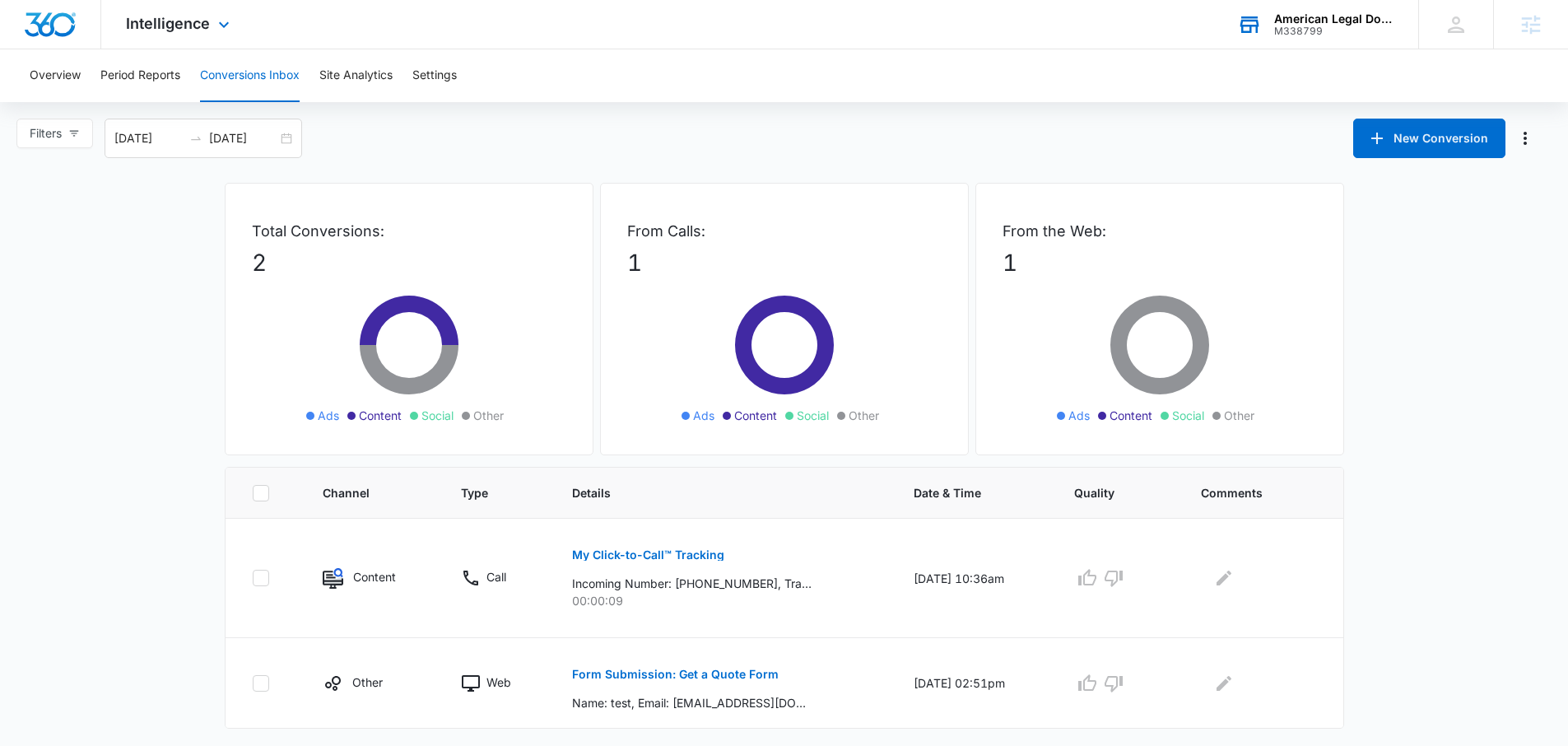
click at [172, 34] on div "Intelligence Apps Reputation Websites Forms CRM Email Social Payments POS Conte…" at bounding box center [180, 25] width 157 height 49
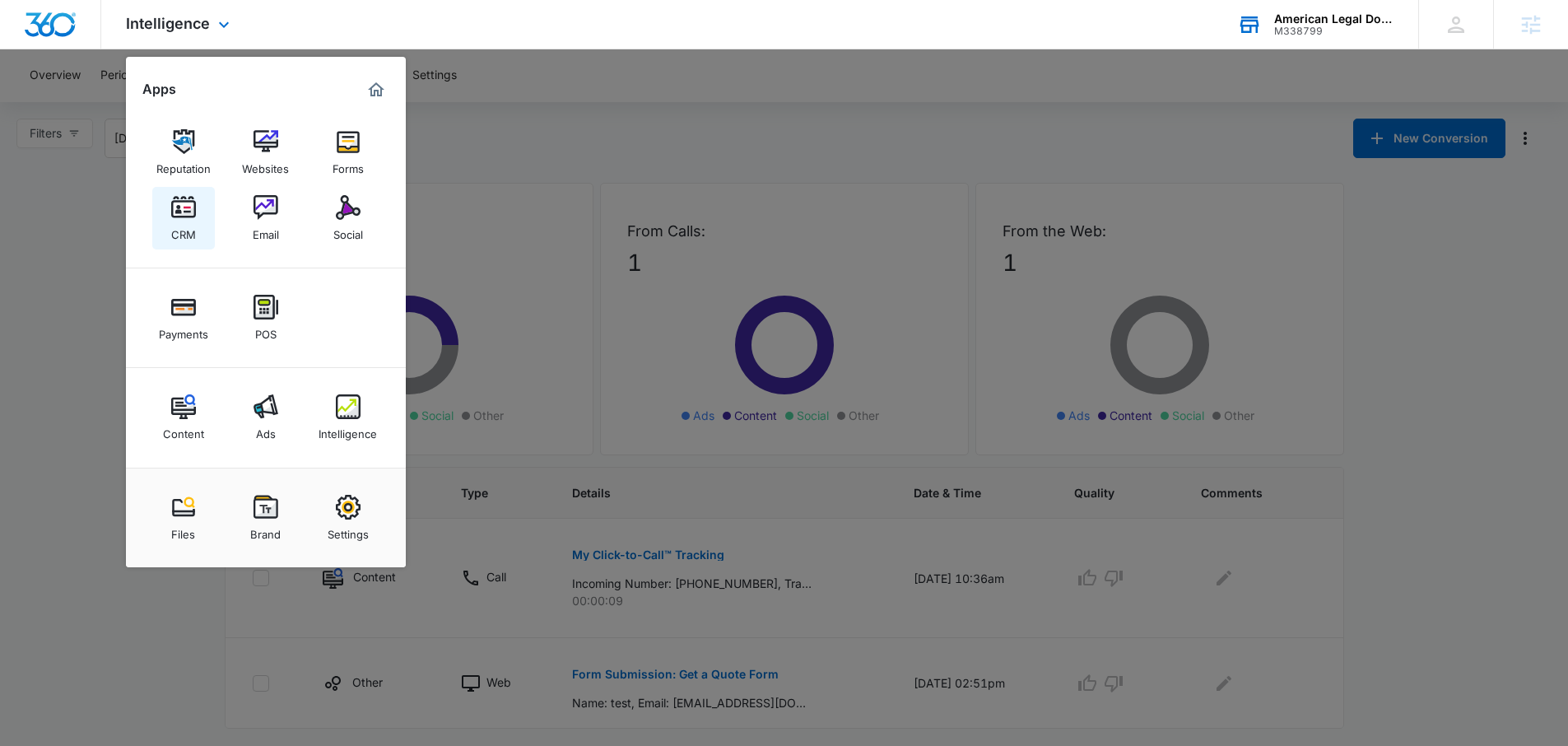
click at [195, 209] on img at bounding box center [183, 207] width 24 height 25
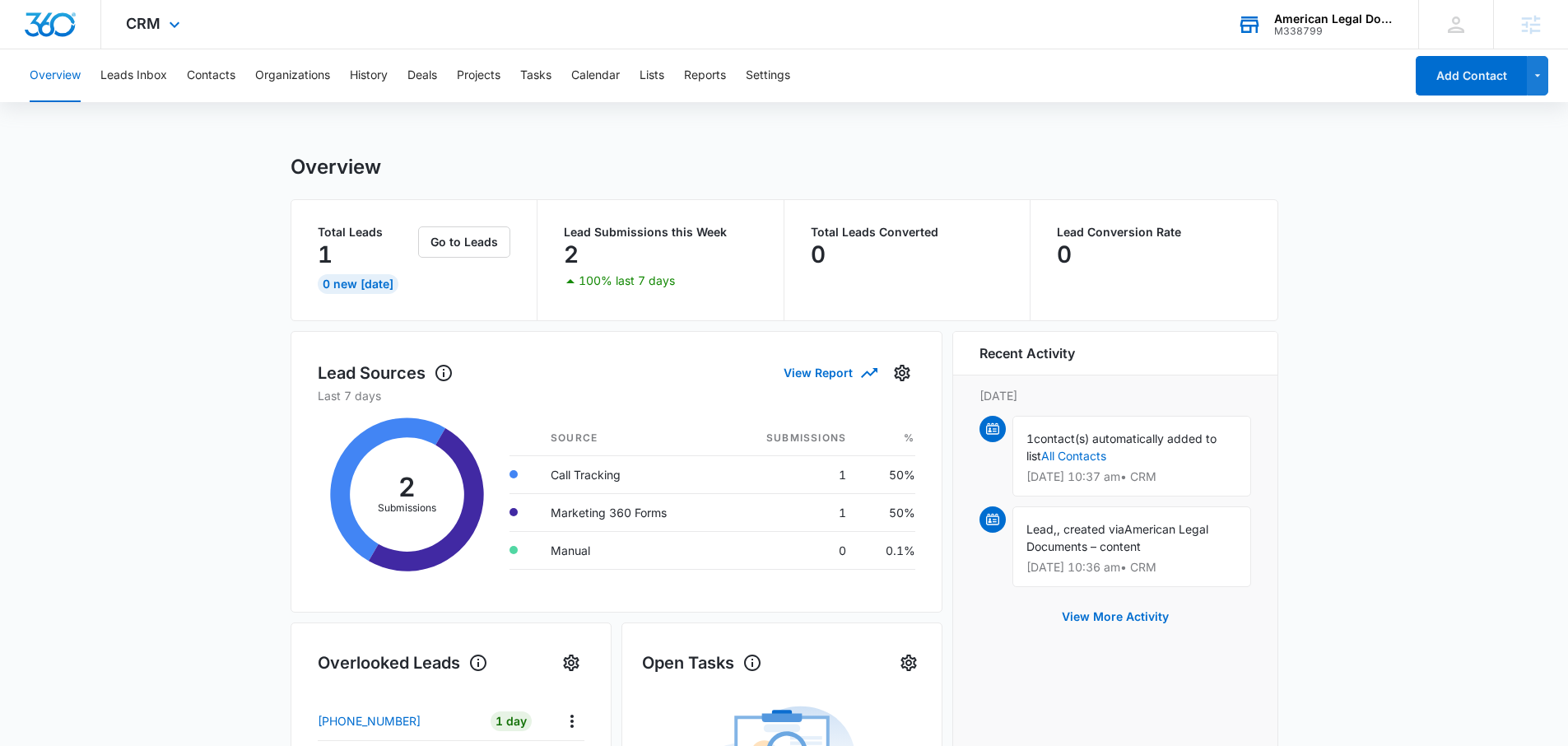
click at [50, 25] on img "Dashboard" at bounding box center [50, 25] width 53 height 25
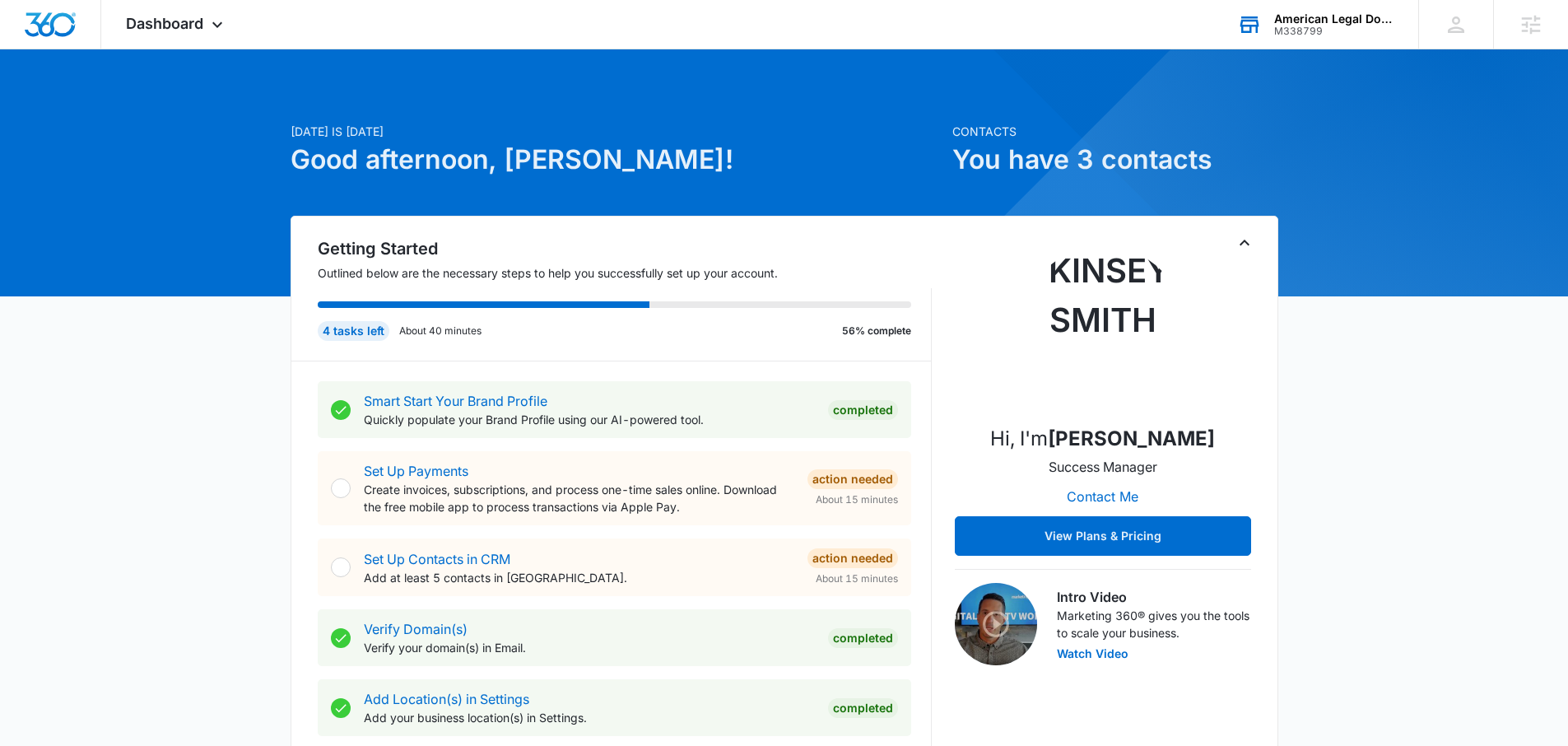
click at [1281, 31] on div "M338799" at bounding box center [1334, 31] width 120 height 12
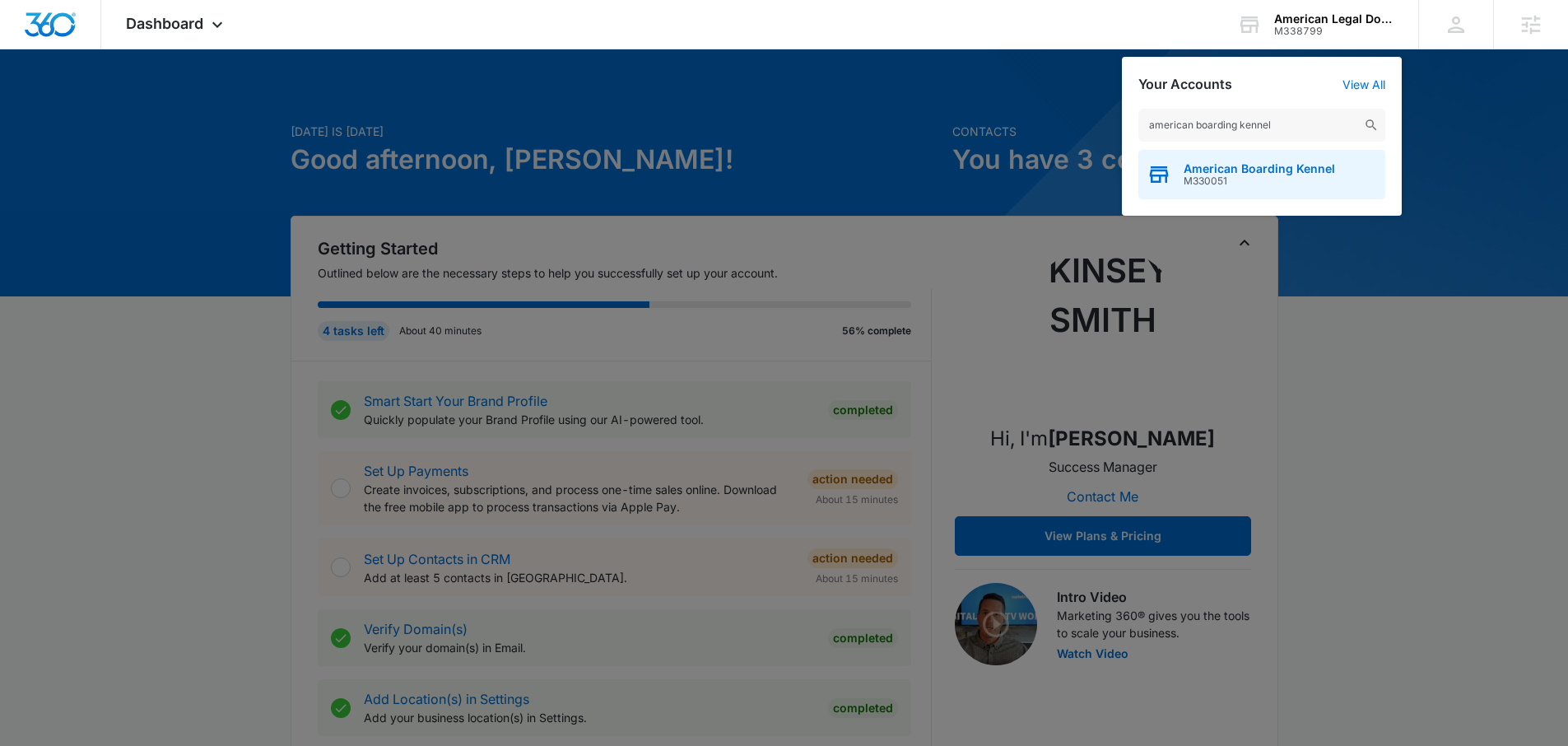
type input "american boarding kennel"
click at [1241, 164] on span "American Boarding Kennel" at bounding box center [1259, 169] width 152 height 14
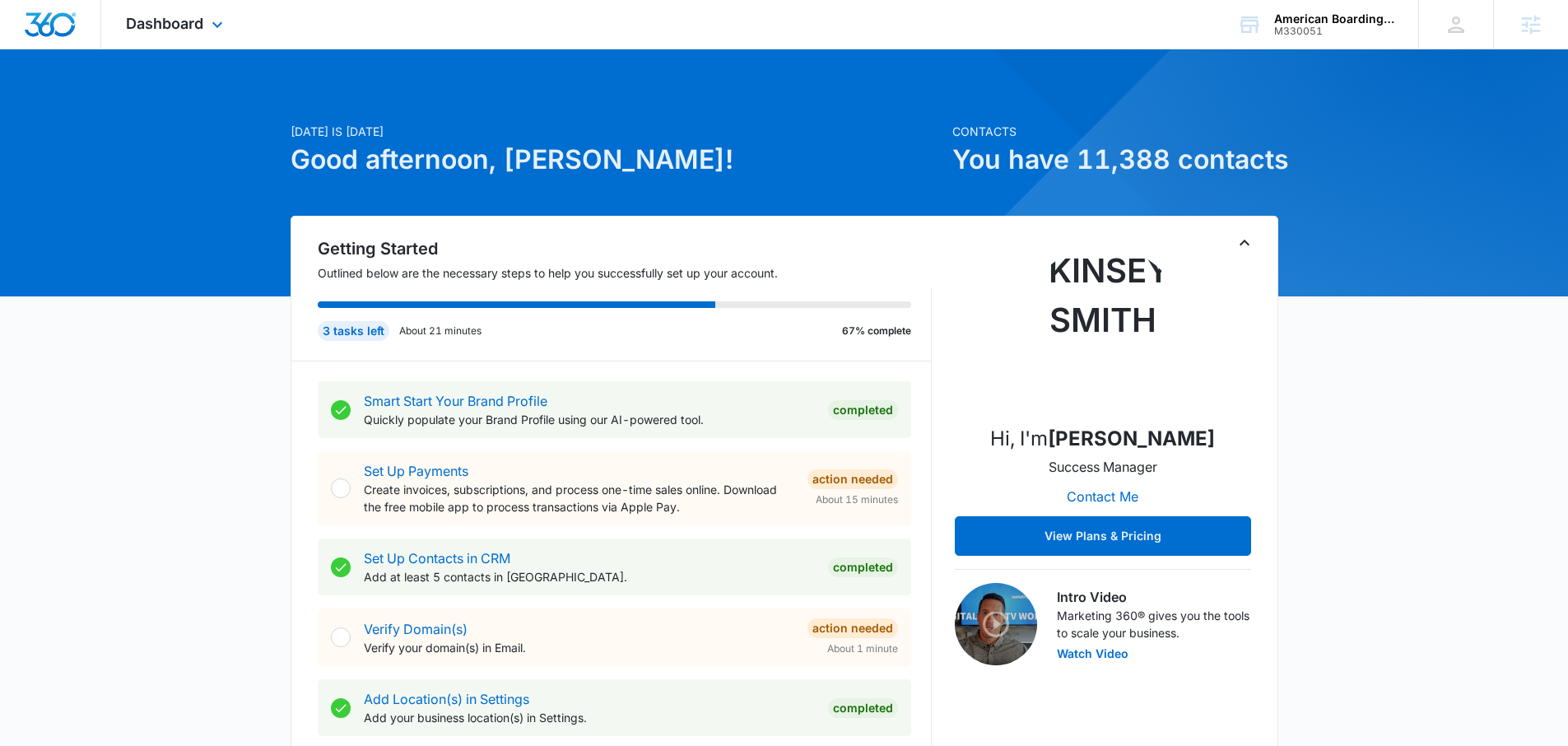
click at [207, 21] on div "Dashboard Apps Reputation Forms CRM Email Social Payments POS Content Ads Intel…" at bounding box center [177, 25] width 151 height 49
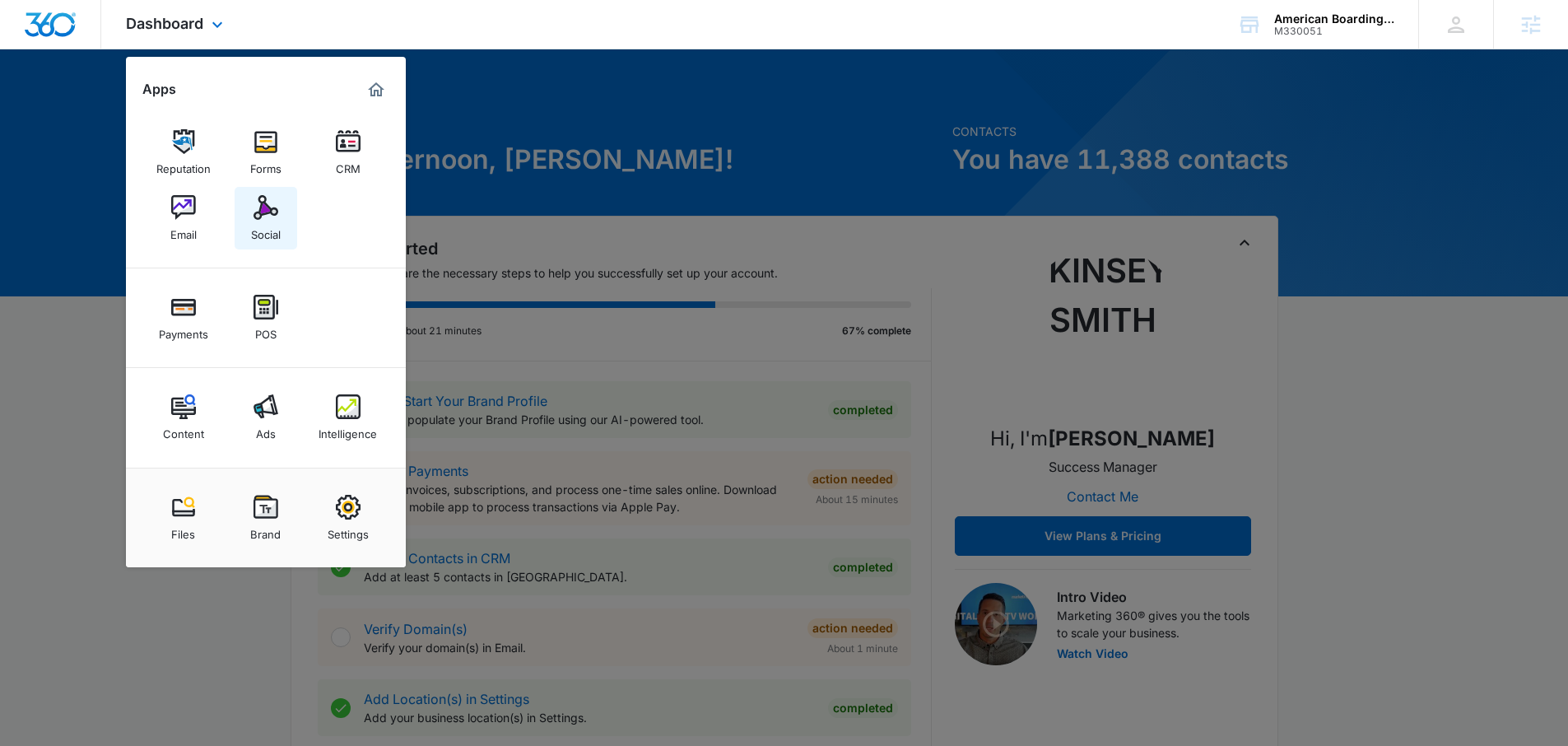
click at [278, 222] on div "Social" at bounding box center [266, 231] width 30 height 22
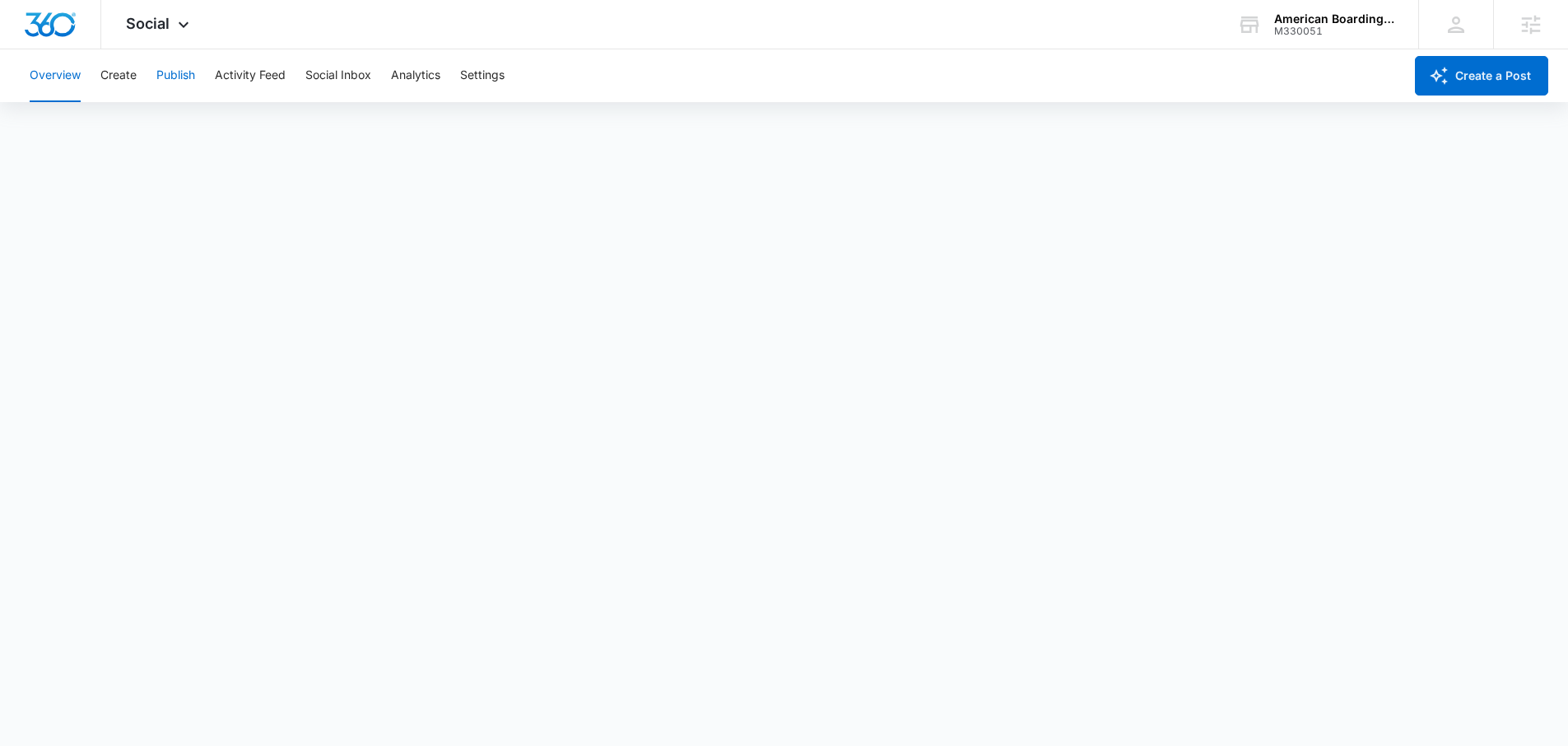
click at [191, 93] on button "Publish" at bounding box center [175, 75] width 39 height 53
